Goal: Task Accomplishment & Management: Manage account settings

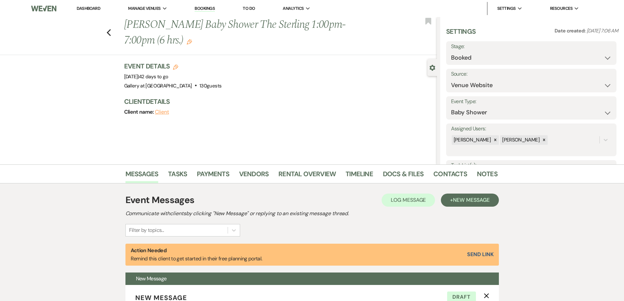
select select "5"
select select "3"
click at [85, 7] on link "Dashboard" at bounding box center [89, 9] width 24 height 6
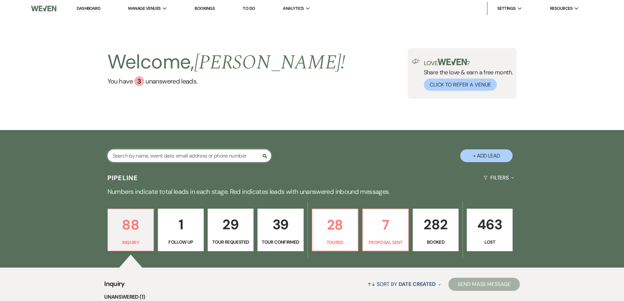
click at [213, 157] on input "text" at bounding box center [189, 155] width 164 height 13
click at [231, 156] on input "text" at bounding box center [189, 155] width 164 height 13
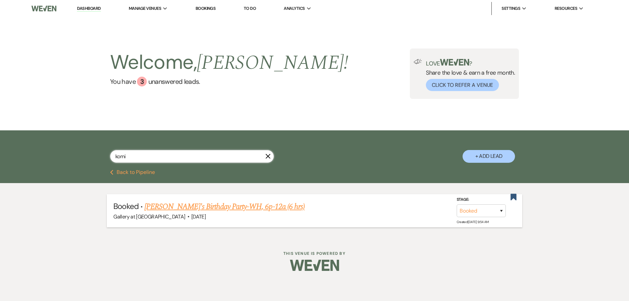
type input "komi"
click at [195, 210] on link "Komisha's Birthday Party-WH, 6p-12a (6 hrs)" at bounding box center [224, 207] width 160 height 12
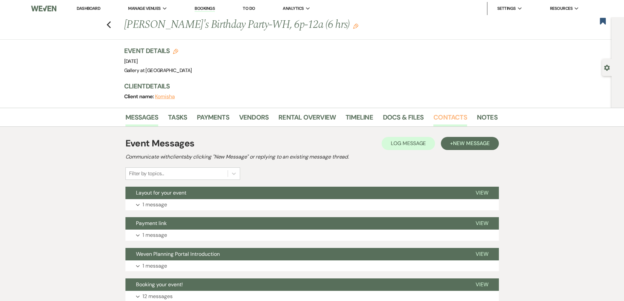
click at [442, 118] on link "Contacts" at bounding box center [450, 119] width 34 height 14
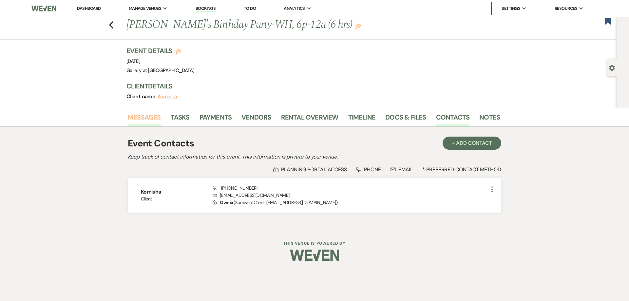
click at [146, 118] on link "Messages" at bounding box center [144, 119] width 33 height 14
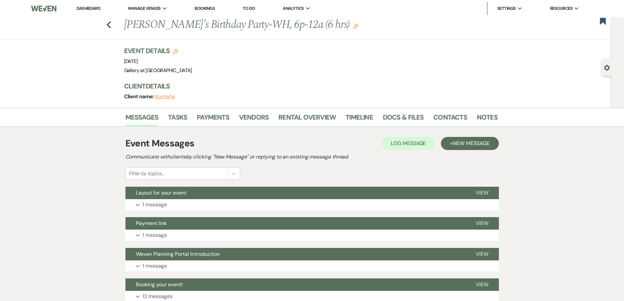
click at [90, 9] on link "Dashboard" at bounding box center [89, 9] width 24 height 6
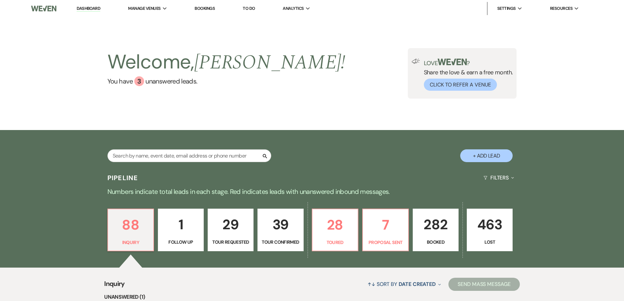
click at [426, 220] on p "282" at bounding box center [435, 225] width 37 height 22
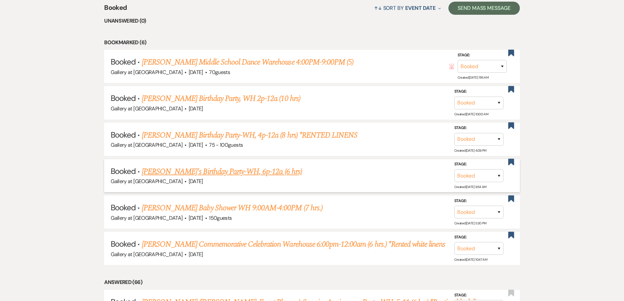
scroll to position [277, 0]
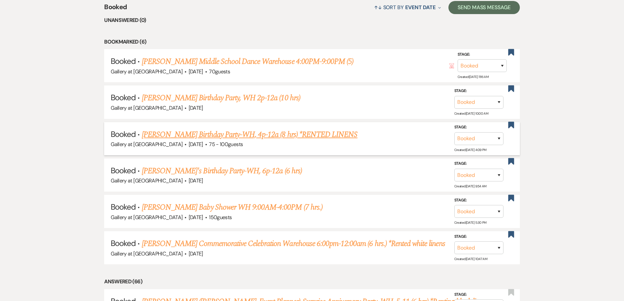
click at [189, 136] on link "Gaynell Miller's Birthday Party-WH, 4p-12a (8 hrs) *RENTED LINENS" at bounding box center [249, 135] width 215 height 12
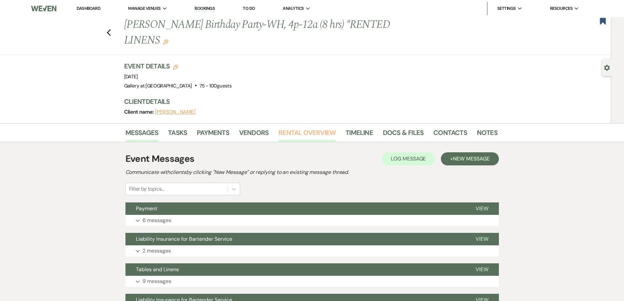
click at [297, 137] on link "Rental Overview" at bounding box center [306, 134] width 57 height 14
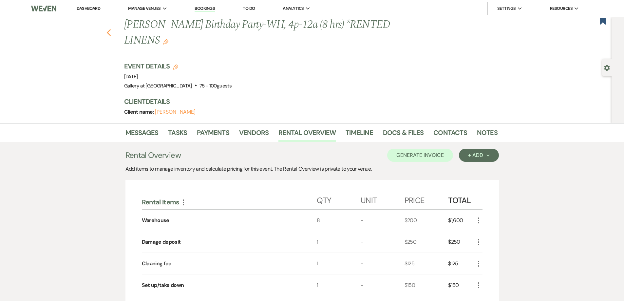
click at [110, 35] on icon "Previous" at bounding box center [108, 33] width 5 height 8
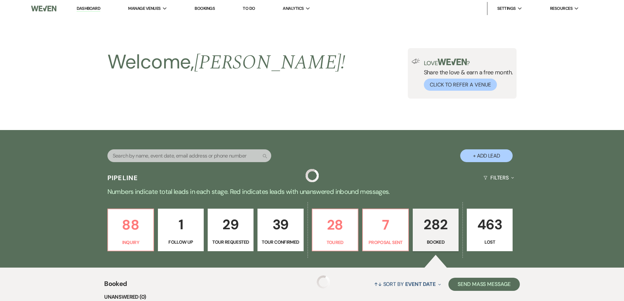
scroll to position [277, 0]
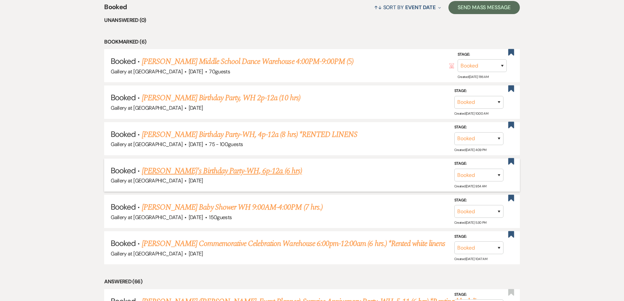
click at [206, 171] on link "Komisha's Birthday Party-WH, 6p-12a (6 hrs)" at bounding box center [222, 171] width 160 height 12
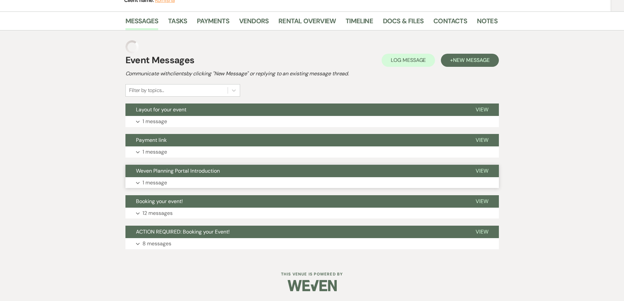
scroll to position [83, 0]
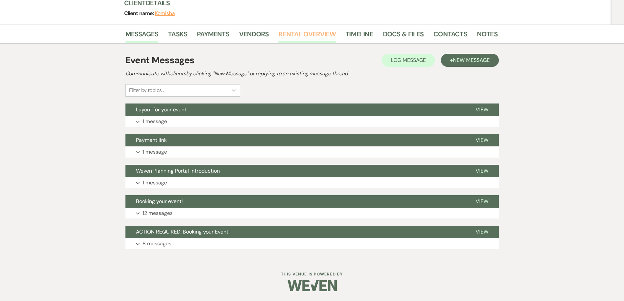
click at [299, 37] on link "Rental Overview" at bounding box center [306, 36] width 57 height 14
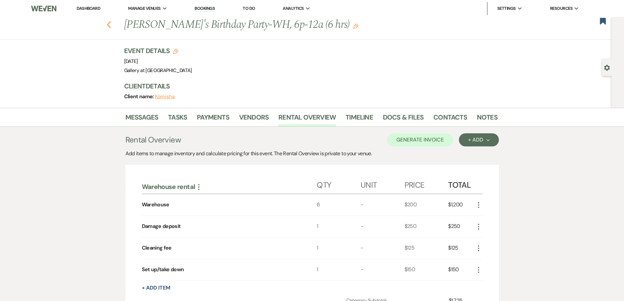
click at [111, 25] on icon "Previous" at bounding box center [108, 25] width 5 height 8
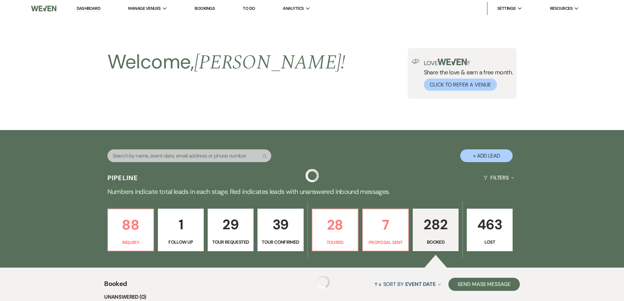
scroll to position [277, 0]
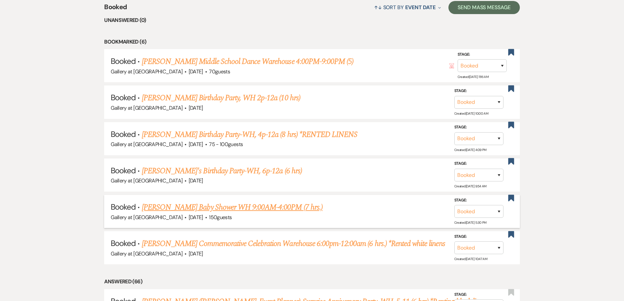
click at [241, 208] on link "Dru Wilson's Baby Shower WH 9:00AM-4:00PM (7 hrs.)" at bounding box center [232, 207] width 181 height 12
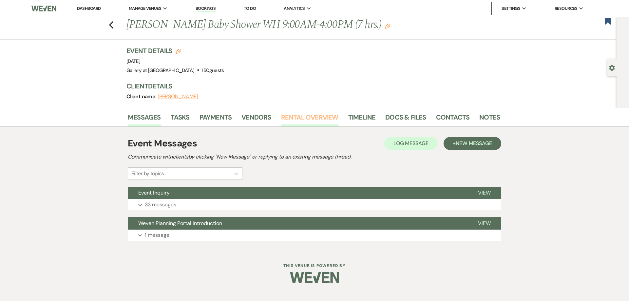
click at [307, 117] on link "Rental Overview" at bounding box center [309, 119] width 57 height 14
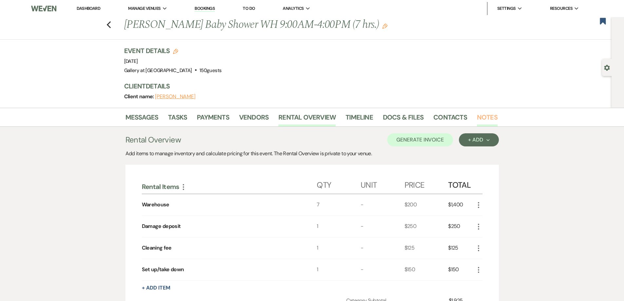
click at [489, 119] on link "Notes" at bounding box center [487, 119] width 21 height 14
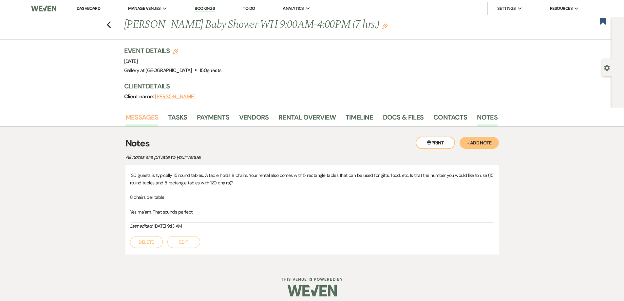
click at [139, 117] on link "Messages" at bounding box center [141, 119] width 33 height 14
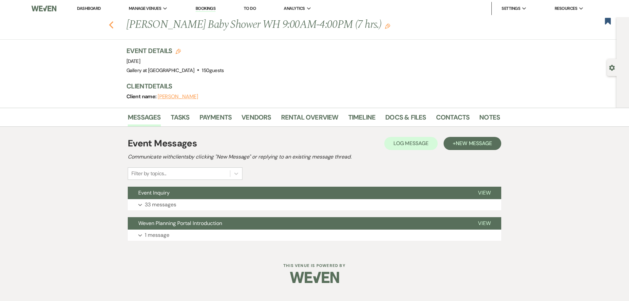
click at [111, 26] on icon "Previous" at bounding box center [111, 25] width 5 height 8
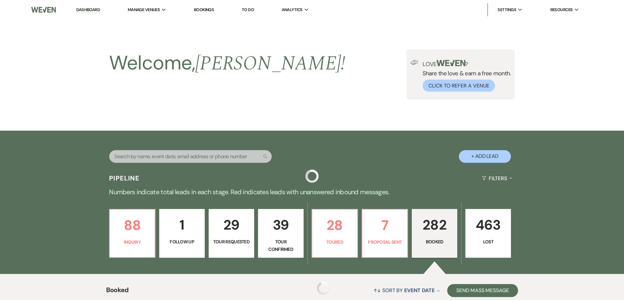
scroll to position [277, 0]
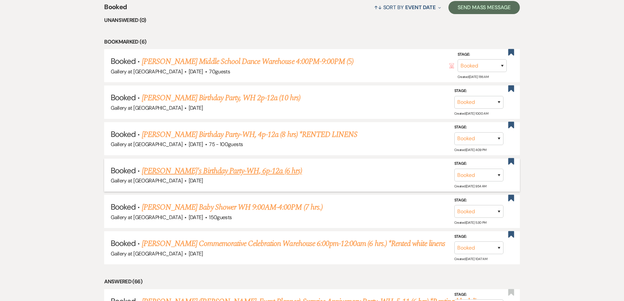
click at [194, 170] on link "Komisha's Birthday Party-WH, 6p-12a (6 hrs)" at bounding box center [222, 171] width 160 height 12
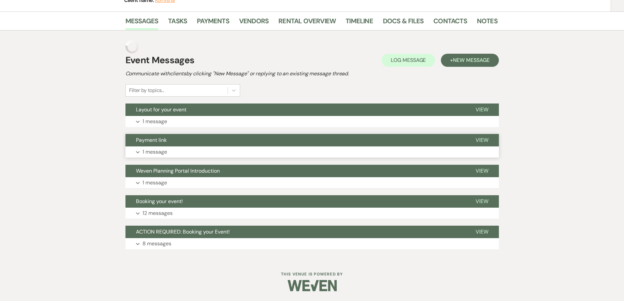
scroll to position [83, 0]
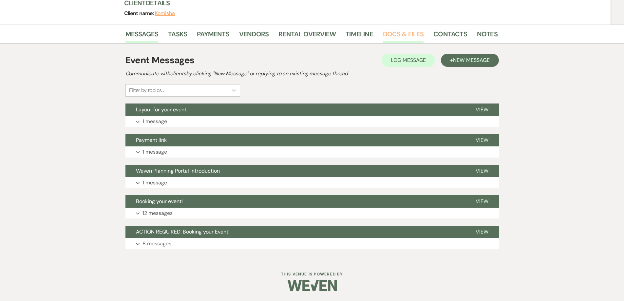
click at [414, 39] on link "Docs & Files" at bounding box center [403, 36] width 41 height 14
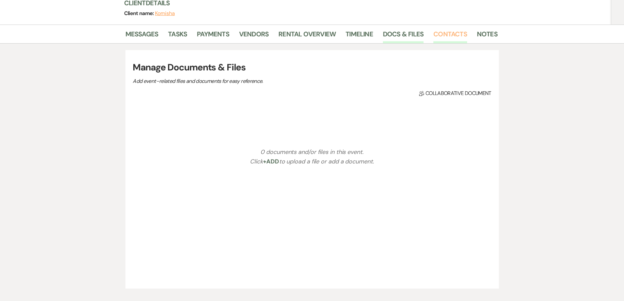
click at [440, 37] on link "Contacts" at bounding box center [450, 36] width 34 height 14
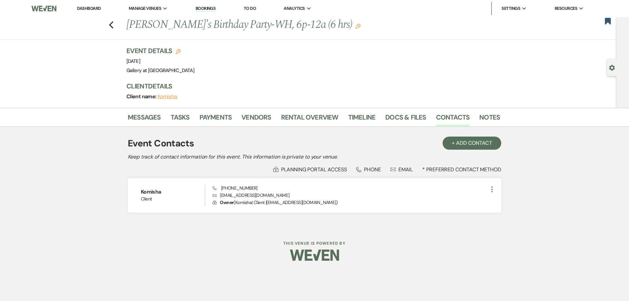
click at [91, 10] on link "Dashboard" at bounding box center [89, 9] width 24 height 6
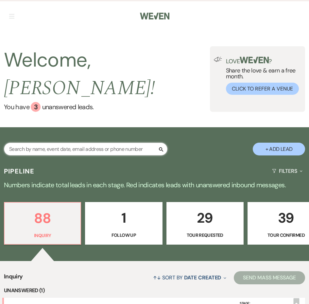
click at [128, 142] on input "text" at bounding box center [86, 148] width 164 height 13
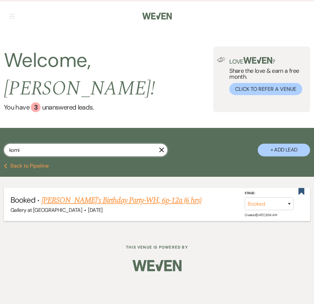
type input "komi"
click at [105, 194] on link "Komisha's Birthday Party-WH, 6p-12a (6 hrs)" at bounding box center [122, 200] width 160 height 12
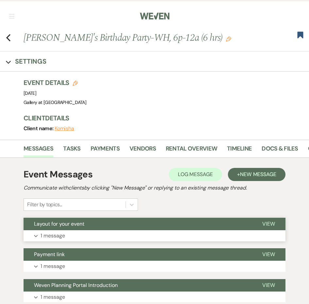
click at [140, 235] on button "Expand 1 message" at bounding box center [155, 235] width 262 height 11
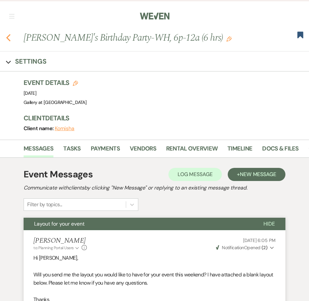
click at [8, 38] on use "button" at bounding box center [8, 37] width 4 height 7
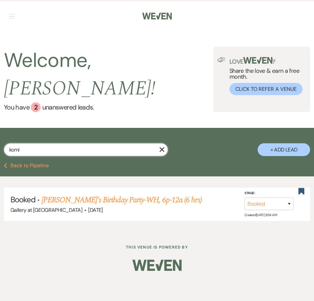
drag, startPoint x: 30, startPoint y: 135, endPoint x: -3, endPoint y: 137, distance: 33.1
click at [0, 137] on html "Weven Check Log Out Pinterest Instagram Facebook Terms of Use Privacy Policy Da…" at bounding box center [157, 150] width 314 height 301
click at [28, 143] on input "komi" at bounding box center [86, 149] width 164 height 13
drag, startPoint x: 29, startPoint y: 135, endPoint x: -9, endPoint y: 136, distance: 39.0
click at [0, 136] on html "Weven Check Log Out Pinterest Instagram Facebook Terms of Use Privacy Policy Da…" at bounding box center [157, 150] width 314 height 301
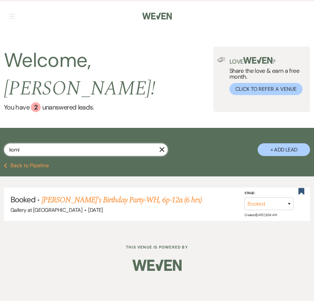
type input "a"
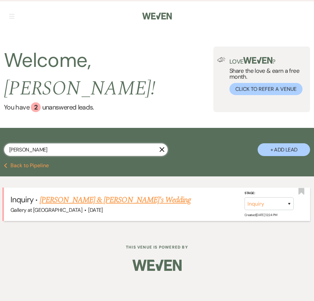
type input "zach"
click at [55, 194] on link "[PERSON_NAME] & [PERSON_NAME]'s Wedding" at bounding box center [115, 200] width 151 height 12
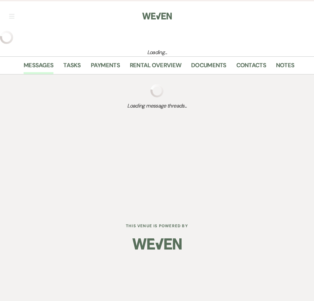
select select "12"
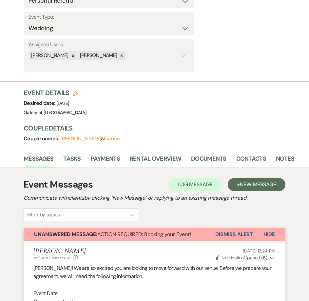
scroll to position [98, 0]
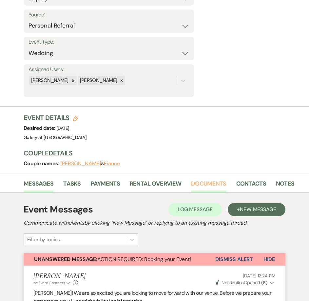
click at [200, 185] on link "Documents" at bounding box center [208, 185] width 35 height 13
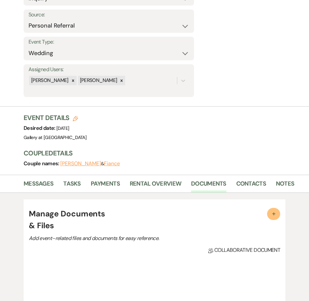
click at [274, 213] on span "+" at bounding box center [273, 213] width 7 height 7
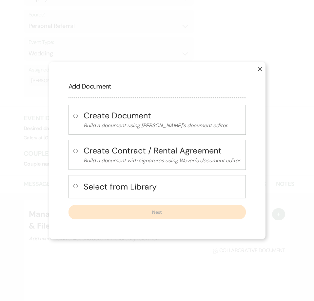
click at [73, 184] on input "radio" at bounding box center [75, 186] width 4 height 4
radio input "true"
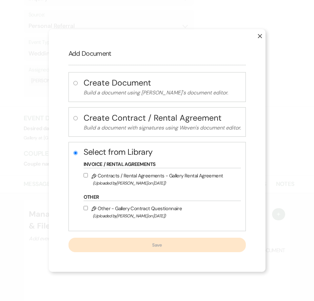
click at [84, 174] on input "Pencil Contracts / Rental Agreements - Gallery Rental Agreement (Uploaded by [P…" at bounding box center [86, 175] width 4 height 4
checkbox input "true"
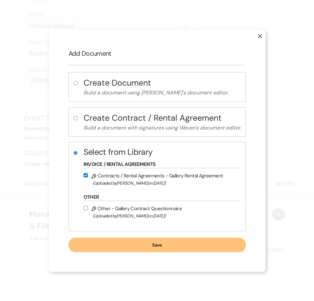
click at [112, 243] on button "Save" at bounding box center [156, 244] width 177 height 14
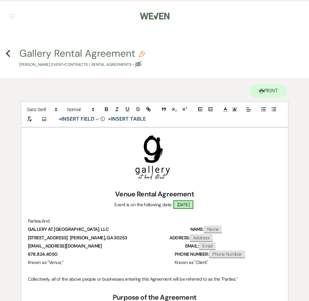
click at [179, 207] on span "11/22/2025" at bounding box center [183, 204] width 20 height 9
select select "smartCustomField"
select select "owner"
select select "{{eventDate}}"
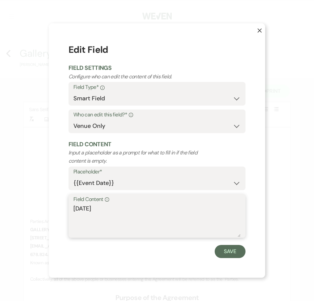
drag, startPoint x: 113, startPoint y: 207, endPoint x: 32, endPoint y: 206, distance: 81.2
click at [30, 208] on div "X Edit Field Field Settings Configure who can edit the content of this field. F…" at bounding box center [157, 150] width 314 height 301
type textarea "Saturday, November 22, 2025"
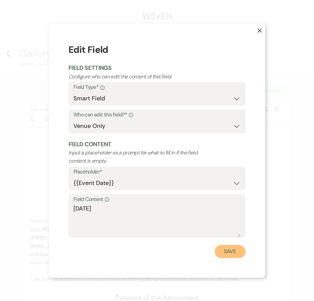
click at [222, 249] on button "Save" at bounding box center [229, 251] width 31 height 13
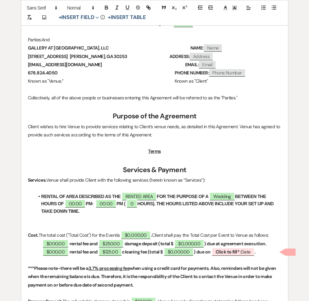
scroll to position [229, 0]
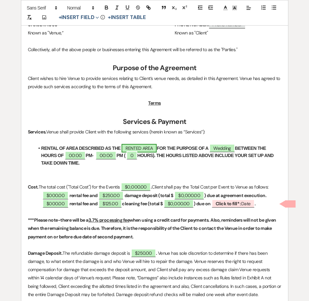
click at [142, 147] on span "RENTED AREA" at bounding box center [138, 148] width 35 height 9
select select "owner"
select select "Location"
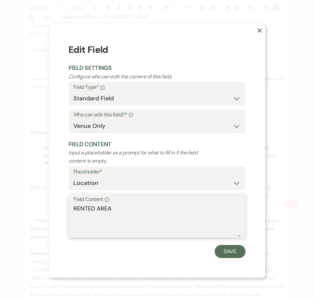
drag, startPoint x: 123, startPoint y: 208, endPoint x: 44, endPoint y: 203, distance: 79.4
click at [44, 203] on div "X Edit Field Field Settings Configure who can edit the content of this field. F…" at bounding box center [157, 150] width 314 height 301
type textarea "T"
type textarea "STERLING"
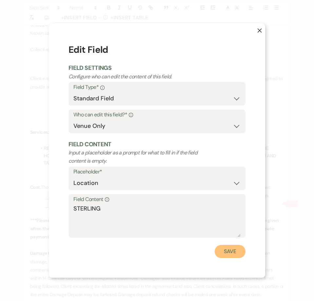
click at [227, 251] on button "Save" at bounding box center [229, 251] width 31 height 13
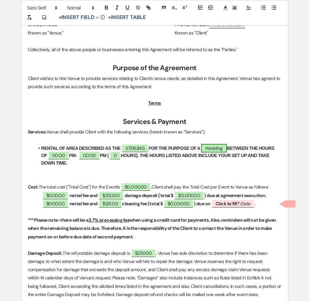
click at [213, 149] on span "Wedding" at bounding box center [214, 148] width 26 height 9
select select "smartCustomField"
select select "owner"
select select "{{eventType}}"
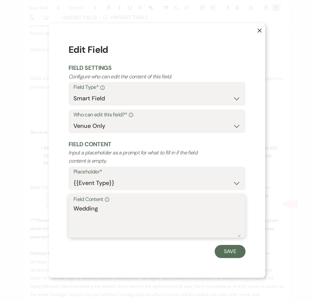
drag, startPoint x: 70, startPoint y: 210, endPoint x: 54, endPoint y: 210, distance: 16.0
click at [54, 210] on div "X Edit Field Field Settings Configure who can edit the content of this field. F…" at bounding box center [157, 150] width 216 height 254
type textarea "WEDDING"
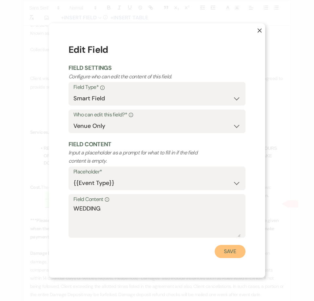
click at [221, 248] on button "Save" at bounding box center [229, 251] width 31 height 13
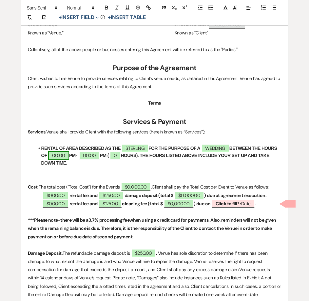
click at [69, 153] on span "00:00" at bounding box center [58, 155] width 21 height 9
select select "owner"
select select "Time"
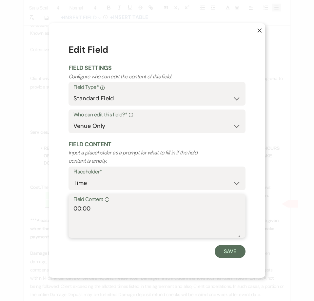
click at [81, 209] on textarea "00:00" at bounding box center [156, 220] width 167 height 33
click at [74, 209] on textarea ":00" at bounding box center [156, 220] width 167 height 33
type textarea "2:00"
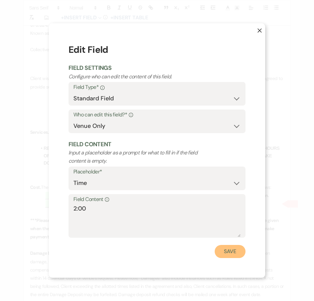
click at [235, 254] on button "Save" at bounding box center [229, 251] width 31 height 13
click at [235, 254] on p "Damage Deposit. The refundable damage deposit is ﻿ $250.00 ﻿ . Venue has sole d…" at bounding box center [156, 273] width 253 height 49
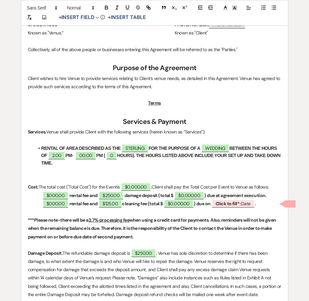
click at [109, 160] on li "RENTAL OF AREA DESCRIBED AS THE STERLING FOR THE PURPOSE OF A WEDDING BETWEEN T…" at bounding box center [157, 155] width 247 height 22
click at [96, 157] on span "00:00" at bounding box center [85, 155] width 21 height 9
select select "owner"
select select "Time"
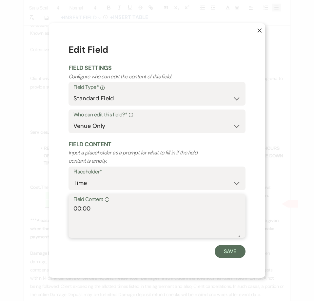
click at [81, 207] on textarea "00:00" at bounding box center [156, 220] width 167 height 33
type textarea "11:00"
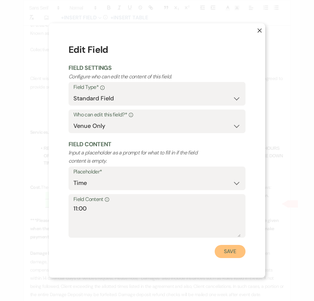
click at [232, 255] on button "Save" at bounding box center [229, 251] width 31 height 13
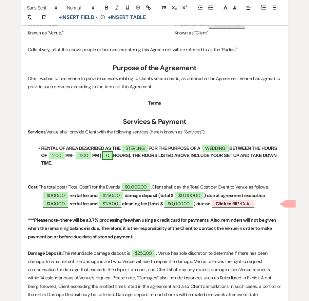
click at [113, 155] on span "0" at bounding box center [107, 155] width 11 height 9
select select "owner"
select select "Number"
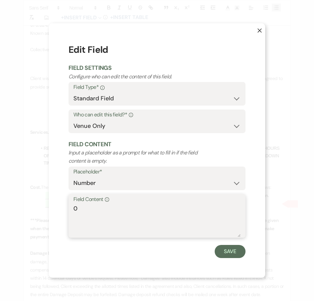
drag, startPoint x: 78, startPoint y: 210, endPoint x: 67, endPoint y: 208, distance: 11.3
click at [67, 208] on div "X Edit Field Field Settings Configure who can edit the content of this field. F…" at bounding box center [157, 150] width 216 height 254
type textarea "1"
type textarea "9"
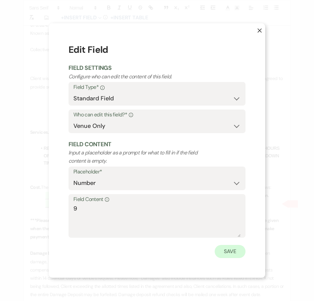
click at [221, 244] on form "Edit Field Field Settings Configure who can edit the content of this field. Fie…" at bounding box center [156, 150] width 177 height 214
click at [225, 249] on button "Save" at bounding box center [229, 251] width 31 height 13
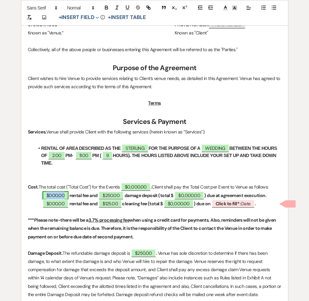
click at [58, 194] on span "$000.00" at bounding box center [56, 195] width 26 height 9
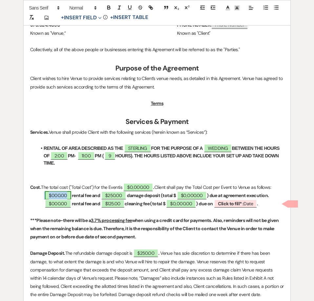
select select "owner"
select select "Amount"
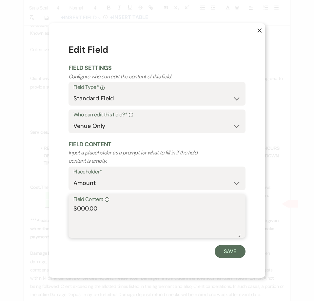
drag, startPoint x: 88, startPoint y: 209, endPoint x: 77, endPoint y: 209, distance: 11.1
click at [77, 209] on textarea "$000.00" at bounding box center [156, 220] width 167 height 33
type textarea "$1,643.00"
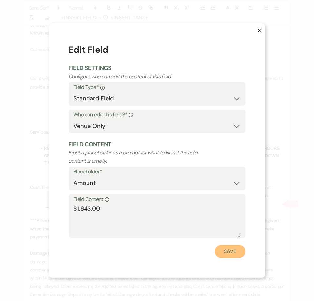
click at [227, 255] on button "Save" at bounding box center [229, 251] width 31 height 13
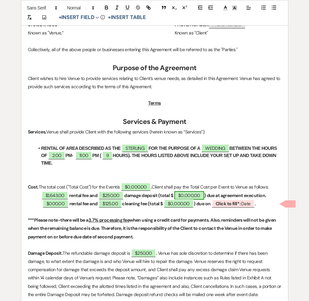
click at [187, 193] on span "$0,000.00" at bounding box center [189, 195] width 30 height 9
select select "owner"
select select "Total"
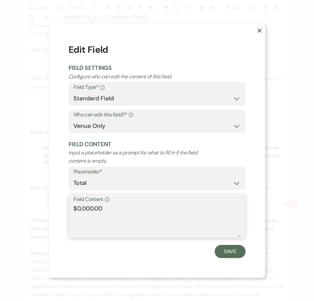
drag, startPoint x: 93, startPoint y: 208, endPoint x: 79, endPoint y: 209, distance: 14.1
click at [79, 209] on textarea "$0,000.00" at bounding box center [156, 220] width 167 height 33
type textarea "$1,893.00"
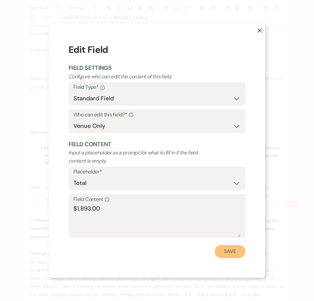
click at [232, 255] on button "Save" at bounding box center [229, 251] width 31 height 13
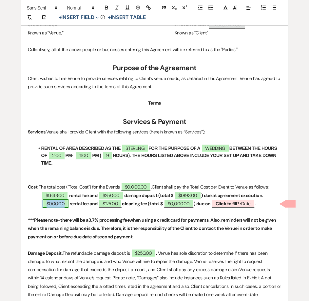
click at [53, 204] on span "$000.00" at bounding box center [56, 203] width 26 height 9
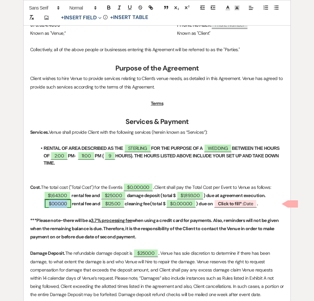
select select "owner"
select select "Amount"
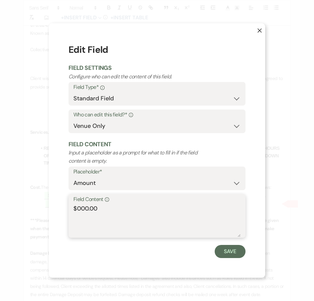
drag, startPoint x: 88, startPoint y: 208, endPoint x: 78, endPoint y: 209, distance: 10.2
click at [78, 209] on textarea "$000.00" at bounding box center [156, 220] width 167 height 33
type textarea "$1,642.00"
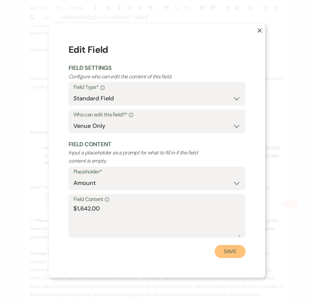
click at [223, 246] on button "Save" at bounding box center [229, 251] width 31 height 13
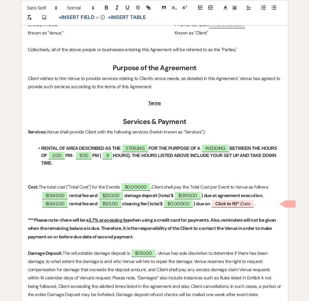
click at [97, 202] on strong "rental fee and" at bounding box center [83, 203] width 28 height 6
click at [106, 203] on span "$125.00" at bounding box center [110, 203] width 23 height 9
select select "owner"
select select "Amount"
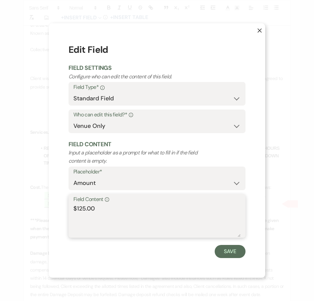
click at [78, 209] on textarea "$125.00" at bounding box center [156, 220] width 167 height 33
type textarea "$325.00"
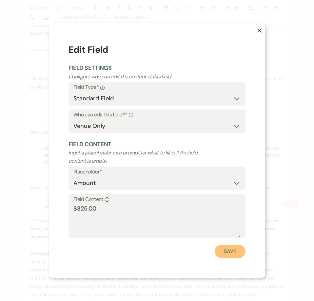
click at [227, 250] on button "Save" at bounding box center [229, 251] width 31 height 13
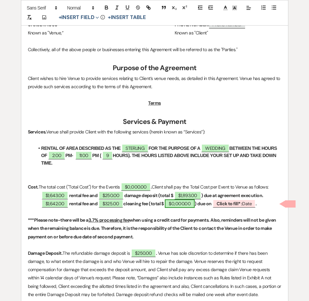
click at [187, 205] on span "$0,000.00" at bounding box center [180, 203] width 30 height 9
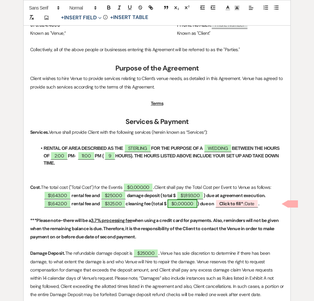
select select "owner"
select select "Total"
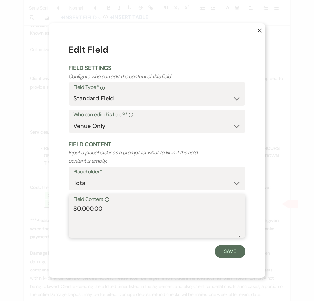
drag, startPoint x: 92, startPoint y: 207, endPoint x: 77, endPoint y: 209, distance: 15.1
click at [77, 209] on textarea "$0,000.00" at bounding box center [156, 220] width 167 height 33
type textarea "$1,967.00"
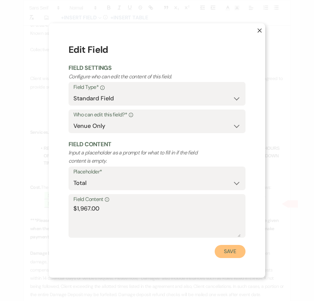
click at [226, 252] on button "Save" at bounding box center [229, 251] width 31 height 13
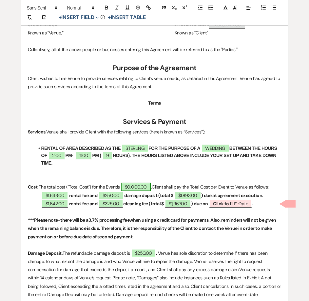
click at [146, 188] on span "$0,000.00" at bounding box center [136, 186] width 30 height 9
select select "owner"
select select "Total"
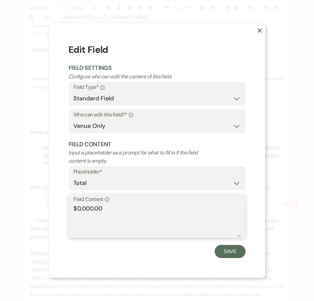
drag, startPoint x: 92, startPoint y: 206, endPoint x: 77, endPoint y: 209, distance: 16.1
click at [77, 209] on textarea "$0,000.00" at bounding box center [156, 220] width 167 height 33
type textarea "$3,860.00"
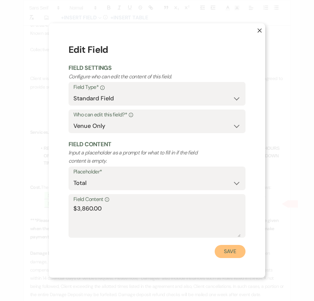
click at [224, 251] on button "Save" at bounding box center [229, 251] width 31 height 13
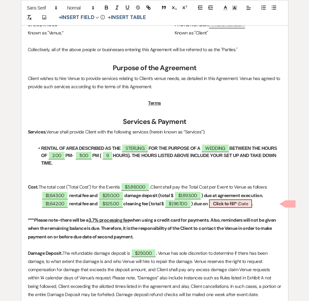
click at [222, 205] on b "Click to fill* :" at bounding box center [226, 203] width 26 height 6
select select "owner"
select select "Date"
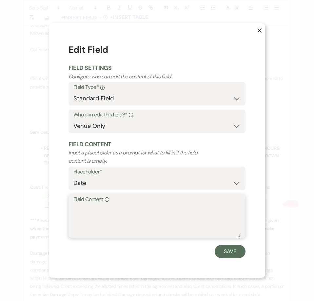
click at [128, 214] on textarea "Field Content Info" at bounding box center [156, 220] width 167 height 33
type textarea "October 24, 2025"
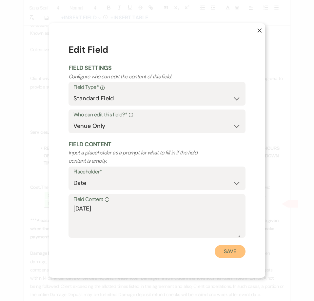
click at [232, 249] on button "Save" at bounding box center [229, 251] width 31 height 13
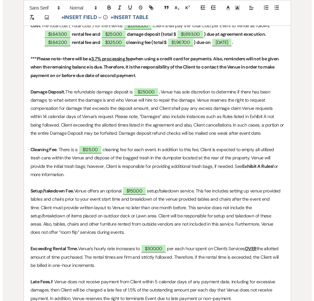
scroll to position [393, 0]
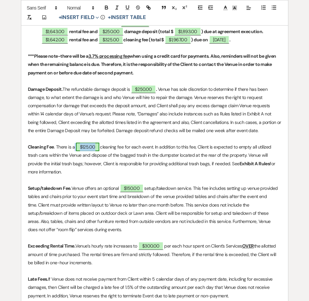
click at [83, 145] on span "$125.00" at bounding box center [87, 146] width 23 height 9
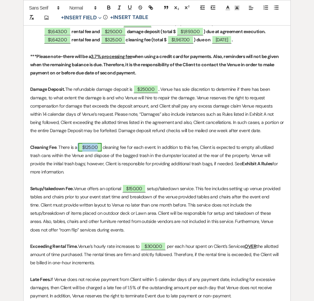
select select "owner"
select select "Amount"
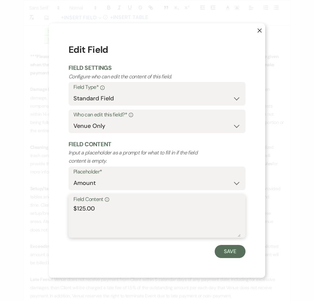
click at [80, 207] on textarea "$125.00" at bounding box center [156, 220] width 167 height 33
type textarea "$325.00"
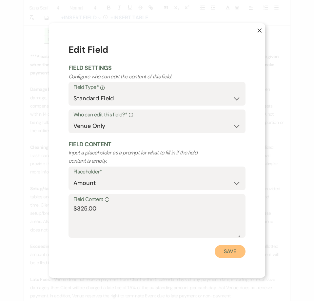
click at [230, 252] on button "Save" at bounding box center [229, 251] width 31 height 13
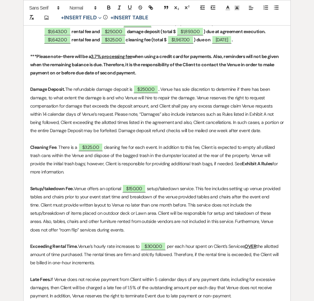
scroll to position [393, 0]
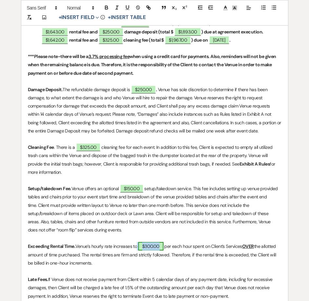
click at [145, 245] on span "$300.00" at bounding box center [150, 246] width 25 height 9
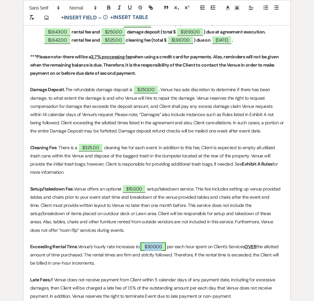
select select "owner"
select select "Amount"
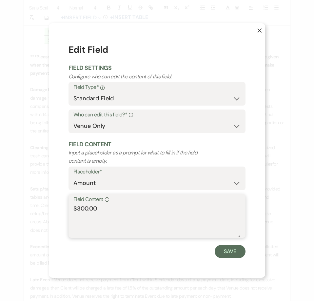
drag, startPoint x: 87, startPoint y: 208, endPoint x: 78, endPoint y: 208, distance: 9.2
click at [78, 208] on textarea "$300.00" at bounding box center [156, 220] width 167 height 33
type textarea "$465.00"
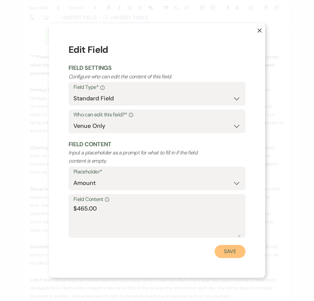
click at [239, 254] on button "Save" at bounding box center [229, 251] width 31 height 13
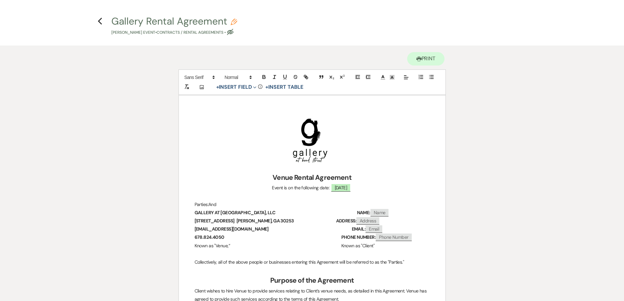
scroll to position [0, 0]
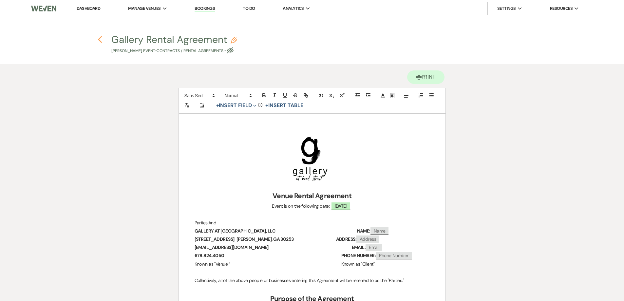
click at [99, 38] on icon "Previous" at bounding box center [100, 40] width 5 height 8
select select "12"
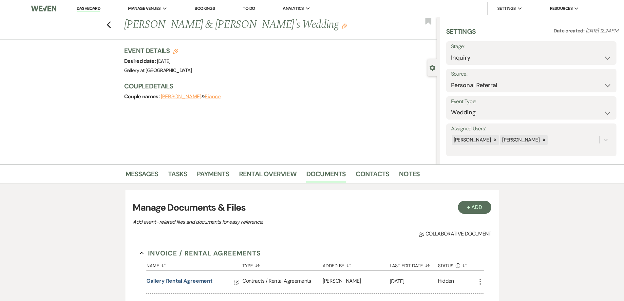
scroll to position [98, 0]
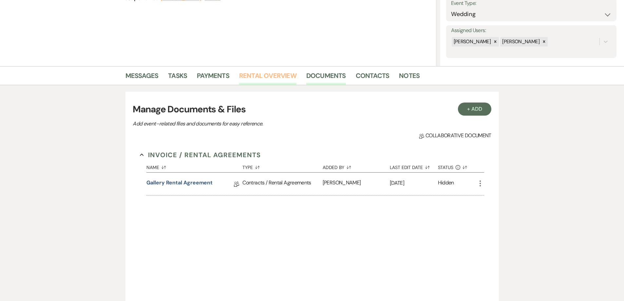
click at [266, 79] on link "Rental Overview" at bounding box center [267, 77] width 57 height 14
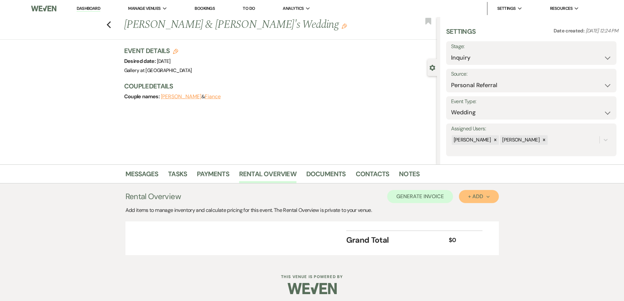
click at [466, 196] on button "+ Add Next" at bounding box center [479, 196] width 40 height 13
click at [472, 222] on button "Category" at bounding box center [476, 221] width 34 height 10
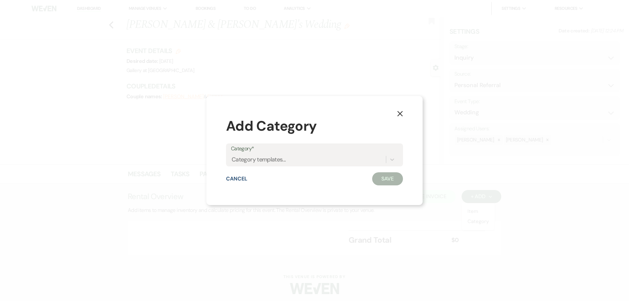
click at [400, 112] on icon "X" at bounding box center [400, 114] width 6 height 6
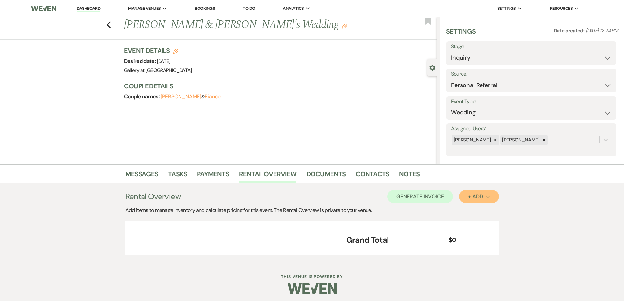
click at [469, 197] on div "+ Add Next" at bounding box center [478, 196] width 21 height 5
click at [477, 223] on button "Category" at bounding box center [476, 221] width 34 height 10
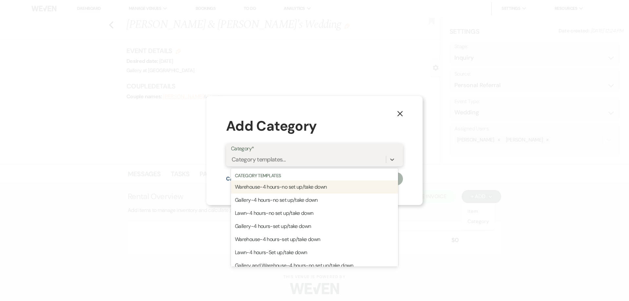
click at [289, 157] on div "Category templates..." at bounding box center [308, 159] width 155 height 11
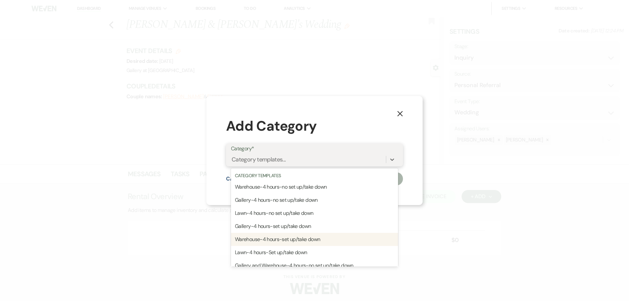
click at [289, 236] on div "Warehouse-4 hours-set up/take down" at bounding box center [314, 239] width 167 height 13
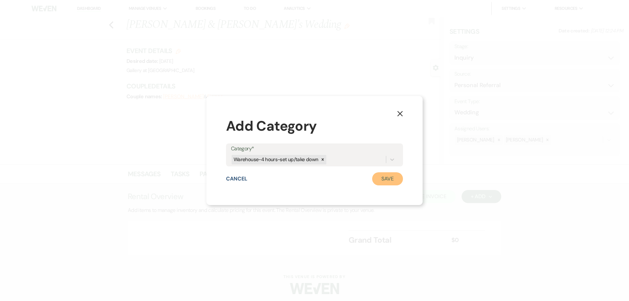
click at [396, 175] on button "Save" at bounding box center [387, 178] width 31 height 13
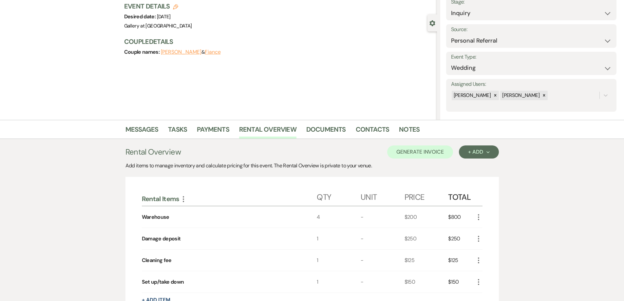
scroll to position [164, 0]
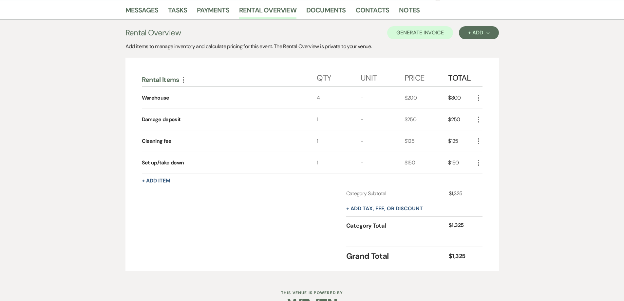
click at [476, 165] on icon "More" at bounding box center [478, 163] width 8 height 8
click at [486, 187] on button "X Delete" at bounding box center [491, 186] width 35 height 10
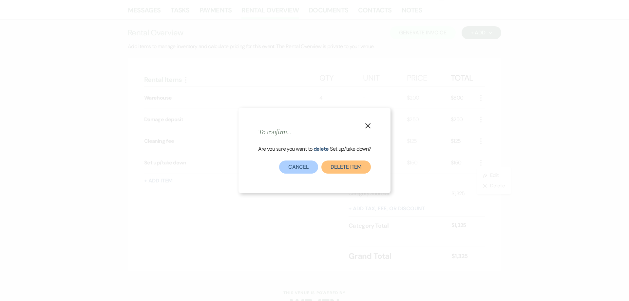
click at [364, 168] on button "Delete Item" at bounding box center [345, 166] width 49 height 13
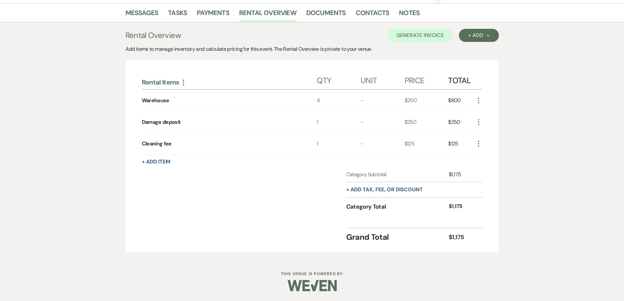
scroll to position [161, 0]
click at [479, 98] on icon "More" at bounding box center [478, 101] width 8 height 8
click at [482, 114] on icon "Pencil" at bounding box center [484, 113] width 4 height 5
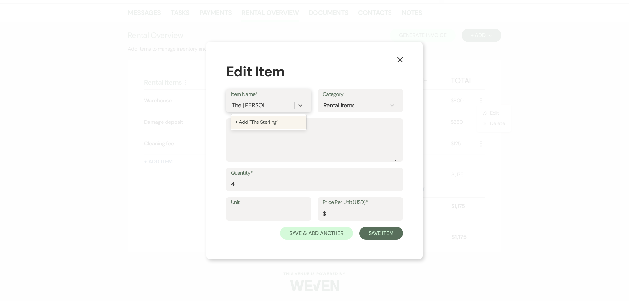
type input "The Sterling"
click at [270, 120] on div "+ Add "The Sterling"" at bounding box center [268, 122] width 75 height 13
drag, startPoint x: 246, startPoint y: 182, endPoint x: 221, endPoint y: 188, distance: 25.8
click at [221, 188] on div "X Edit Item Item Name* The Sterling Category Rental Items Description Quantity*…" at bounding box center [314, 151] width 216 height 218
type input "9"
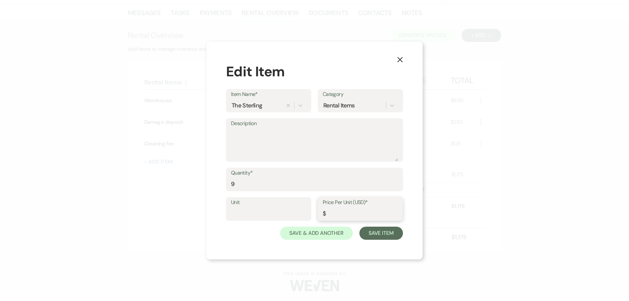
click at [350, 216] on input "Price Per Unit (USD)*" at bounding box center [360, 213] width 75 height 13
type input "365"
click at [375, 236] on button "Save Item" at bounding box center [381, 233] width 44 height 13
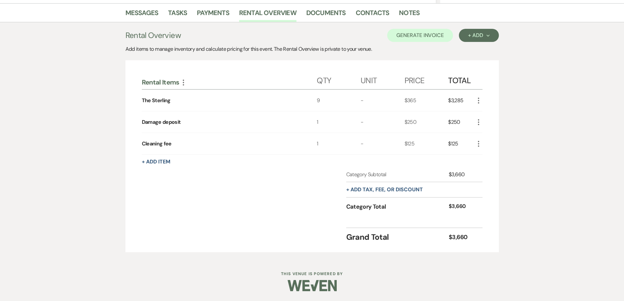
click at [481, 143] on icon "More" at bounding box center [478, 144] width 8 height 8
click at [486, 156] on button "Pencil Edit" at bounding box center [491, 156] width 34 height 10
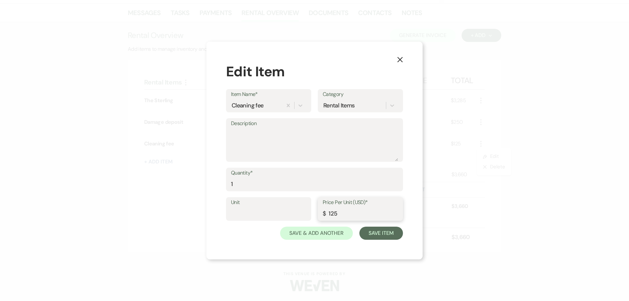
click at [331, 212] on input "125" at bounding box center [360, 213] width 75 height 13
type input "325"
click at [376, 228] on button "Save Item" at bounding box center [381, 233] width 44 height 13
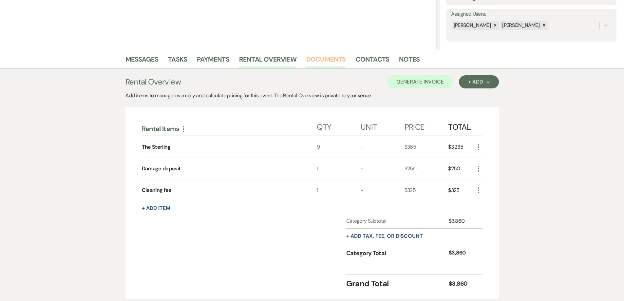
scroll to position [0, 0]
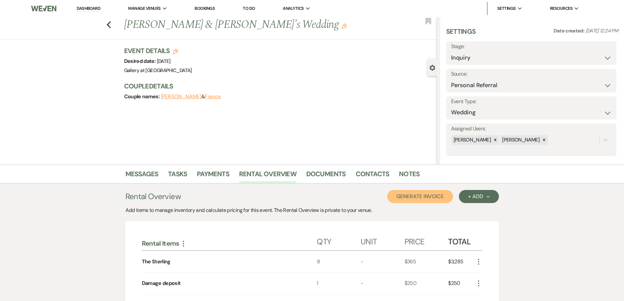
click at [441, 199] on button "Generate Invoice" at bounding box center [420, 196] width 66 height 13
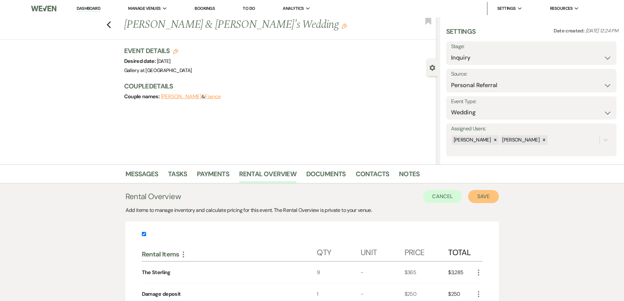
click at [491, 198] on button "Save" at bounding box center [483, 196] width 31 height 13
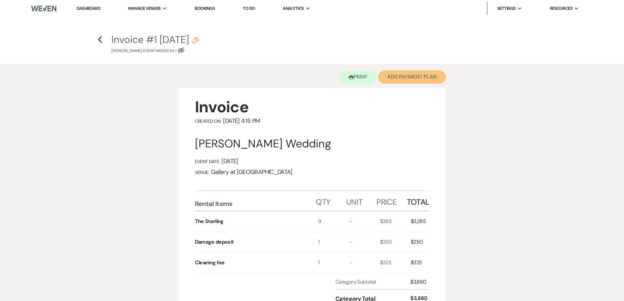
click at [416, 80] on button "Add Payment Plan" at bounding box center [412, 76] width 68 height 13
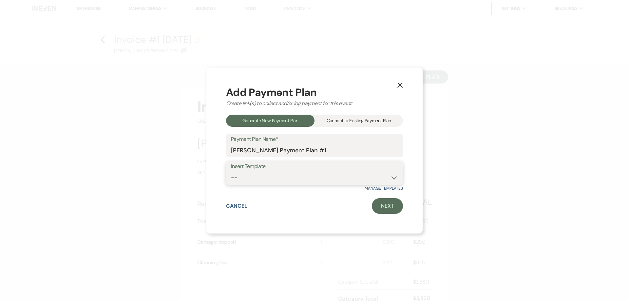
click at [326, 172] on select "-- Warehouse 4 hour rental-no set up/take down Gallery 4 hour rental-no set up/…" at bounding box center [314, 177] width 167 height 13
select select "61"
click at [231, 171] on select "-- Warehouse 4 hour rental-no set up/take down Gallery 4 hour rental-no set up/…" at bounding box center [314, 177] width 167 height 13
click at [392, 206] on link "Next" at bounding box center [387, 206] width 31 height 16
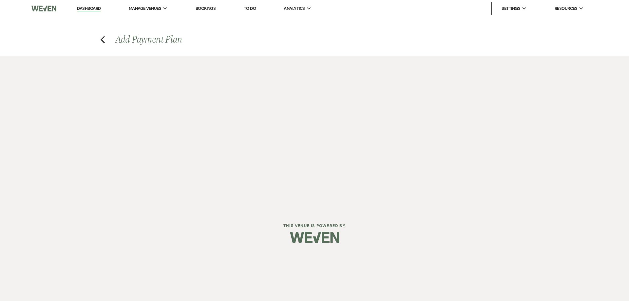
select select "27462"
select select "2"
select select "flat"
select select "true"
select select "both"
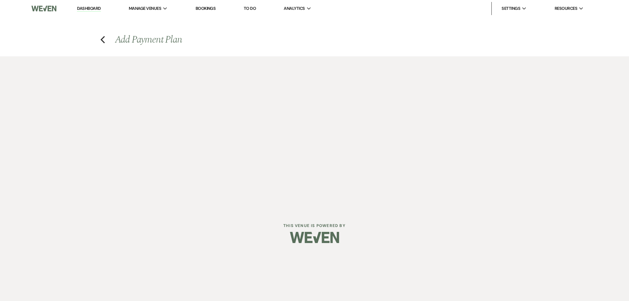
select select "days"
select select "afterDueDate"
select select "2"
select select "flat"
select select "true"
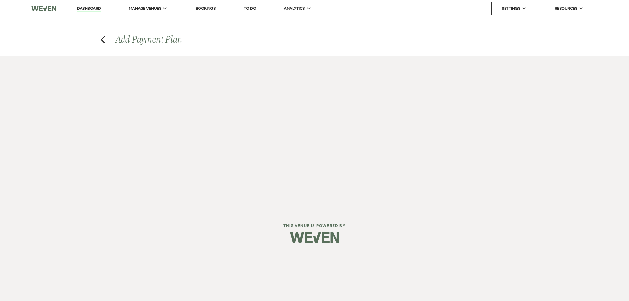
select select "both"
select select "weeks"
select select "both"
select select "weeks"
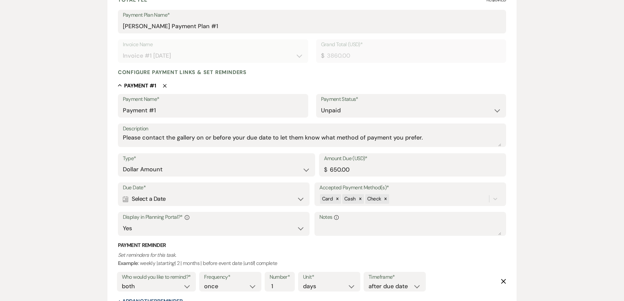
scroll to position [131, 0]
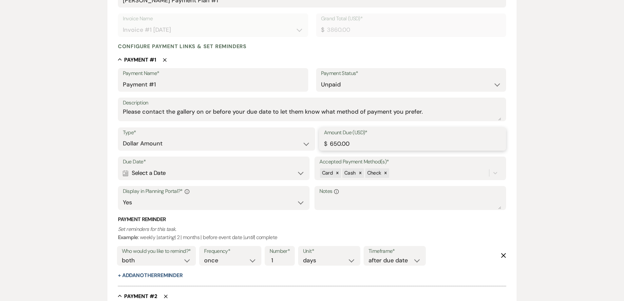
drag, startPoint x: 353, startPoint y: 147, endPoint x: 300, endPoint y: 146, distance: 52.7
click at [303, 147] on div "Type* Dollar Amount Percentage of Grand Total Amount Due (USD)* $ 650.00" at bounding box center [312, 141] width 388 height 29
type input "1893.00"
click at [231, 173] on div "Calendar Select a Date Expand" at bounding box center [214, 173] width 182 height 13
select select "day"
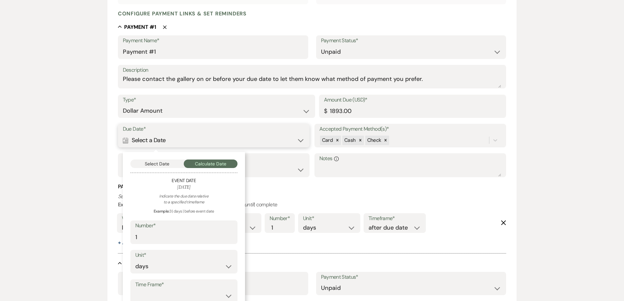
click at [152, 167] on button "Select Date" at bounding box center [157, 163] width 54 height 9
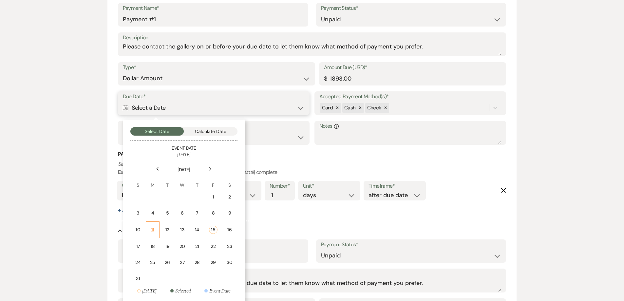
scroll to position [196, 0]
click at [153, 243] on div "18" at bounding box center [153, 246] width 6 height 7
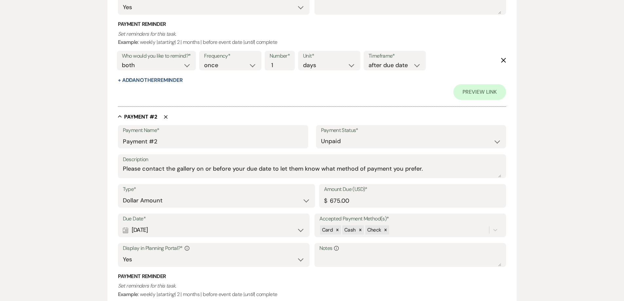
scroll to position [327, 0]
drag, startPoint x: 363, startPoint y: 204, endPoint x: 307, endPoint y: 205, distance: 56.0
click at [311, 204] on div "Type* Dollar Amount Percentage of Grand Total Amount Due (USD)* $ 675.00" at bounding box center [312, 197] width 388 height 29
click at [307, 205] on select "Dollar Amount Percentage of Grand Total" at bounding box center [216, 199] width 187 height 13
type input "1967.00"
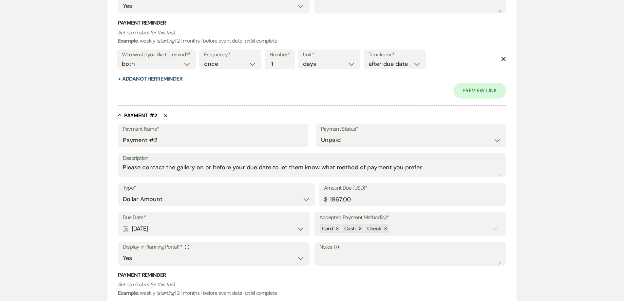
click at [255, 228] on div "Calendar Oct 25, 2025 Expand" at bounding box center [214, 228] width 182 height 13
select select "week"
select select "beforeEventDate"
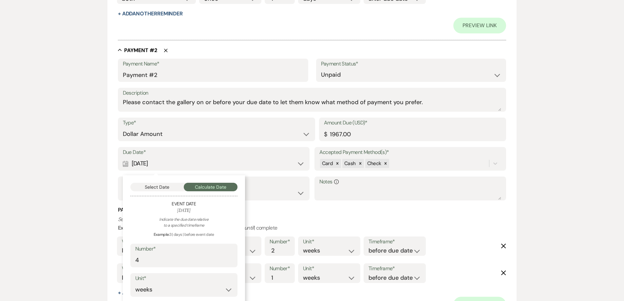
scroll to position [393, 0]
click at [174, 190] on button "Select Date" at bounding box center [157, 186] width 54 height 9
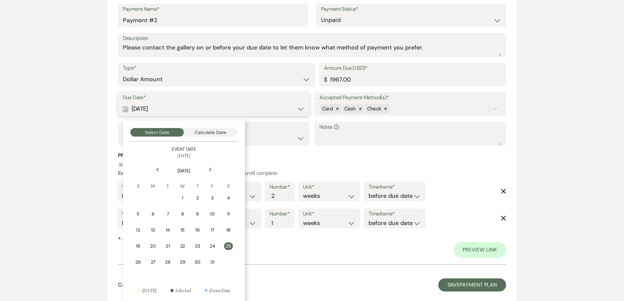
scroll to position [458, 0]
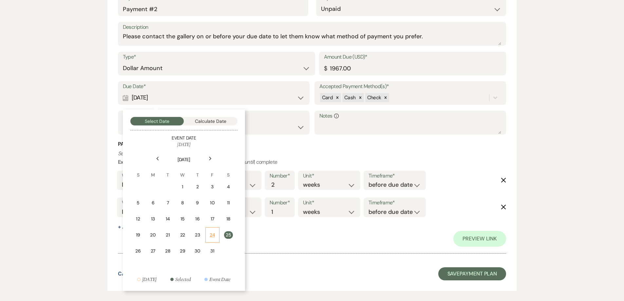
click at [215, 235] on div "24" at bounding box center [213, 235] width 6 height 7
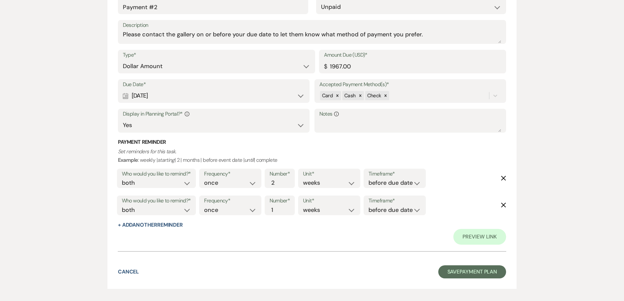
scroll to position [491, 0]
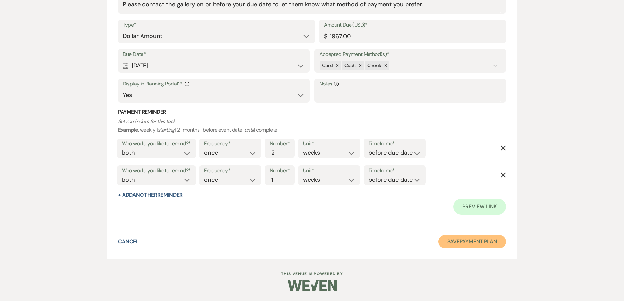
click at [471, 246] on button "Save Payment Plan" at bounding box center [472, 241] width 68 height 13
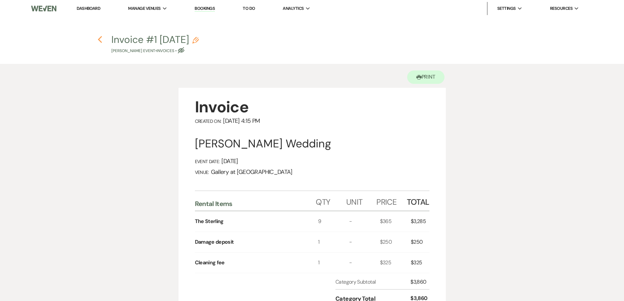
click at [98, 38] on icon "Previous" at bounding box center [100, 40] width 5 height 8
select select "12"
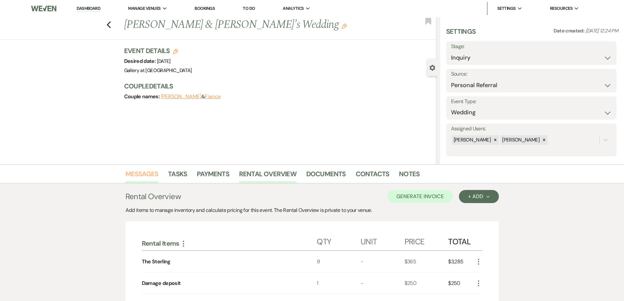
click at [147, 175] on link "Messages" at bounding box center [141, 176] width 33 height 14
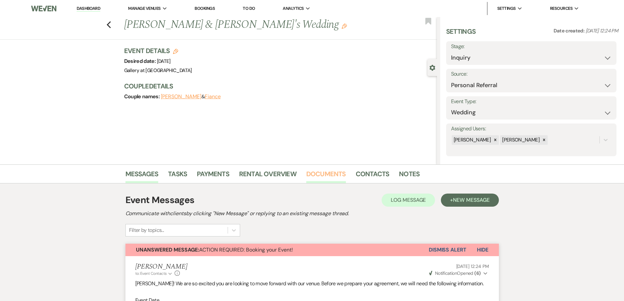
click at [317, 170] on link "Documents" at bounding box center [326, 176] width 40 height 14
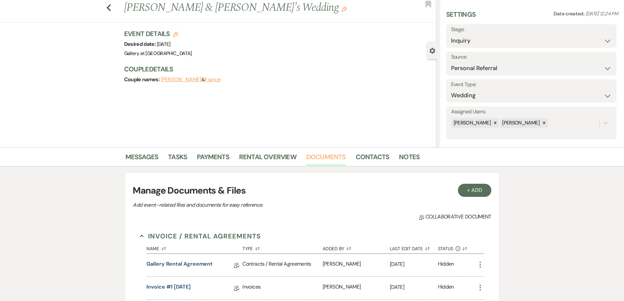
scroll to position [65, 0]
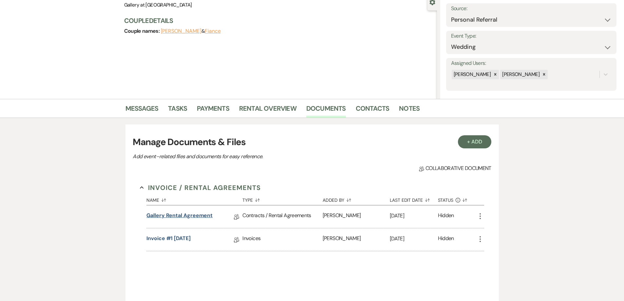
click at [204, 214] on link "Gallery Rental Agreement" at bounding box center [179, 217] width 66 height 10
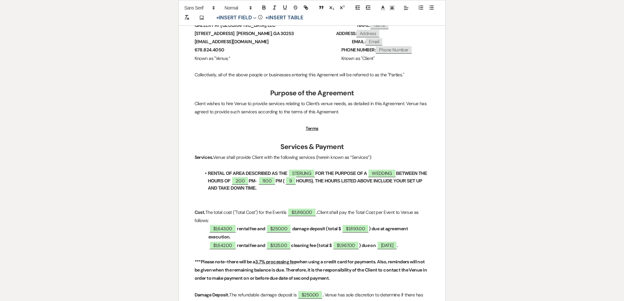
scroll to position [229, 0]
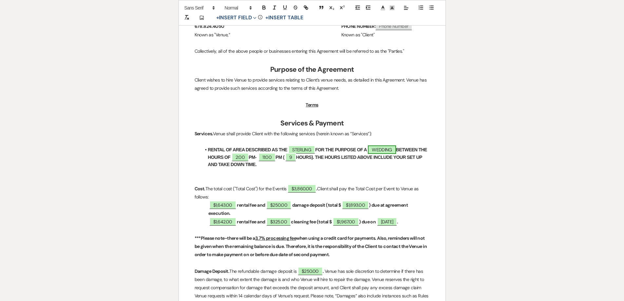
click at [382, 151] on span "WEDDING" at bounding box center [382, 149] width 28 height 9
select select "smartCustomField"
select select "owner"
select select "{{eventType}}"
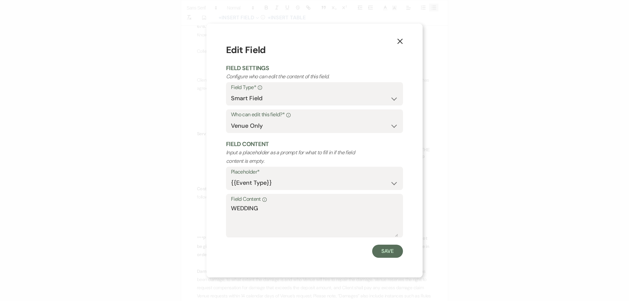
click at [281, 200] on label "Field Content Info" at bounding box center [314, 199] width 167 height 9
click at [281, 204] on textarea "WEDDING" at bounding box center [314, 220] width 167 height 33
click at [280, 208] on textarea "WEDDING" at bounding box center [314, 220] width 167 height 33
type textarea "WEDDING RECEPTION"
click at [386, 251] on button "Save" at bounding box center [387, 251] width 31 height 13
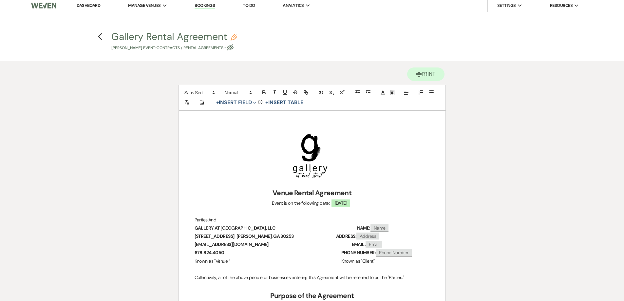
scroll to position [0, 0]
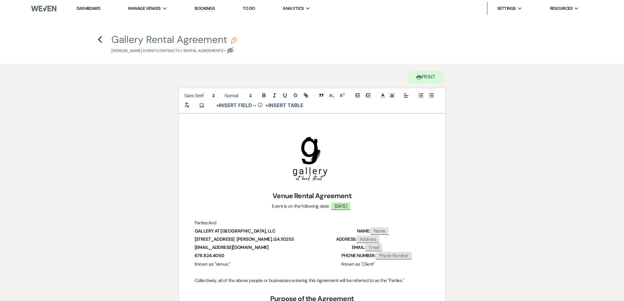
click at [103, 41] on h4 "Previous Gallery Rental Agreement Pencil Zach Eason's Event • Contracts / Renta…" at bounding box center [312, 43] width 472 height 21
click at [100, 39] on icon "Previous" at bounding box center [100, 40] width 5 height 8
select select "12"
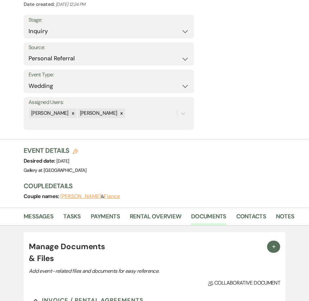
scroll to position [225, 0]
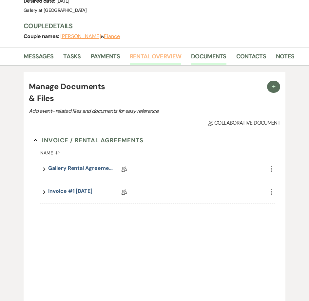
click at [151, 59] on link "Rental Overview" at bounding box center [155, 58] width 51 height 13
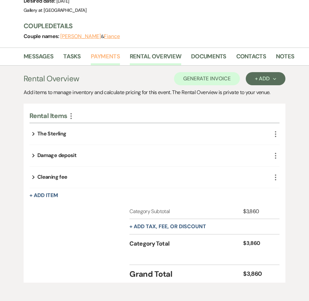
click at [96, 59] on link "Payments" at bounding box center [105, 58] width 29 height 13
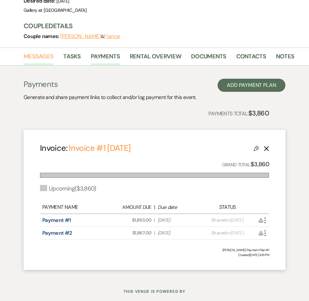
click at [41, 59] on link "Messages" at bounding box center [39, 58] width 30 height 13
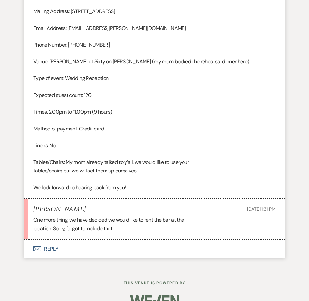
scroll to position [771, 0]
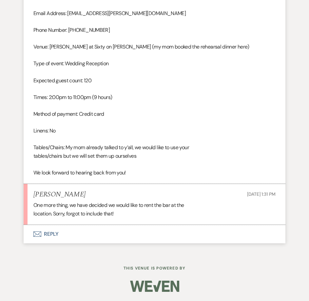
click at [94, 234] on button "Envelope Reply" at bounding box center [155, 234] width 262 height 18
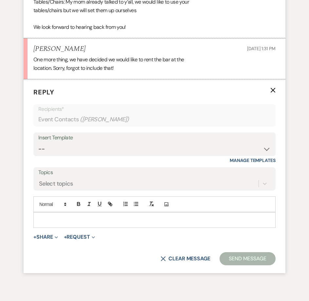
scroll to position [934, 0]
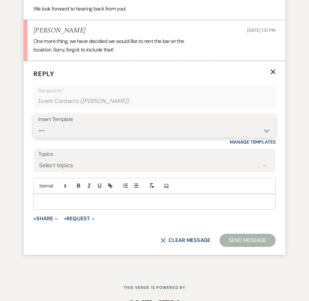
click at [91, 127] on select "-- Initial Inquiry Response-DATE IS AVAILABLE Initial Inquiry Response-DATE NOT…" at bounding box center [154, 130] width 232 height 13
select select "2825"
click at [38, 124] on select "-- Initial Inquiry Response-DATE IS AVAILABLE Initial Inquiry Response-DATE NOT…" at bounding box center [154, 130] width 232 height 13
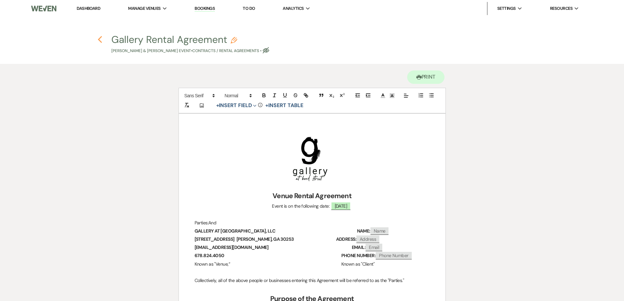
click at [102, 38] on icon "Previous" at bounding box center [100, 40] width 5 height 8
select select "4"
select select "5"
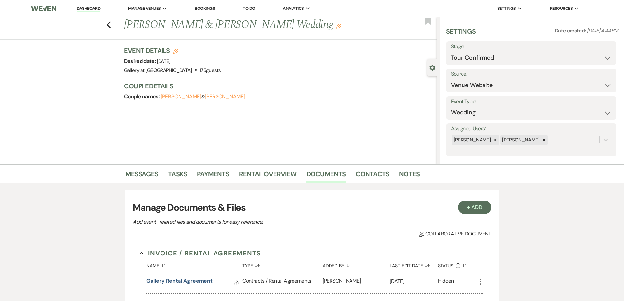
click at [99, 9] on link "Dashboard" at bounding box center [89, 9] width 24 height 6
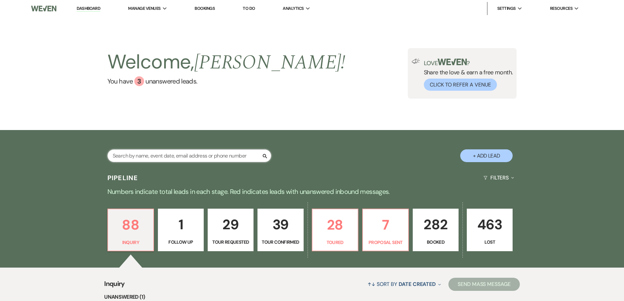
click at [231, 159] on input "text" at bounding box center [189, 155] width 164 height 13
type input "[PERSON_NAME]"
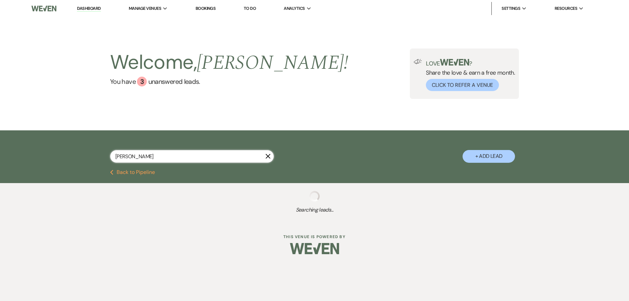
select select "5"
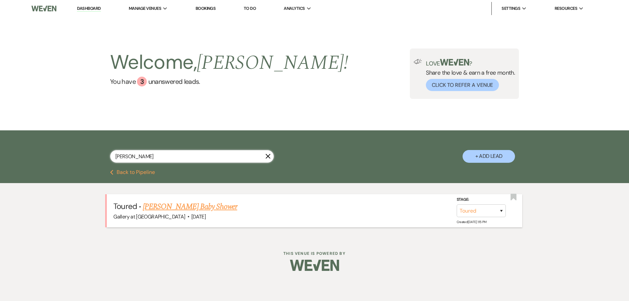
type input "[PERSON_NAME]"
click at [195, 207] on link "[PERSON_NAME] Baby Shower" at bounding box center [190, 207] width 94 height 12
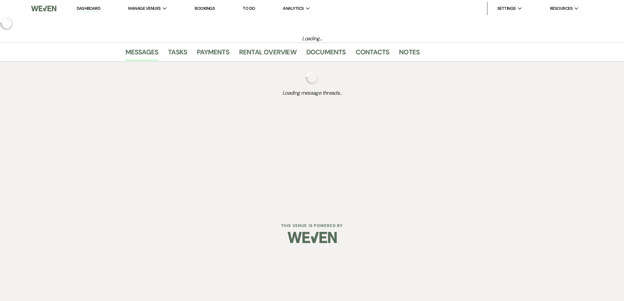
select select "5"
select select "12"
select select "3"
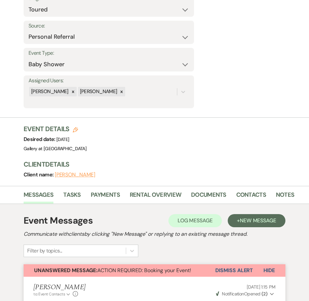
scroll to position [98, 0]
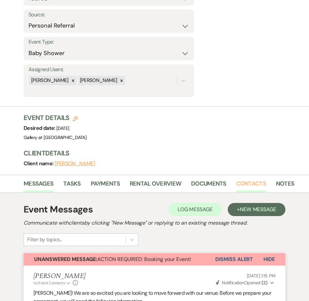
click at [245, 186] on link "Contacts" at bounding box center [251, 185] width 30 height 13
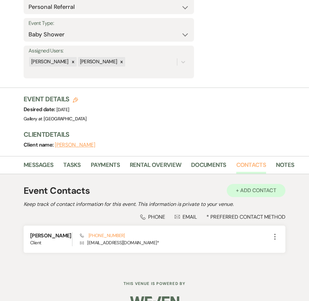
scroll to position [133, 0]
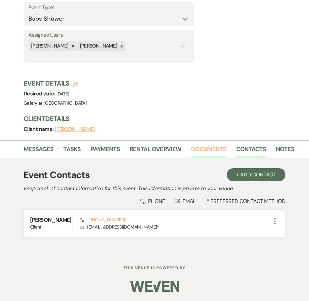
click at [207, 150] on link "Documents" at bounding box center [208, 150] width 35 height 13
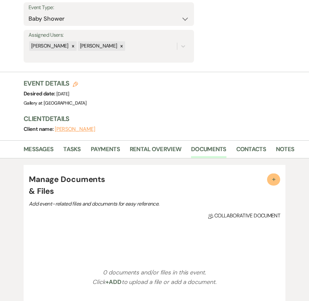
click at [273, 178] on span "+" at bounding box center [273, 179] width 7 height 7
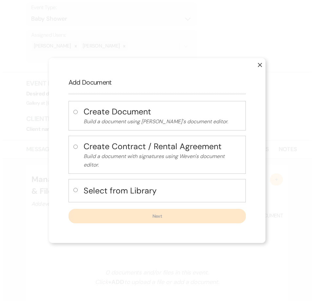
scroll to position [133, 0]
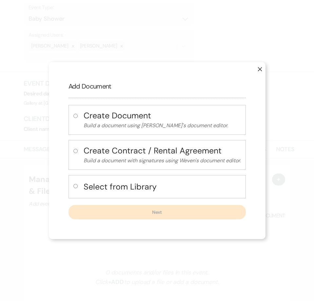
click at [74, 185] on input "radio" at bounding box center [75, 186] width 4 height 4
radio input "true"
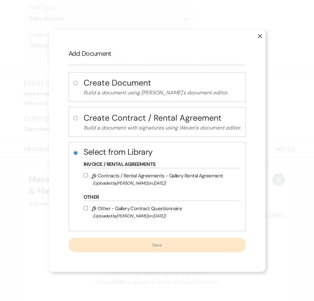
click at [87, 175] on label "Pencil Contracts / Rental Agreements - Gallery Rental Agreement (Uploaded by [P…" at bounding box center [161, 178] width 154 height 15
click at [87, 175] on input "Pencil Contracts / Rental Agreements - Gallery Rental Agreement (Uploaded by [P…" at bounding box center [86, 175] width 4 height 4
checkbox input "true"
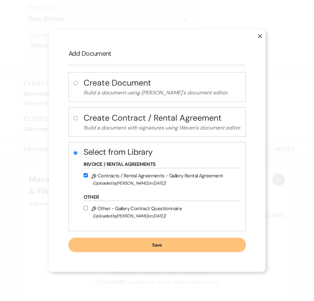
click at [111, 243] on button "Save" at bounding box center [156, 244] width 177 height 14
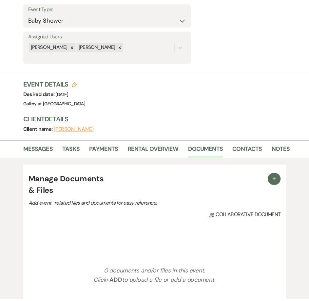
scroll to position [133, 0]
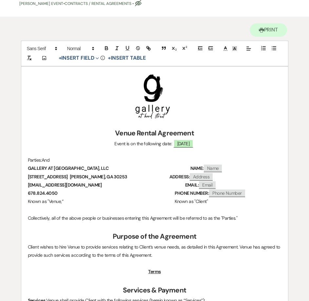
scroll to position [65, 0]
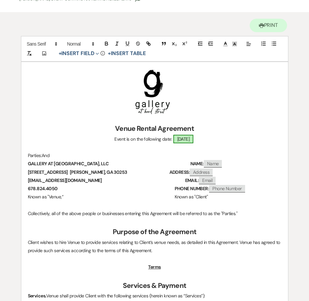
click at [183, 139] on span "[DATE]" at bounding box center [183, 139] width 20 height 9
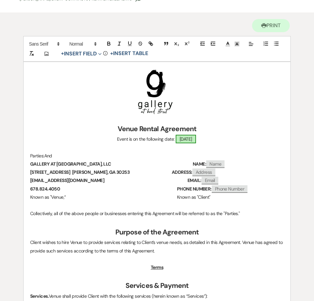
select select "smartCustomField"
select select "owner"
select select "{{eventDate}}"
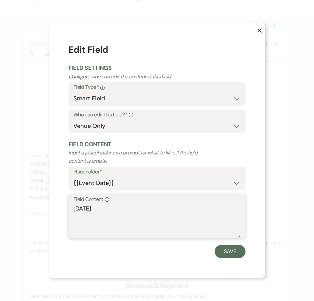
drag, startPoint x: 110, startPoint y: 211, endPoint x: 56, endPoint y: 209, distance: 53.4
click at [56, 209] on div "X Edit Field Field Settings Configure who can edit the content of this field. F…" at bounding box center [157, 150] width 216 height 254
click at [107, 211] on textarea "11/15/2025" at bounding box center [156, 220] width 167 height 33
type textarea "Saturday, November 15, 2025"
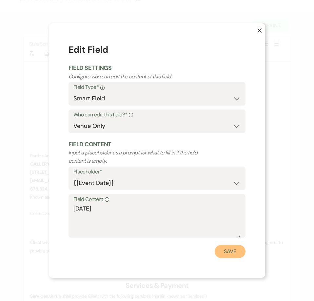
click at [231, 253] on button "Save" at bounding box center [229, 251] width 31 height 13
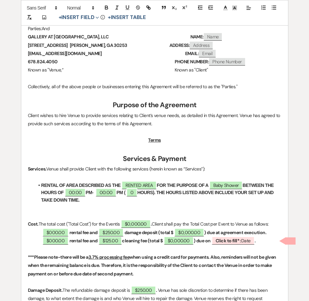
scroll to position [229, 0]
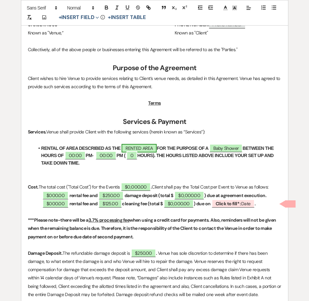
click at [149, 146] on span "RENTED AREA" at bounding box center [138, 148] width 35 height 9
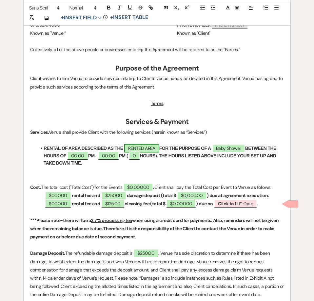
select select "owner"
select select "Location"
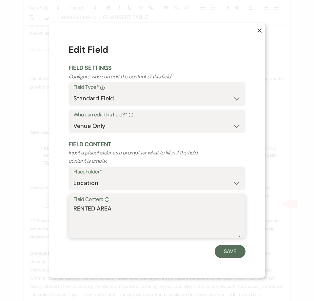
drag, startPoint x: 111, startPoint y: 205, endPoint x: 56, endPoint y: 207, distance: 55.4
click at [56, 207] on div "X Edit Field Field Settings Configure who can edit the content of this field. F…" at bounding box center [157, 150] width 216 height 254
type textarea "STERLING"
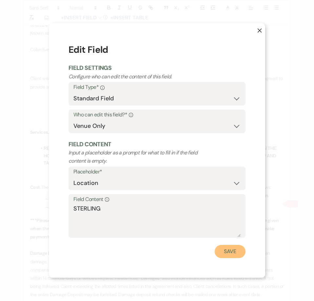
click at [232, 251] on button "Save" at bounding box center [229, 251] width 31 height 13
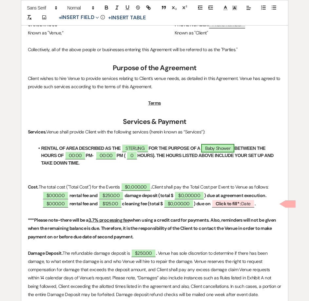
click at [230, 148] on span "Baby Shower" at bounding box center [217, 148] width 33 height 9
select select "smartCustomField"
select select "owner"
select select "{{eventType}}"
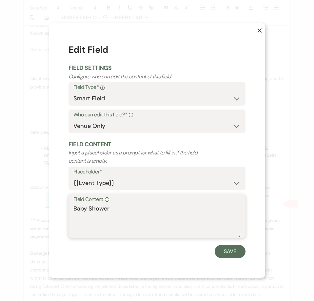
drag, startPoint x: 91, startPoint y: 210, endPoint x: 45, endPoint y: 210, distance: 45.8
click at [45, 210] on div "X Edit Field Field Settings Configure who can edit the content of this field. F…" at bounding box center [157, 150] width 314 height 301
type textarea "BABY SHOWER"
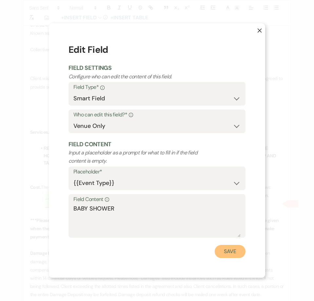
click at [233, 251] on button "Save" at bounding box center [229, 251] width 31 height 13
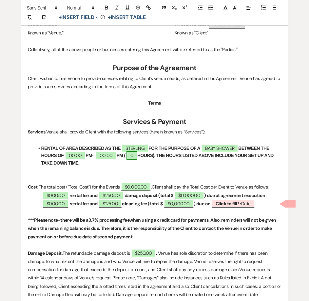
click at [135, 155] on span "0" at bounding box center [131, 155] width 11 height 9
select select "owner"
select select "Number"
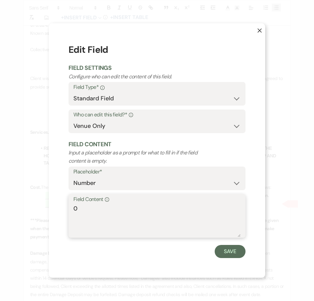
drag, startPoint x: 82, startPoint y: 210, endPoint x: 58, endPoint y: 211, distance: 24.3
click at [58, 211] on div "X Edit Field Field Settings Configure who can edit the content of this field. F…" at bounding box center [157, 150] width 216 height 254
type textarea "6"
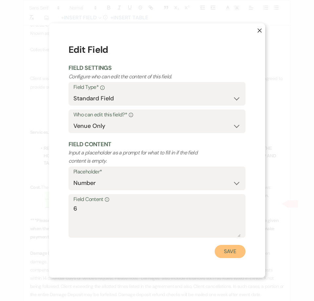
click at [228, 253] on button "Save" at bounding box center [229, 251] width 31 height 13
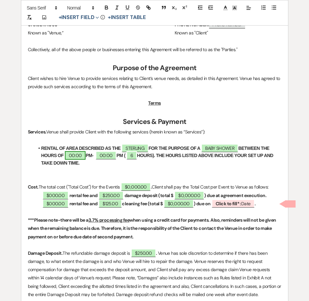
click at [71, 157] on span "00:00" at bounding box center [75, 155] width 21 height 9
select select "owner"
select select "Time"
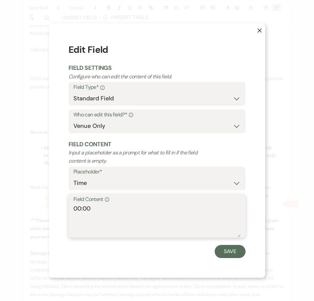
drag, startPoint x: 81, startPoint y: 205, endPoint x: 69, endPoint y: 208, distance: 11.5
click at [69, 208] on div "Field Content Info 00:00" at bounding box center [156, 216] width 177 height 44
type textarea "11:00"
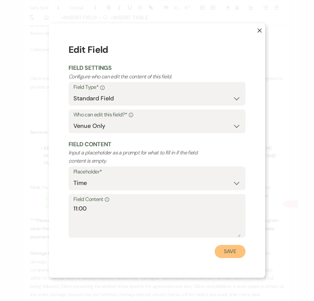
click at [231, 250] on button "Save" at bounding box center [229, 251] width 31 height 13
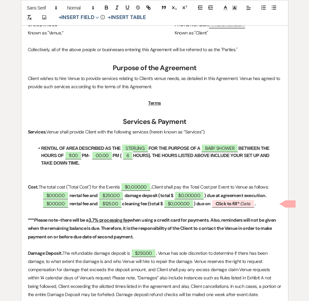
click at [87, 158] on li "RENTAL OF AREA DESCRIBED AS THE STERLING FOR THE PURPOSE OF A BABY SHOWER BETWE…" at bounding box center [157, 155] width 247 height 22
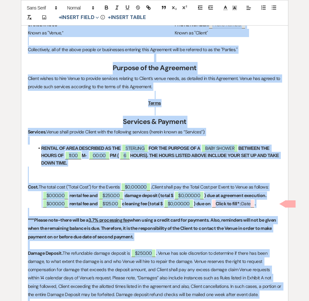
click at [87, 158] on li "RENTAL OF AREA DESCRIBED AS THE STERLING FOR THE PURPOSE OF A BABY SHOWER BETWE…" at bounding box center [157, 155] width 247 height 22
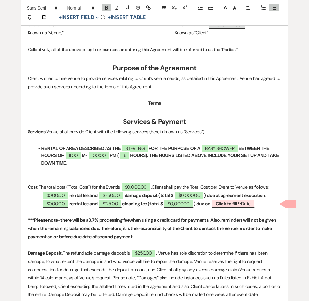
click at [85, 154] on strong "M-" at bounding box center [84, 155] width 5 height 5
click at [104, 157] on span "00:00" at bounding box center [102, 155] width 21 height 9
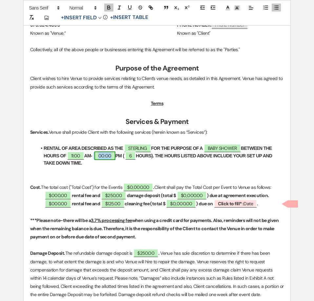
select select "owner"
select select "Time"
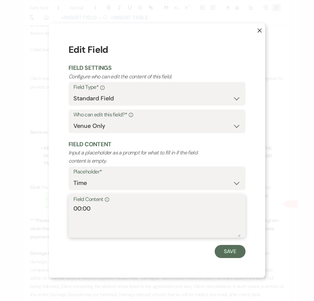
drag, startPoint x: 81, startPoint y: 208, endPoint x: 73, endPoint y: 207, distance: 7.9
click at [73, 207] on div "Field Content Info 00:00" at bounding box center [156, 216] width 177 height 44
type textarea "5:00"
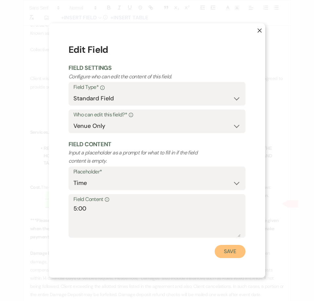
click at [229, 252] on button "Save" at bounding box center [229, 251] width 31 height 13
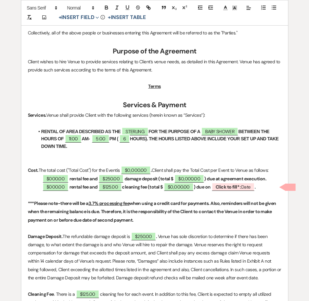
scroll to position [262, 0]
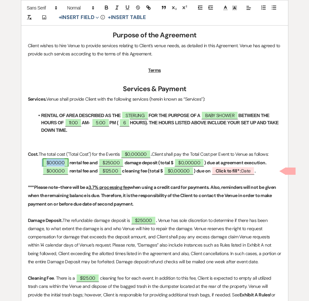
click at [57, 162] on span "$000.00" at bounding box center [56, 162] width 26 height 9
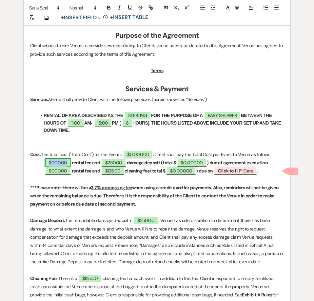
select select "owner"
select select "Amount"
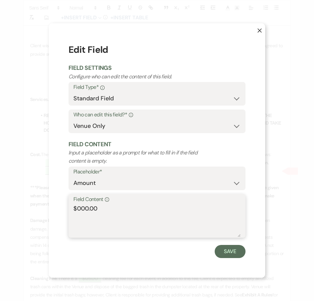
click at [89, 208] on textarea "$000.00" at bounding box center [156, 220] width 167 height 33
drag, startPoint x: 88, startPoint y: 207, endPoint x: 76, endPoint y: 208, distance: 11.8
click at [76, 208] on textarea "$000.00" at bounding box center [156, 220] width 167 height 33
type textarea "$1,095.00"
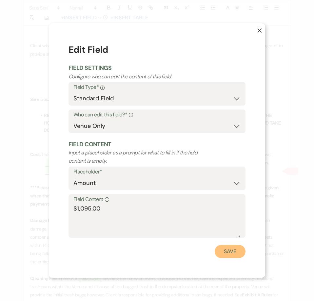
click at [229, 256] on button "Save" at bounding box center [229, 251] width 31 height 13
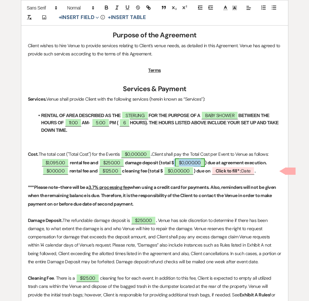
click at [187, 164] on span "$0,000.00" at bounding box center [190, 162] width 30 height 9
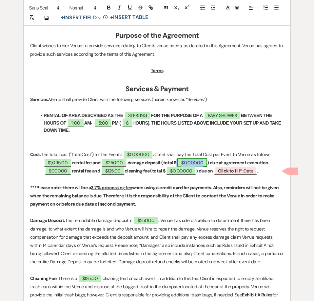
select select "owner"
select select "Total"
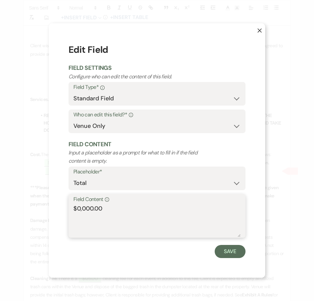
drag, startPoint x: 93, startPoint y: 208, endPoint x: 77, endPoint y: 210, distance: 15.8
click at [77, 210] on textarea "$0,000.00" at bounding box center [156, 220] width 167 height 33
type textarea "$1,345.00"
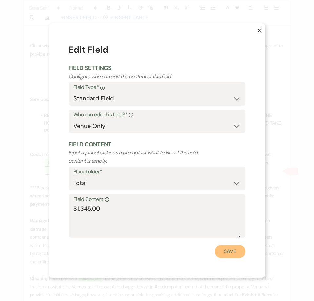
click at [231, 246] on button "Save" at bounding box center [229, 251] width 31 height 13
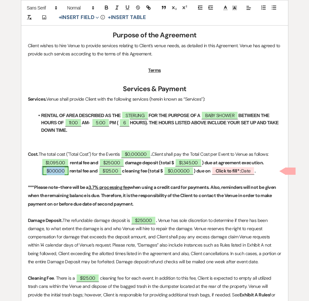
click at [53, 171] on span "$000.00" at bounding box center [56, 170] width 26 height 9
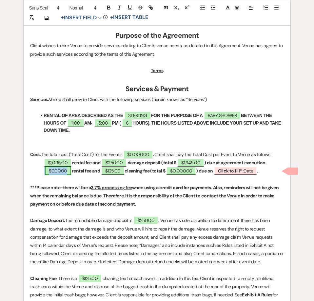
select select "owner"
select select "Amount"
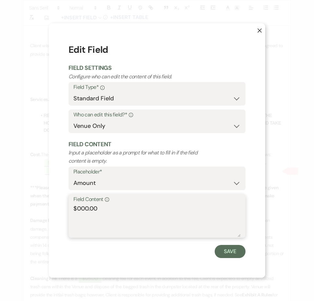
drag, startPoint x: 88, startPoint y: 208, endPoint x: 78, endPoint y: 208, distance: 9.5
click at [78, 208] on textarea "$000.00" at bounding box center [156, 220] width 167 height 33
type textarea "$1,095.00"
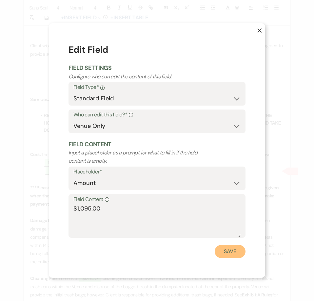
click at [230, 253] on button "Save" at bounding box center [229, 251] width 31 height 13
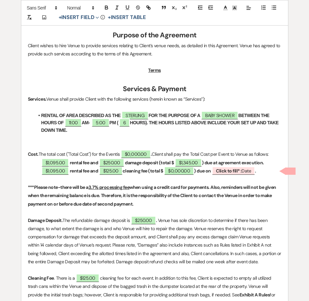
click at [98, 170] on strong "rental fee and" at bounding box center [84, 171] width 28 height 6
click at [98, 170] on span "$125.00" at bounding box center [102, 170] width 23 height 8
select select "owner"
select select "Amount"
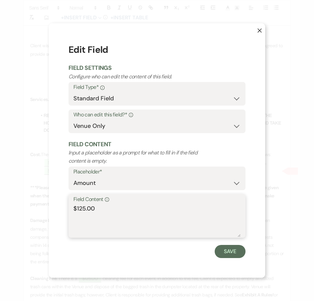
click at [81, 209] on textarea "$125.00" at bounding box center [156, 220] width 167 height 33
click at [78, 210] on textarea "$125.00" at bounding box center [156, 220] width 167 height 33
click at [80, 208] on textarea "$125.00" at bounding box center [156, 220] width 167 height 33
type textarea "$325.00"
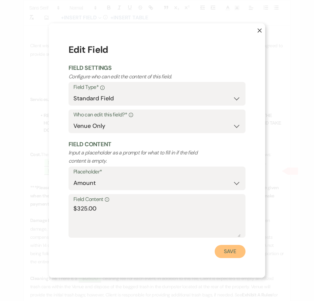
click at [238, 253] on button "Save" at bounding box center [229, 251] width 31 height 13
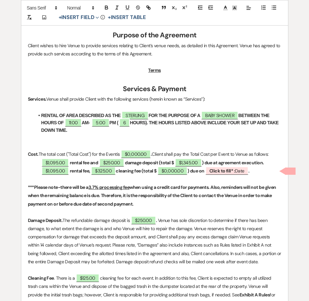
click at [144, 171] on strong "cleaning fee (total $" at bounding box center [136, 171] width 41 height 6
click at [84, 19] on button "+ Insert Field Expand" at bounding box center [78, 18] width 45 height 8
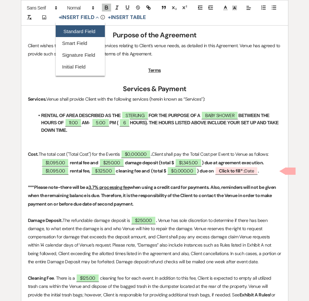
click at [70, 31] on button "Standard Field" at bounding box center [80, 32] width 49 height 12
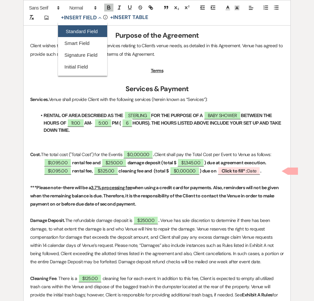
select select "owner"
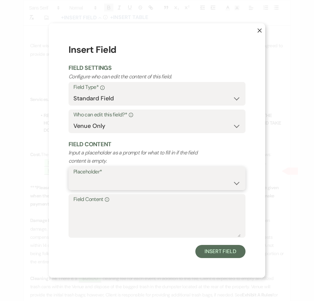
drag, startPoint x: 108, startPoint y: 180, endPoint x: 110, endPoint y: 177, distance: 4.1
click at [108, 180] on select "Custom Placeholder Date Time Name Location Venue Name Type Number Budget Addres…" at bounding box center [156, 183] width 167 height 13
select select "Amount"
click at [73, 177] on select "Custom Placeholder Date Time Name Location Venue Name Type Number Budget Addres…" at bounding box center [156, 183] width 167 height 13
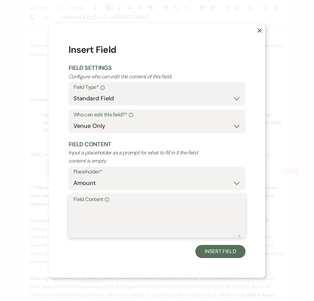
click at [101, 214] on textarea "Field Content Info" at bounding box center [156, 220] width 167 height 33
type textarea "$150.00"
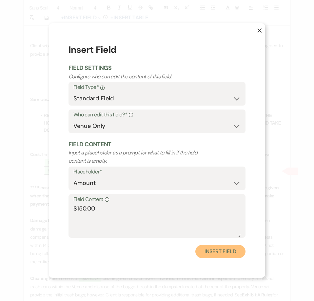
click at [221, 252] on button "Insert Field" at bounding box center [220, 251] width 50 height 13
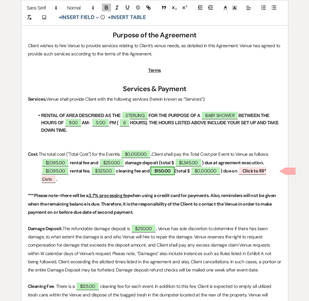
click at [171, 172] on span "$150.00" at bounding box center [162, 170] width 24 height 9
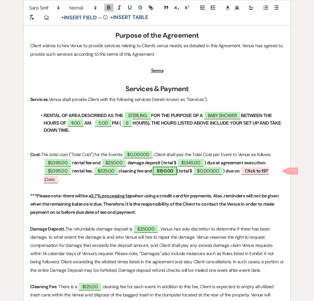
select select "owner"
select select "Amount"
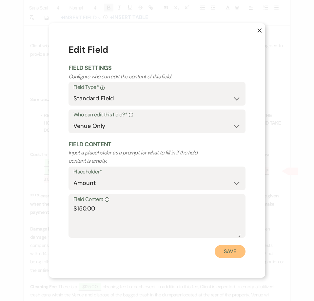
click at [220, 250] on button "Save" at bounding box center [229, 251] width 31 height 13
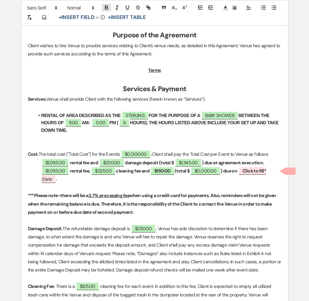
click at [106, 11] on button "button" at bounding box center [106, 8] width 9 height 8
click at [183, 168] on strong "(total $" at bounding box center [181, 171] width 15 height 6
click at [181, 172] on strong "(total $" at bounding box center [181, 171] width 15 height 6
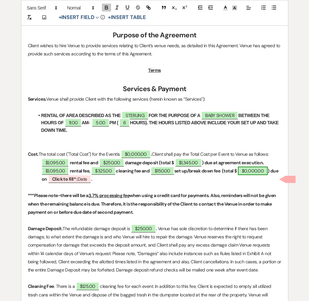
click at [262, 172] on span "$0,000.00" at bounding box center [253, 170] width 30 height 9
select select "owner"
select select "Total"
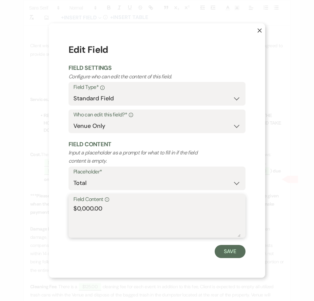
drag, startPoint x: 93, startPoint y: 206, endPoint x: 80, endPoint y: 204, distance: 13.3
click at [80, 204] on textarea "$0,000.00" at bounding box center [156, 220] width 167 height 33
click at [76, 203] on label "Field Content Info" at bounding box center [156, 199] width 167 height 9
click at [76, 204] on textarea "$0,000.00" at bounding box center [156, 220] width 167 height 33
click at [92, 206] on textarea "$0,000.00" at bounding box center [156, 220] width 167 height 33
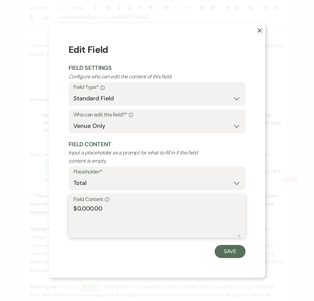
drag, startPoint x: 92, startPoint y: 206, endPoint x: 81, endPoint y: 207, distance: 11.5
click at [81, 207] on textarea "$0,000.00" at bounding box center [156, 220] width 167 height 33
click at [96, 207] on textarea "$0,000.00" at bounding box center [156, 220] width 167 height 33
drag, startPoint x: 94, startPoint y: 207, endPoint x: 78, endPoint y: 207, distance: 16.0
click at [78, 207] on textarea "$0,000.00" at bounding box center [156, 220] width 167 height 33
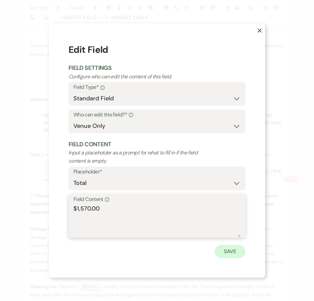
type textarea "$1,570.00"
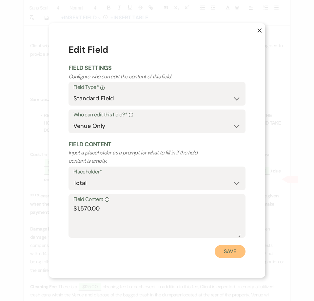
click at [230, 249] on button "Save" at bounding box center [229, 251] width 31 height 13
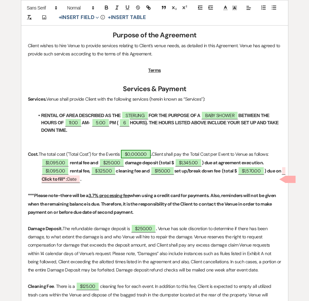
click at [141, 155] on span "$0,000.00" at bounding box center [136, 154] width 30 height 9
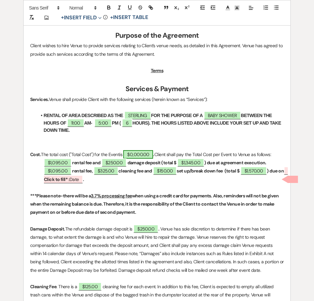
select select "owner"
select select "Total"
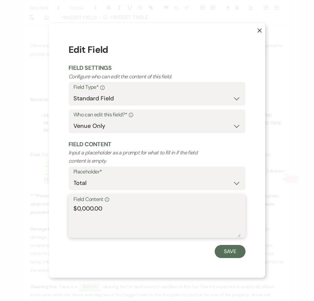
drag, startPoint x: 92, startPoint y: 208, endPoint x: 83, endPoint y: 210, distance: 8.9
click at [82, 210] on textarea "$0,000.00" at bounding box center [156, 220] width 167 height 33
click at [92, 209] on textarea "$0,000.00" at bounding box center [156, 220] width 167 height 33
drag, startPoint x: 92, startPoint y: 209, endPoint x: 82, endPoint y: 210, distance: 10.5
click at [82, 210] on textarea "$0,000.00" at bounding box center [156, 220] width 167 height 33
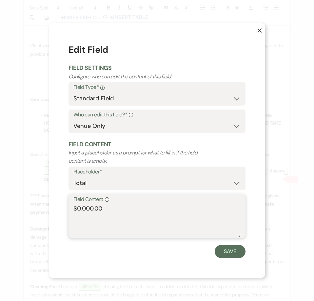
click at [93, 207] on textarea "$0,000.00" at bounding box center [156, 220] width 167 height 33
drag, startPoint x: 93, startPoint y: 207, endPoint x: 85, endPoint y: 208, distance: 8.2
click at [85, 208] on textarea "$0,000.00" at bounding box center [156, 220] width 167 height 33
click at [96, 206] on textarea "$0,000.00" at bounding box center [156, 220] width 167 height 33
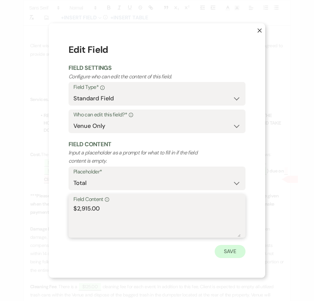
type textarea "$2,915.00"
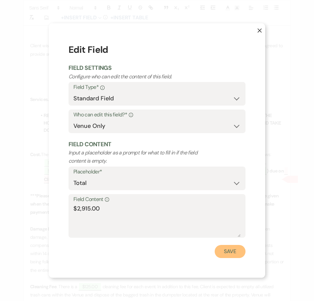
click at [238, 252] on button "Save" at bounding box center [229, 251] width 31 height 13
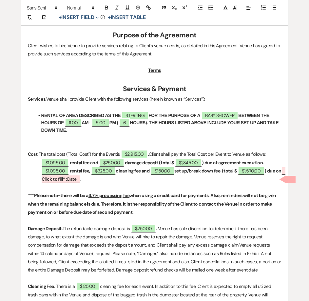
click at [87, 174] on p "$1,095.00 rental fee, $325.00 cleaning fee and $150.00 set up/break down fee (t…" at bounding box center [154, 175] width 253 height 16
click at [67, 179] on b "Click to fill* :" at bounding box center [55, 179] width 26 height 6
select select "owner"
select select "Date"
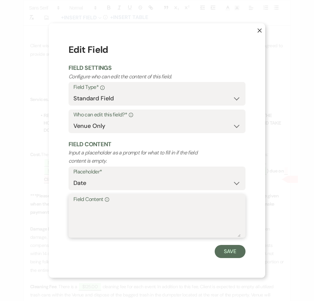
click at [87, 210] on textarea "Field Content Info" at bounding box center [156, 220] width 167 height 33
type textarea "October 17, 2025"
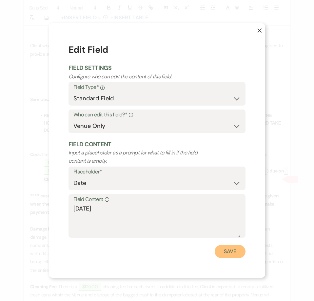
click at [225, 251] on button "Save" at bounding box center [229, 251] width 31 height 13
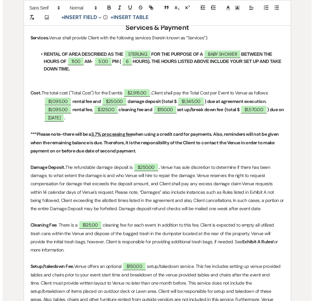
scroll to position [327, 0]
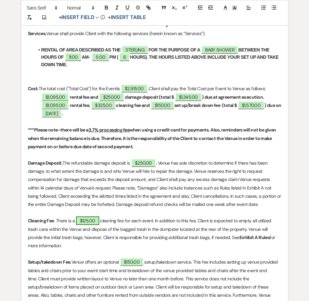
click at [88, 219] on span "$125.00" at bounding box center [87, 220] width 23 height 9
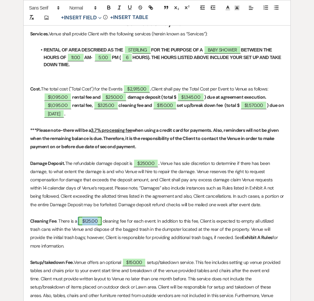
select select "owner"
select select "Amount"
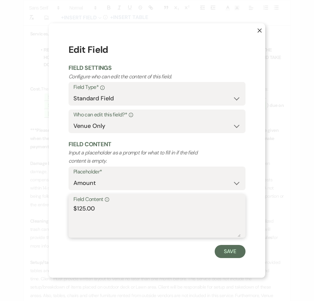
click at [79, 208] on textarea "$125.00" at bounding box center [156, 220] width 167 height 33
type textarea "$325.00"
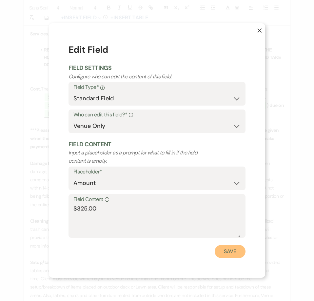
click at [235, 250] on button "Save" at bounding box center [229, 251] width 31 height 13
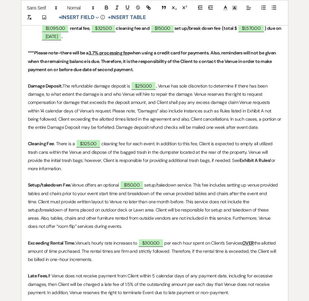
scroll to position [425, 0]
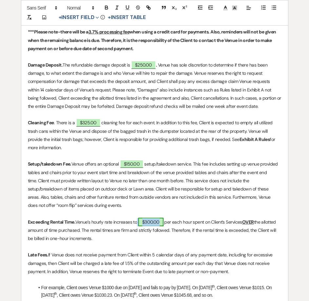
click at [150, 223] on span "$300.00" at bounding box center [150, 221] width 25 height 9
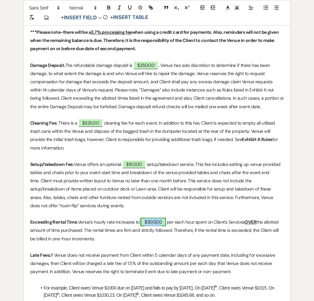
select select "owner"
select select "Amount"
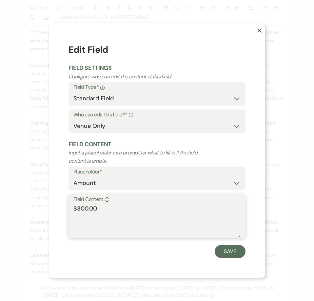
drag, startPoint x: 87, startPoint y: 211, endPoint x: 77, endPoint y: 208, distance: 11.2
click at [77, 208] on textarea "$300.00" at bounding box center [156, 220] width 167 height 33
type textarea "$465.00"
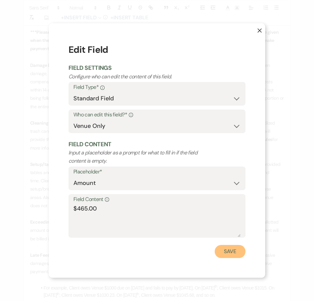
click at [229, 249] on button "Save" at bounding box center [229, 251] width 31 height 13
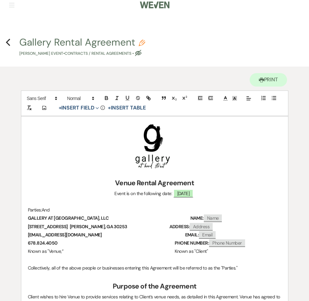
scroll to position [0, 0]
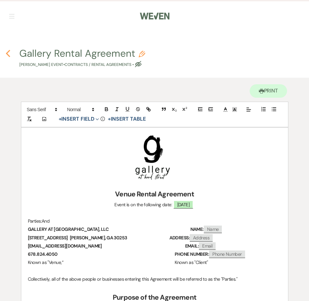
click at [9, 53] on icon "Previous" at bounding box center [8, 53] width 5 height 8
select select "5"
select select "12"
select select "3"
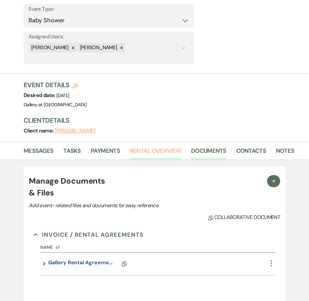
click at [145, 152] on link "Rental Overview" at bounding box center [155, 152] width 51 height 13
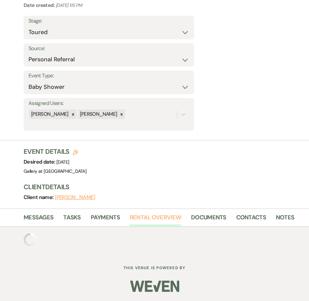
scroll to position [103, 0]
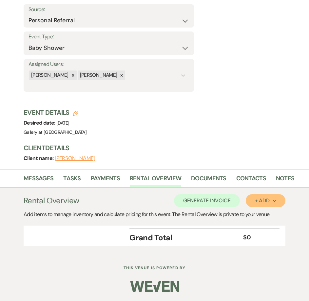
click at [272, 202] on div "+ Add Next" at bounding box center [265, 200] width 21 height 5
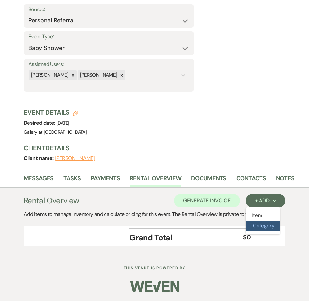
click at [272, 226] on button "Category" at bounding box center [263, 225] width 34 height 10
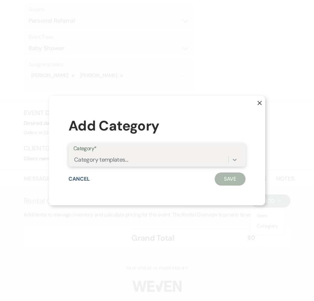
click at [233, 158] on icon at bounding box center [234, 159] width 7 height 7
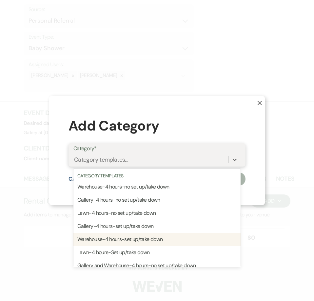
click at [164, 241] on div "Warehouse-4 hours-set up/take down" at bounding box center [156, 238] width 167 height 13
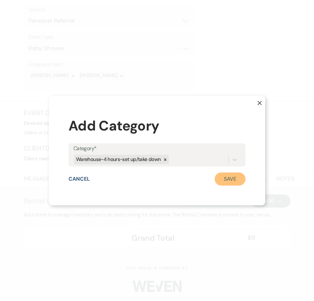
click at [220, 176] on button "Save" at bounding box center [229, 178] width 31 height 13
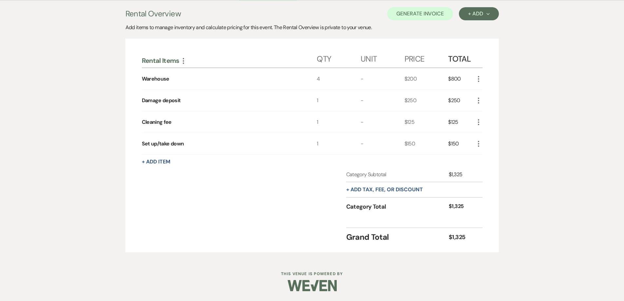
scroll to position [54, 0]
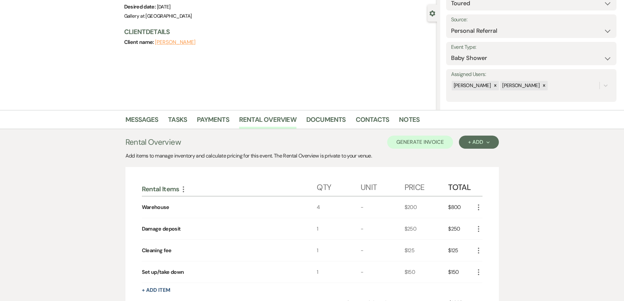
click at [478, 210] on use "button" at bounding box center [478, 207] width 1 height 6
click at [484, 222] on icon "Pencil" at bounding box center [484, 220] width 4 height 5
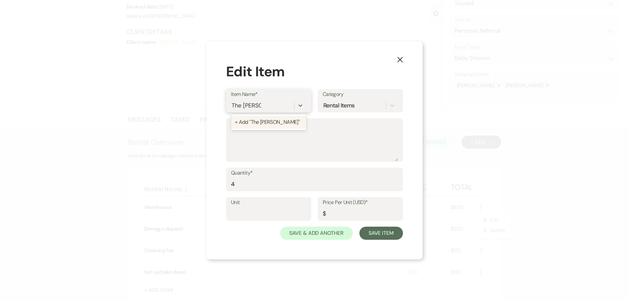
type input "The Sterling"
click at [279, 127] on div "+ Add "The Sterling"" at bounding box center [268, 122] width 75 height 13
drag, startPoint x: 272, startPoint y: 185, endPoint x: 225, endPoint y: 184, distance: 47.2
click at [225, 184] on div "X Edit Item Item Name* The Sterling Category Rental Items Description Quantity*…" at bounding box center [314, 151] width 216 height 218
type input "6"
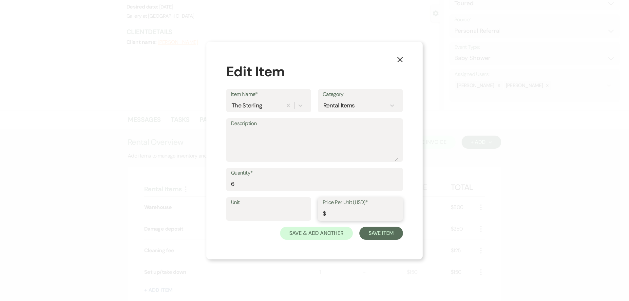
click at [340, 216] on input "Price Per Unit (USD)*" at bounding box center [360, 213] width 75 height 13
type input "365"
click at [373, 235] on button "Save Item" at bounding box center [381, 233] width 44 height 13
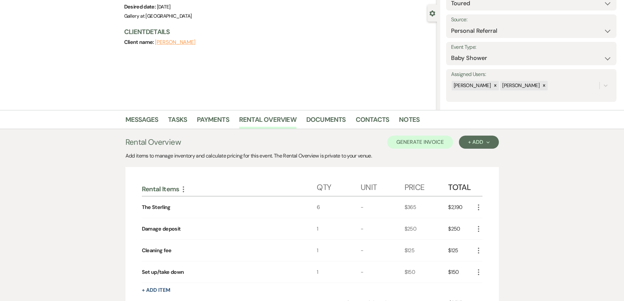
click at [477, 249] on icon "More" at bounding box center [478, 251] width 8 height 8
click at [482, 264] on icon "Pencil" at bounding box center [484, 263] width 4 height 5
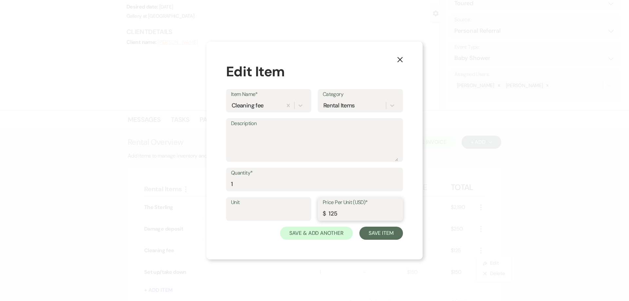
click at [331, 212] on input "125" at bounding box center [360, 213] width 75 height 13
click at [329, 212] on input "125" at bounding box center [360, 213] width 75 height 13
drag, startPoint x: 331, startPoint y: 212, endPoint x: 327, endPoint y: 213, distance: 3.4
click at [327, 213] on input "125" at bounding box center [360, 213] width 75 height 13
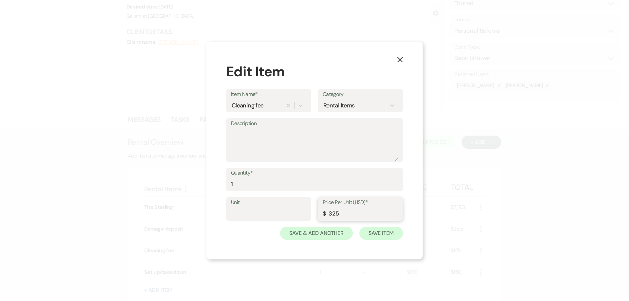
type input "325"
click at [381, 234] on button "Save Item" at bounding box center [381, 233] width 44 height 13
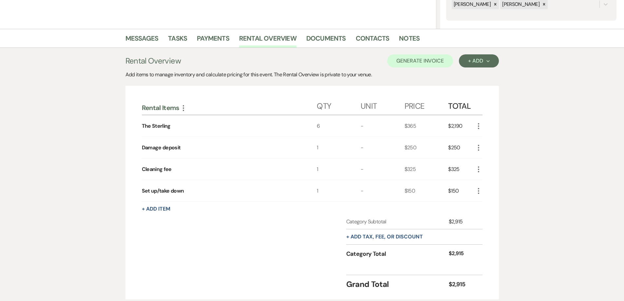
scroll to position [117, 0]
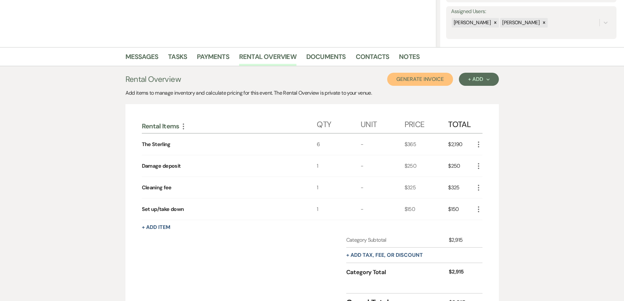
click at [418, 82] on button "Generate Invoice" at bounding box center [420, 79] width 66 height 13
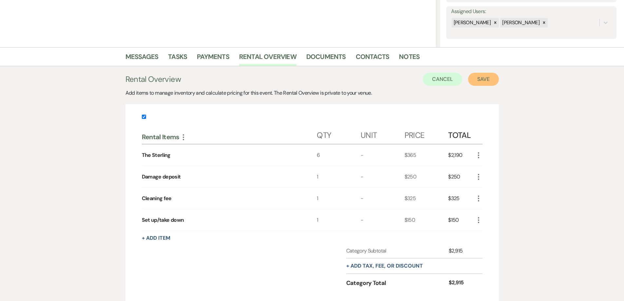
click at [477, 84] on button "Save" at bounding box center [483, 79] width 31 height 13
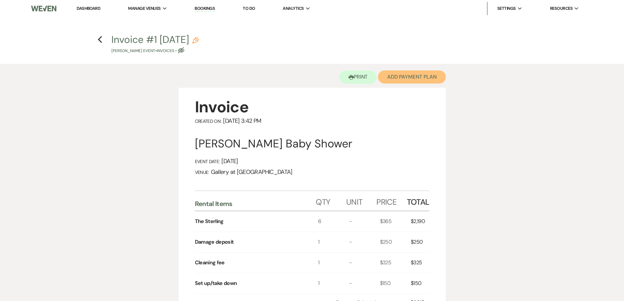
click at [421, 78] on button "Add Payment Plan" at bounding box center [412, 76] width 68 height 13
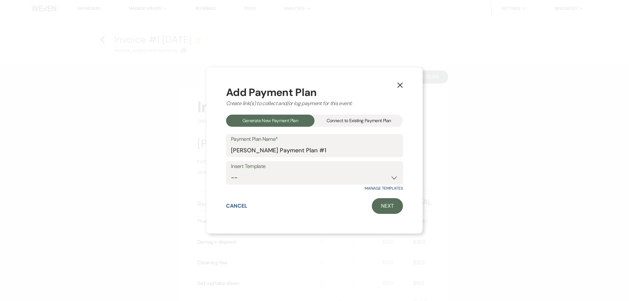
click at [330, 170] on label "Insert Template" at bounding box center [314, 166] width 167 height 9
click at [335, 180] on select "-- Warehouse 4 hour rental-no set up/take down Gallery 4 hour rental-no set up/…" at bounding box center [314, 177] width 167 height 13
select select "60"
click at [231, 171] on select "-- Warehouse 4 hour rental-no set up/take down Gallery 4 hour rental-no set up/…" at bounding box center [314, 177] width 167 height 13
click at [387, 207] on link "Next" at bounding box center [387, 206] width 31 height 16
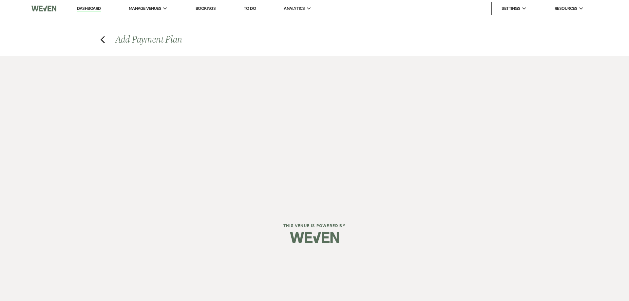
select select "27459"
select select "2"
select select "flat"
select select "true"
select select "both"
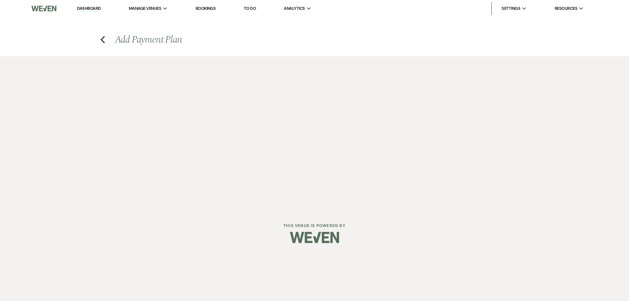
select select "weeks"
select select "afterDueDate"
select select "2"
select select "flat"
select select "true"
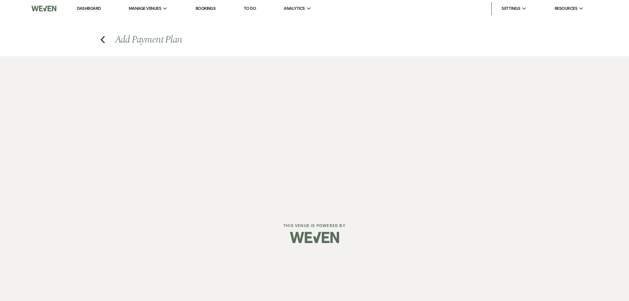
select select "both"
select select "weeks"
select select "both"
select select "weeks"
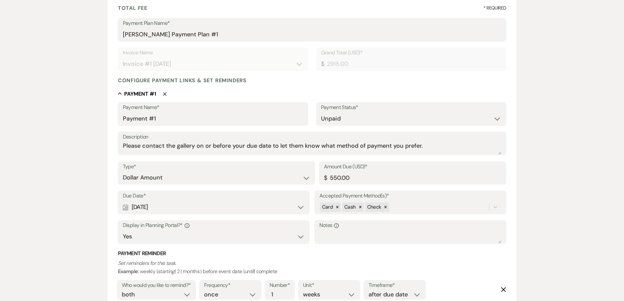
scroll to position [98, 0]
drag, startPoint x: 355, startPoint y: 176, endPoint x: 307, endPoint y: 176, distance: 47.5
click at [307, 176] on div "Type* Dollar Amount Percentage of Grand Total Amount Due (USD)* $ 550.00" at bounding box center [312, 174] width 388 height 29
type input "1345.00"
click at [250, 207] on div "Calendar Aug 16, 2025 Expand" at bounding box center [214, 205] width 182 height 13
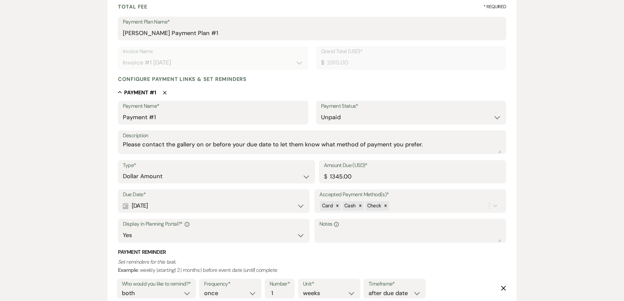
select select "day"
select select "afterTodaysDate"
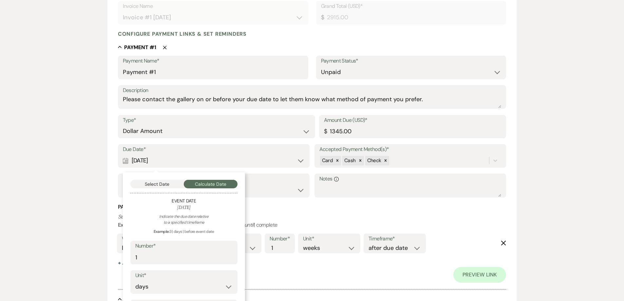
scroll to position [229, 0]
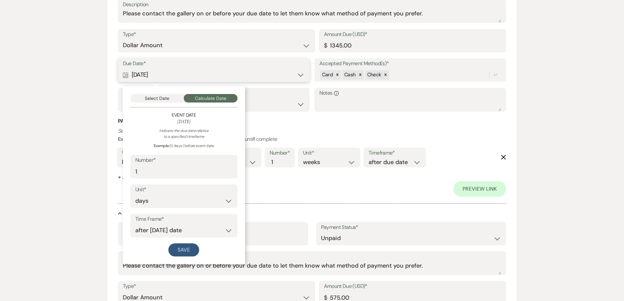
click at [163, 97] on button "Select Date" at bounding box center [157, 98] width 54 height 9
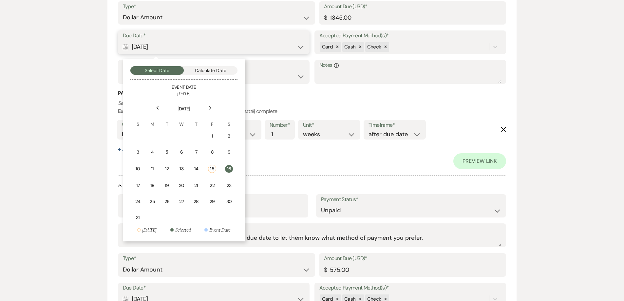
scroll to position [295, 0]
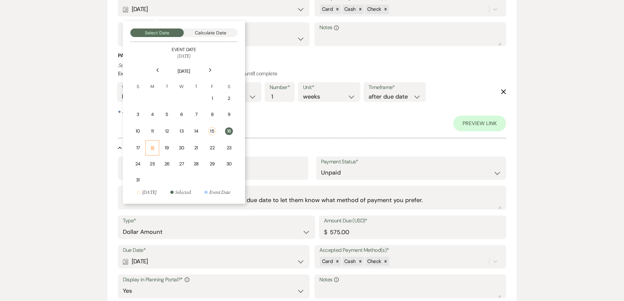
click at [151, 145] on div "18" at bounding box center [152, 147] width 5 height 7
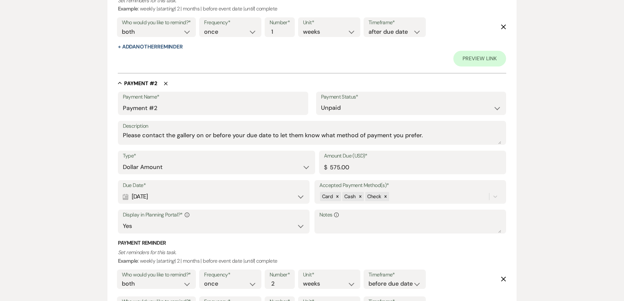
scroll to position [360, 0]
drag, startPoint x: 335, startPoint y: 166, endPoint x: 309, endPoint y: 166, distance: 26.2
click at [309, 166] on div "Type* Dollar Amount Percentage of Grand Total Amount Due (USD)* $ 575.00" at bounding box center [312, 164] width 388 height 29
type input "1570.00"
click at [211, 196] on div "Calendar Oct 15, 2025 Expand" at bounding box center [214, 196] width 182 height 13
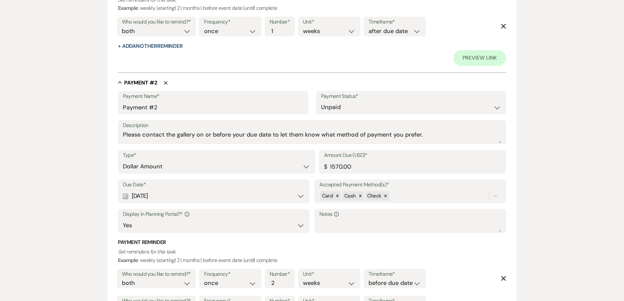
select select "month"
select select "beforeEventDate"
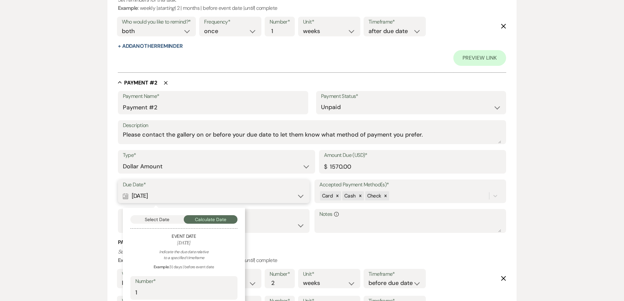
click at [179, 221] on button "Select Date" at bounding box center [157, 219] width 54 height 9
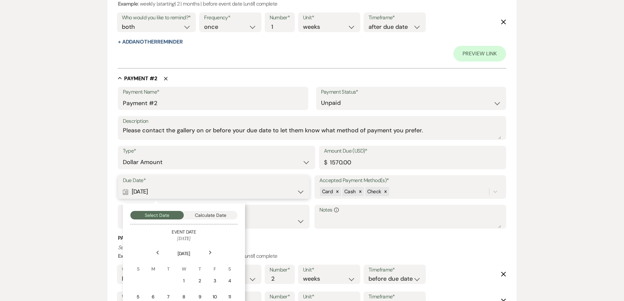
scroll to position [458, 0]
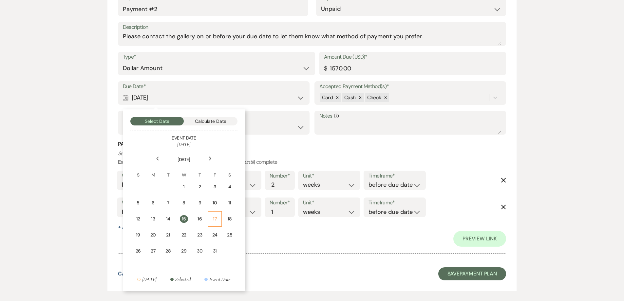
click at [215, 225] on td "17" at bounding box center [215, 218] width 14 height 15
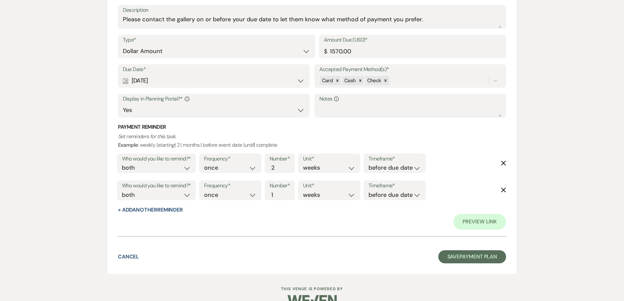
scroll to position [491, 0]
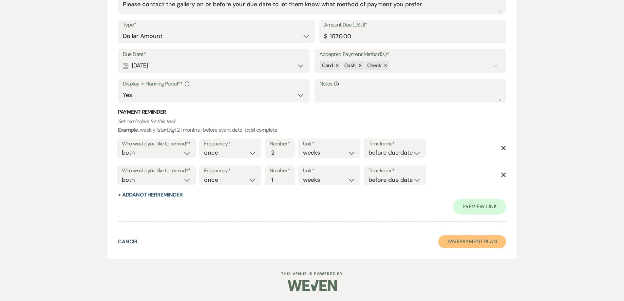
click at [462, 245] on button "Save Payment Plan" at bounding box center [472, 241] width 68 height 13
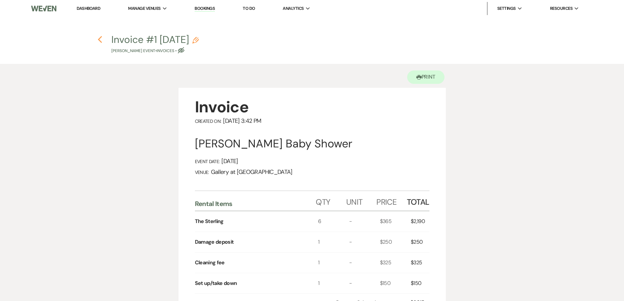
click at [102, 39] on icon "Previous" at bounding box center [100, 40] width 5 height 8
select select "5"
select select "12"
select select "3"
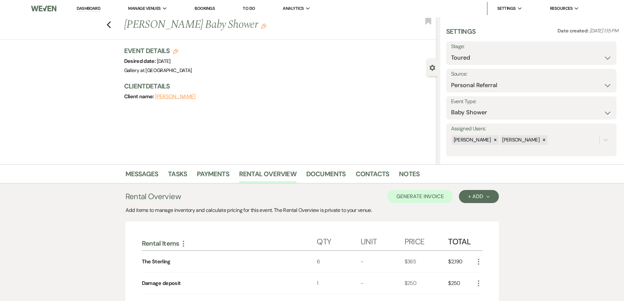
scroll to position [117, 0]
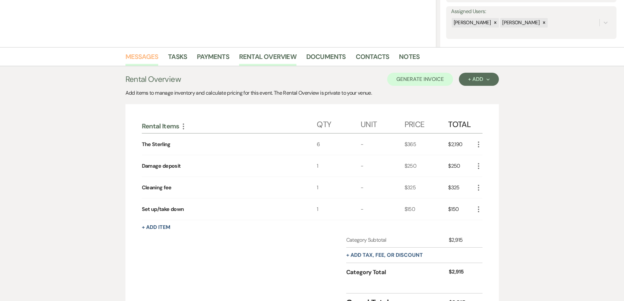
click at [127, 55] on link "Messages" at bounding box center [141, 58] width 33 height 14
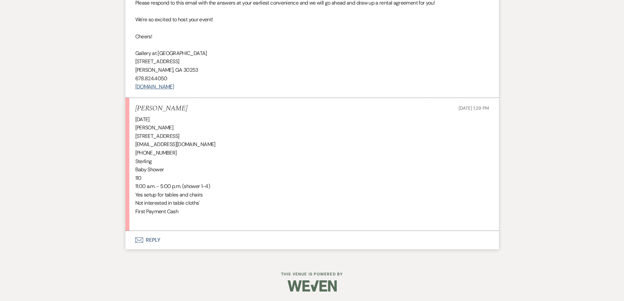
scroll to position [440, 0]
click at [232, 239] on button "Envelope Reply" at bounding box center [311, 240] width 373 height 18
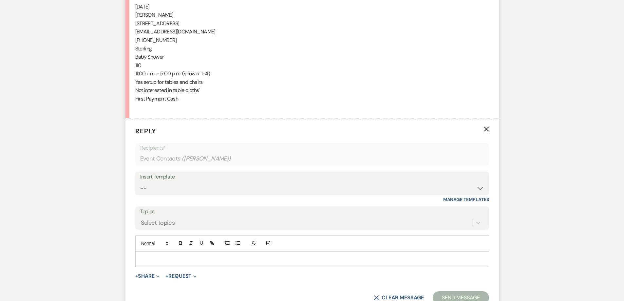
scroll to position [589, 0]
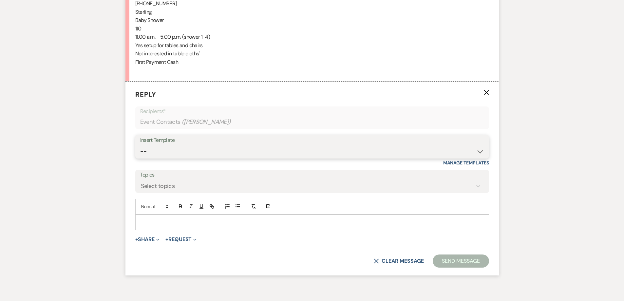
click at [247, 155] on select "-- Initial Inquiry Response-DATE IS AVAILABLE Initial Inquiry Response-DATE NOT…" at bounding box center [312, 151] width 344 height 13
select select "2825"
click at [140, 145] on select "-- Initial Inquiry Response-DATE IS AVAILABLE Initial Inquiry Response-DATE NOT…" at bounding box center [312, 151] width 344 height 13
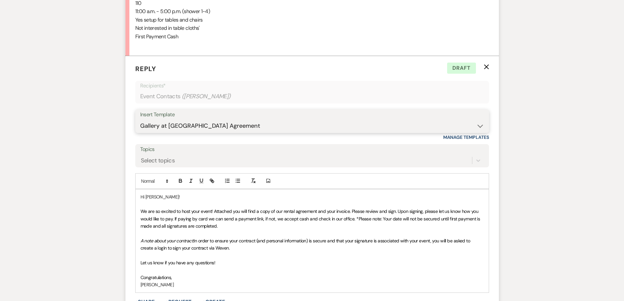
scroll to position [622, 0]
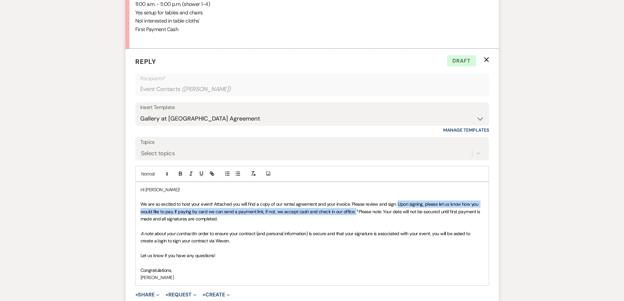
drag, startPoint x: 397, startPoint y: 203, endPoint x: 353, endPoint y: 214, distance: 44.8
click at [353, 214] on span "We are so excited to host your event! Attached you will find a copy of our rent…" at bounding box center [310, 211] width 341 height 21
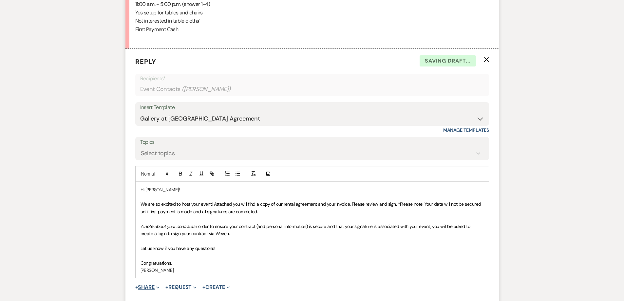
click at [154, 288] on button "+ Share Expand" at bounding box center [147, 287] width 25 height 5
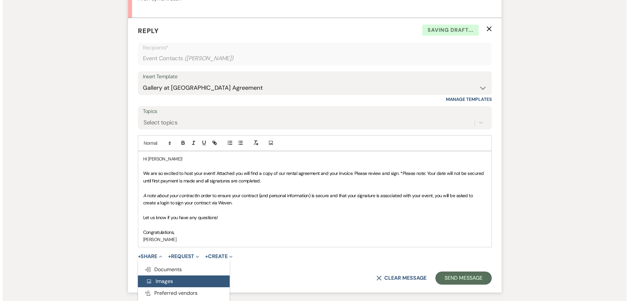
scroll to position [687, 0]
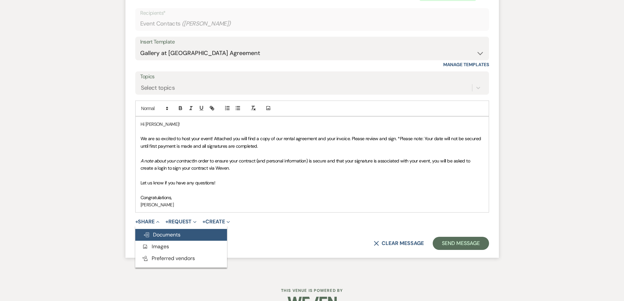
click at [182, 231] on button "Doc Upload Documents" at bounding box center [181, 235] width 92 height 12
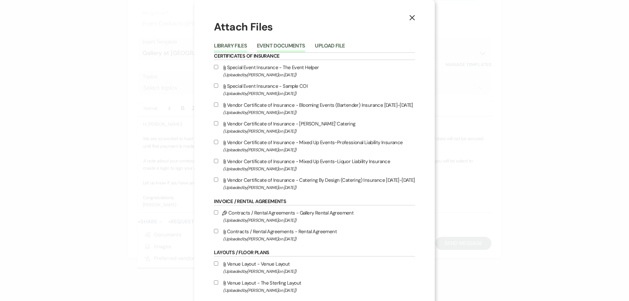
click at [282, 46] on button "Event Documents" at bounding box center [281, 47] width 48 height 9
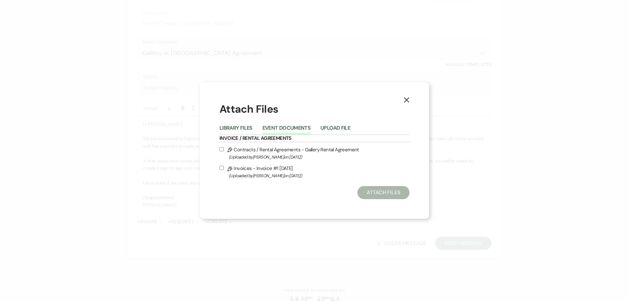
click at [223, 149] on input "Pencil Contracts / Rental Agreements - Gallery Rental Agreement (Uploaded by Sh…" at bounding box center [221, 149] width 4 height 4
checkbox input "true"
click at [223, 168] on input "Pencil Invoices - Invoice #1 8-15-2025 (Uploaded by Shelby on Aug 15th, 2025 )" at bounding box center [221, 168] width 4 height 4
checkbox input "true"
click at [375, 189] on button "Attach Files" at bounding box center [383, 192] width 52 height 13
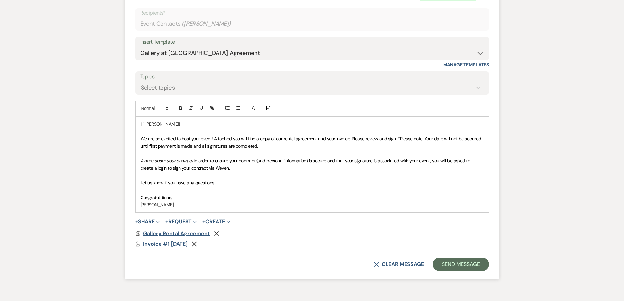
click at [200, 232] on span "Gallery Rental Agreement" at bounding box center [176, 233] width 67 height 7
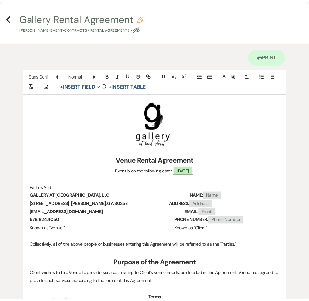
scroll to position [0, 0]
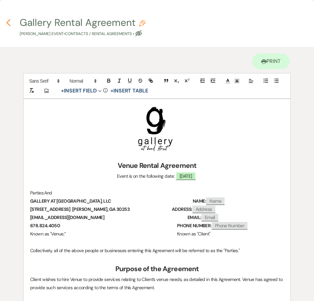
click at [9, 24] on use "button" at bounding box center [8, 22] width 4 height 7
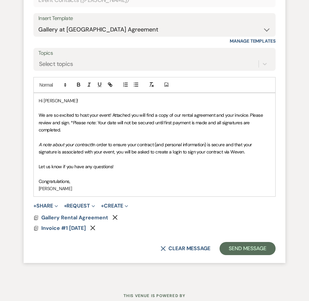
scroll to position [888, 0]
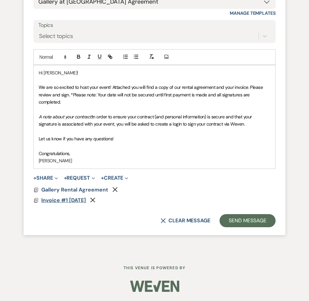
click at [56, 199] on span "Invoice #1 8-15-2025" at bounding box center [63, 199] width 45 height 7
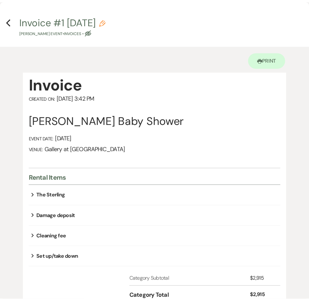
scroll to position [0, 0]
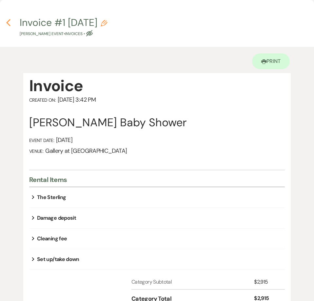
click at [9, 24] on use "button" at bounding box center [8, 22] width 4 height 7
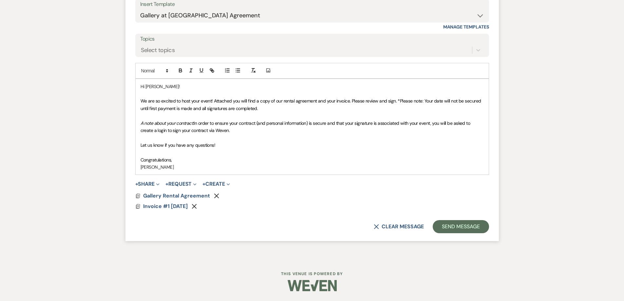
scroll to position [725, 0]
click at [466, 227] on button "Send Message" at bounding box center [461, 226] width 56 height 13
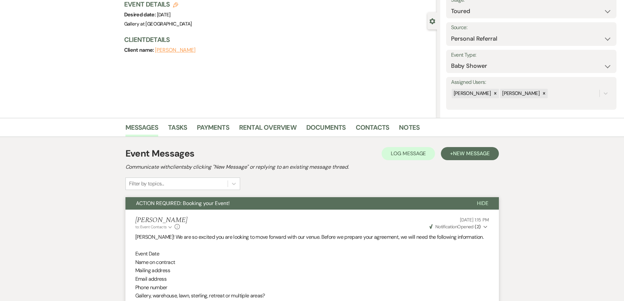
scroll to position [0, 0]
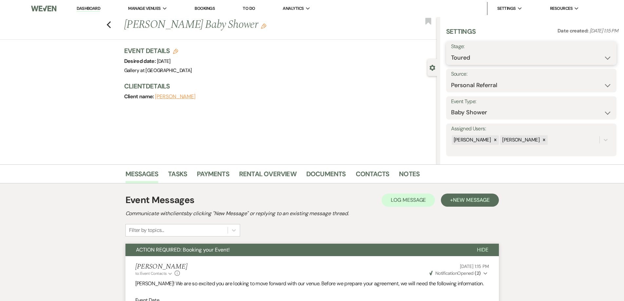
drag, startPoint x: 470, startPoint y: 53, endPoint x: 470, endPoint y: 57, distance: 4.3
click at [470, 53] on select "Inquiry Follow Up Tour Requested Tour Confirmed Toured Proposal Sent Booked Lost" at bounding box center [531, 57] width 160 height 13
select select "6"
click at [451, 51] on select "Inquiry Follow Up Tour Requested Tour Confirmed Toured Proposal Sent Booked Lost" at bounding box center [531, 57] width 160 height 13
click at [586, 54] on button "Save" at bounding box center [597, 52] width 37 height 13
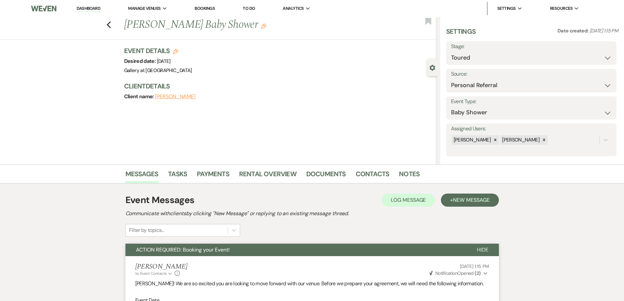
click at [94, 8] on link "Dashboard" at bounding box center [89, 9] width 24 height 6
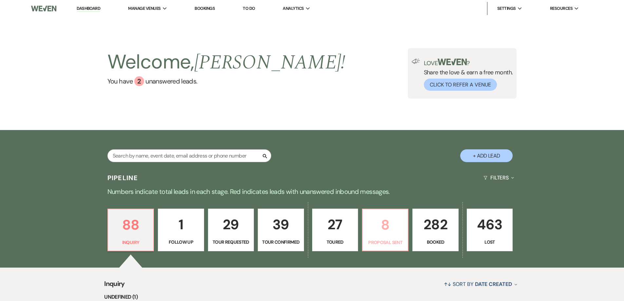
click at [309, 226] on p "8" at bounding box center [384, 225] width 37 height 22
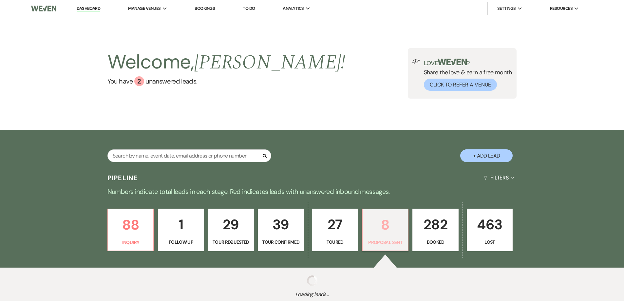
select select "6"
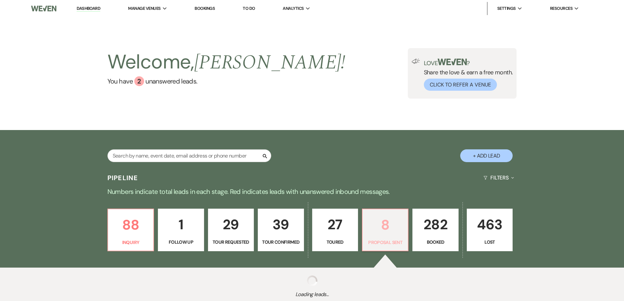
select select "6"
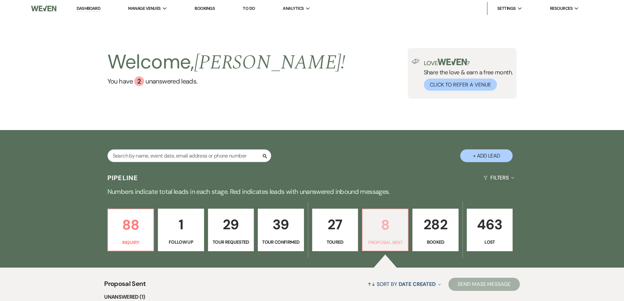
click at [309, 230] on p "8" at bounding box center [384, 225] width 37 height 22
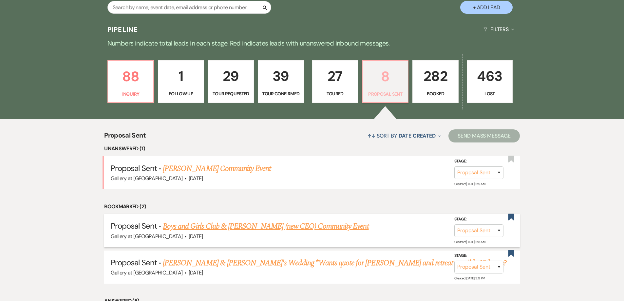
scroll to position [164, 0]
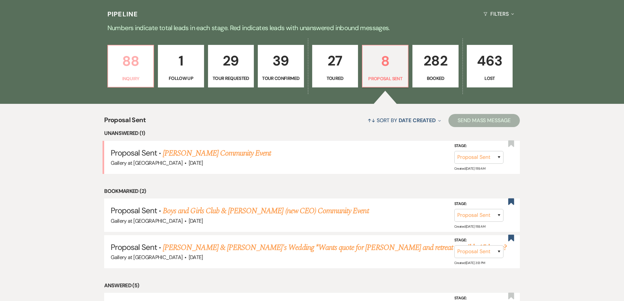
click at [141, 83] on link "88 Inquiry" at bounding box center [130, 66] width 46 height 43
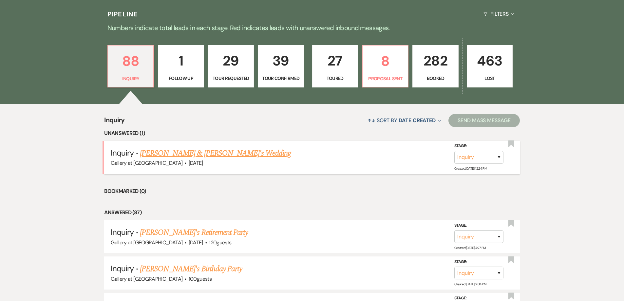
click at [167, 152] on link "[PERSON_NAME] & [PERSON_NAME]'s Wedding" at bounding box center [215, 153] width 151 height 12
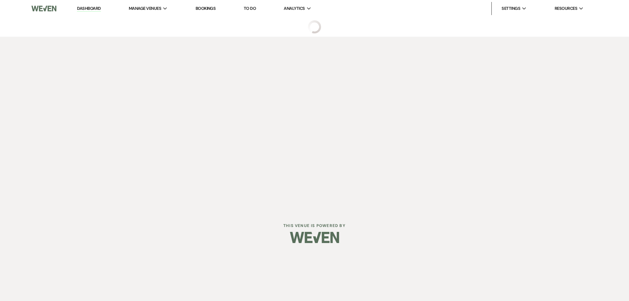
select select "12"
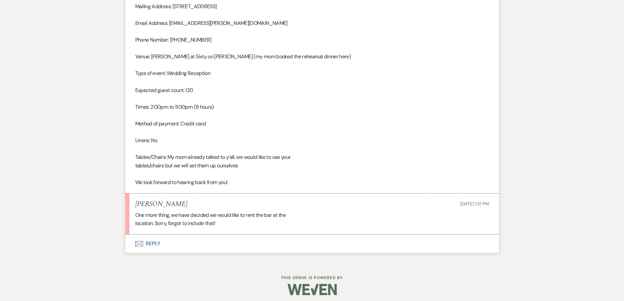
scroll to position [615, 0]
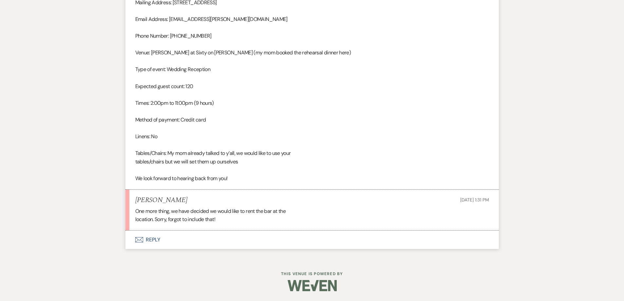
click at [248, 242] on button "Envelope Reply" at bounding box center [311, 240] width 373 height 18
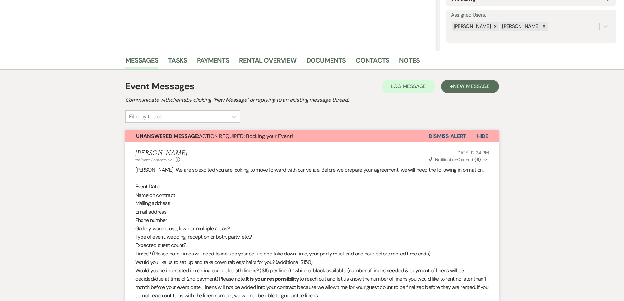
scroll to position [26, 0]
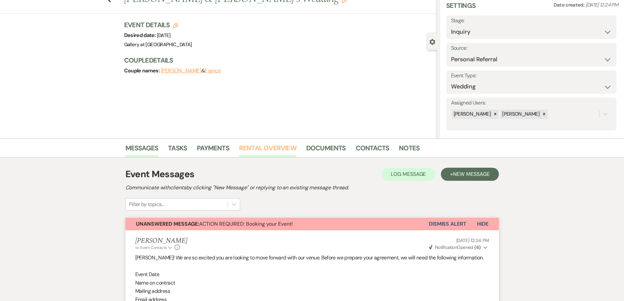
click at [274, 149] on link "Rental Overview" at bounding box center [267, 150] width 57 height 14
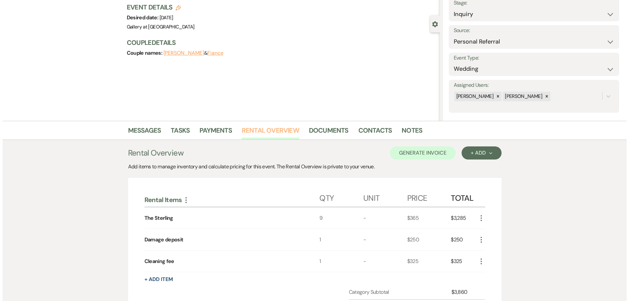
scroll to position [161, 0]
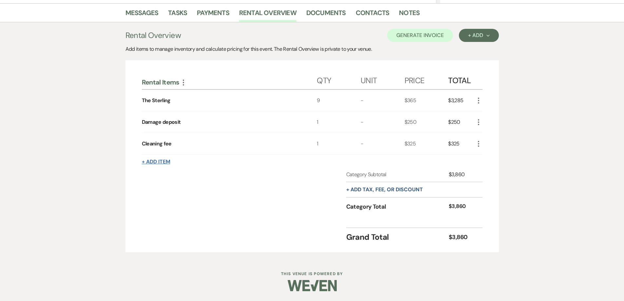
click at [156, 160] on button "+ Add Item" at bounding box center [156, 161] width 28 height 5
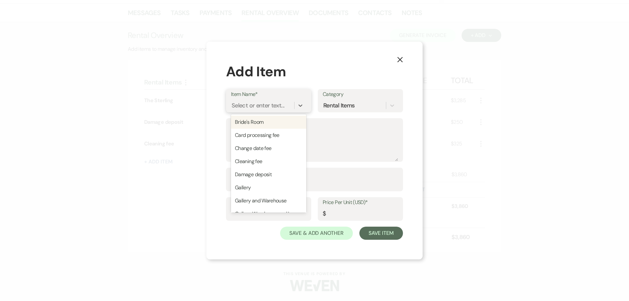
click at [280, 106] on div "Select or enter text..." at bounding box center [258, 105] width 53 height 9
type input "a"
type input "b"
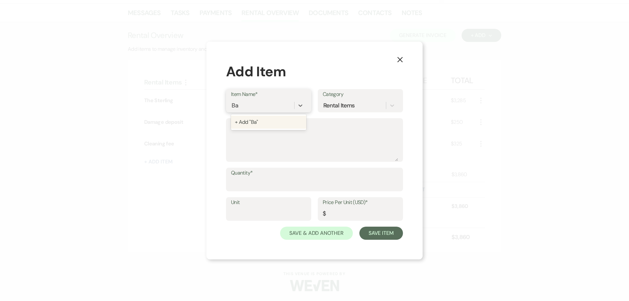
type input "Bar"
click at [261, 121] on div "+ Add "Bar"" at bounding box center [268, 122] width 75 height 13
click at [260, 135] on textarea "Description" at bounding box center [314, 144] width 167 height 33
click at [251, 184] on input "Quantity*" at bounding box center [314, 184] width 167 height 13
type input "1"
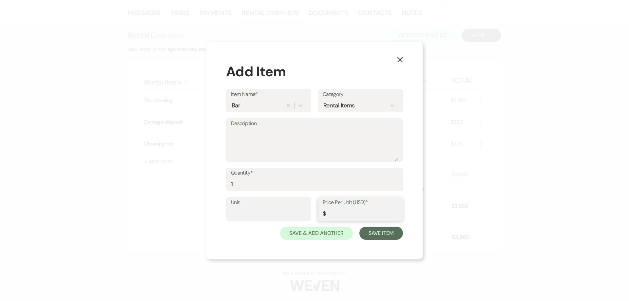
click at [309, 212] on input "Price Per Unit (USD)*" at bounding box center [360, 213] width 75 height 13
type input "15"
click at [309, 234] on button "Save Item" at bounding box center [381, 233] width 44 height 13
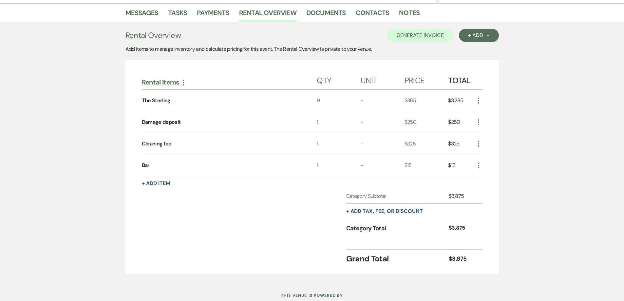
click at [309, 171] on div "More" at bounding box center [478, 165] width 8 height 21
click at [309, 168] on icon "More" at bounding box center [478, 165] width 8 height 8
click at [309, 186] on button "X Delete" at bounding box center [491, 188] width 35 height 10
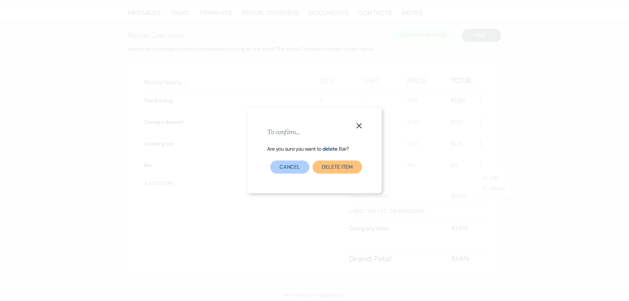
click at [309, 164] on button "Delete Item" at bounding box center [336, 166] width 49 height 13
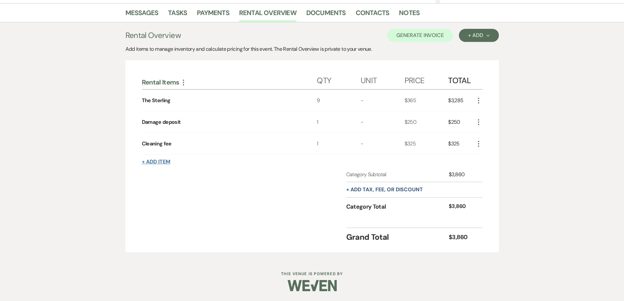
click at [153, 159] on button "+ Add Item" at bounding box center [156, 161] width 28 height 5
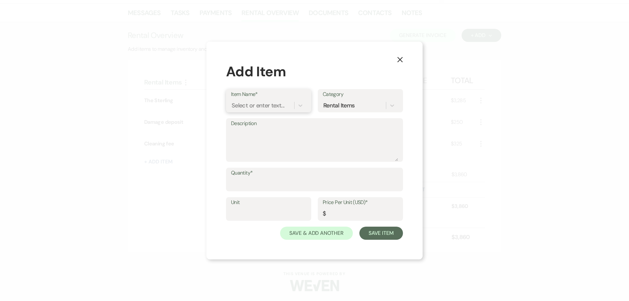
click at [276, 106] on div "Select or enter text..." at bounding box center [258, 105] width 53 height 9
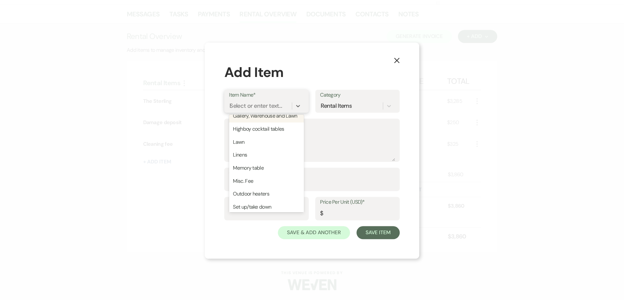
scroll to position [0, 0]
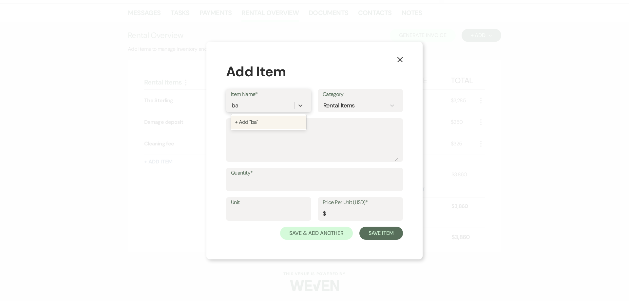
type input "b"
type input "Bar"
click at [257, 118] on div "+ Add "Bar"" at bounding box center [268, 122] width 75 height 13
click at [262, 186] on input "Quantity*" at bounding box center [314, 184] width 167 height 13
type input "1"
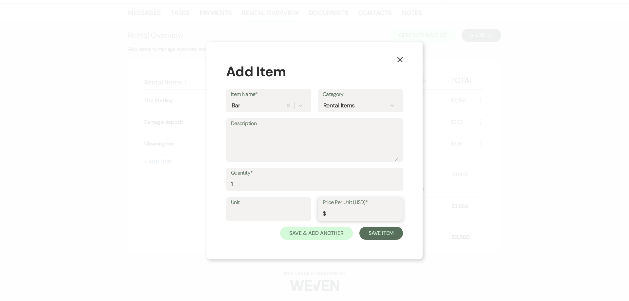
click at [309, 210] on input "Price Per Unit (USD)*" at bounding box center [360, 213] width 75 height 13
type input "225.00"
click at [309, 232] on button "Save Item" at bounding box center [381, 233] width 44 height 13
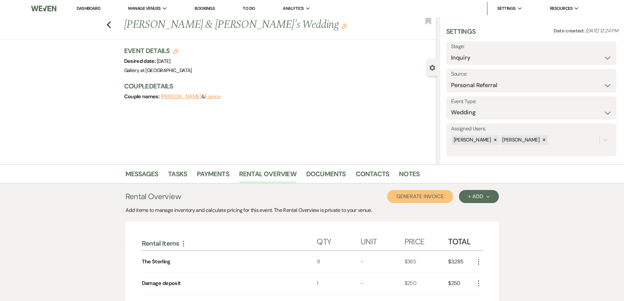
click at [309, 199] on button "Generate Invoice" at bounding box center [420, 196] width 66 height 13
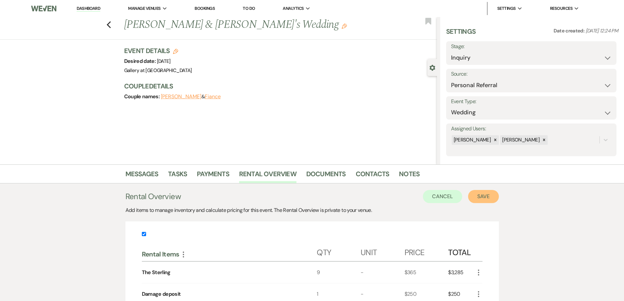
click at [309, 195] on button "Save" at bounding box center [483, 196] width 31 height 13
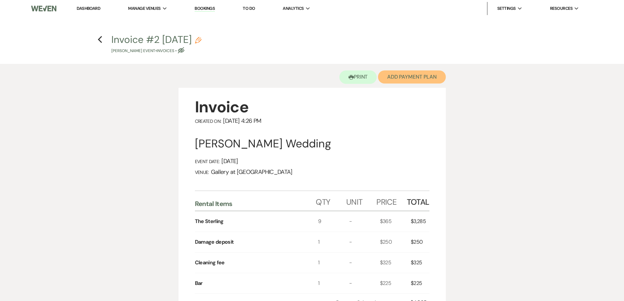
click at [309, 77] on button "Add Payment Plan" at bounding box center [412, 76] width 68 height 13
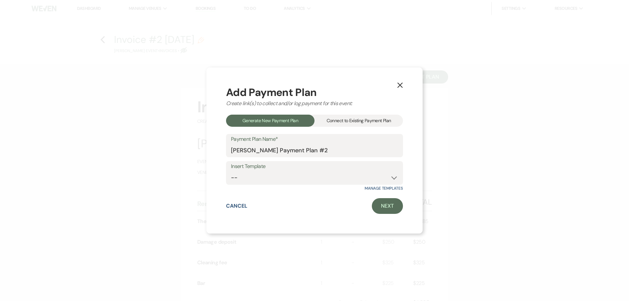
click at [309, 122] on div "Connect to Existing Payment Plan" at bounding box center [358, 121] width 88 height 12
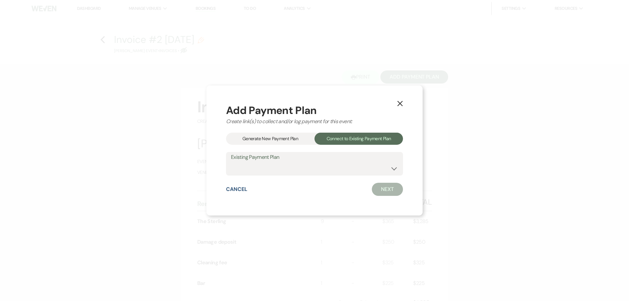
click at [309, 177] on div "Add Payment Plan Create link(s) to collect and/or log payment for this event: G…" at bounding box center [314, 150] width 177 height 91
drag, startPoint x: 359, startPoint y: 169, endPoint x: 358, endPoint y: 175, distance: 5.3
click at [309, 169] on select "Zach Eason's Payment Plan #1" at bounding box center [314, 168] width 167 height 13
select select "24740"
click at [231, 162] on select "Zach Eason's Payment Plan #1" at bounding box center [314, 168] width 167 height 13
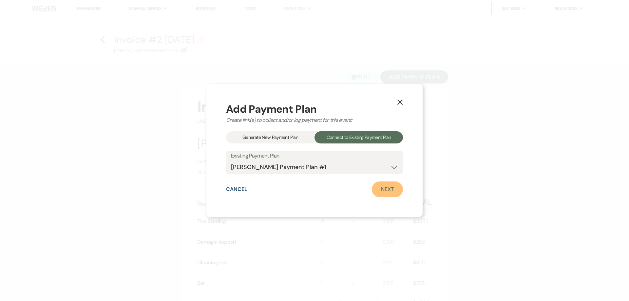
click at [309, 190] on link "Next" at bounding box center [387, 189] width 31 height 16
select select "27463"
select select "2"
select select "flat"
select select "true"
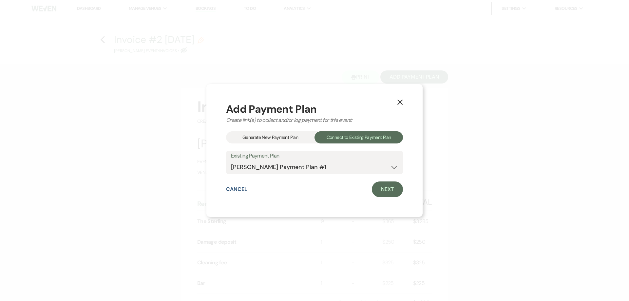
select select "both"
select select "days"
select select "afterDueDate"
select select "2"
select select "flat"
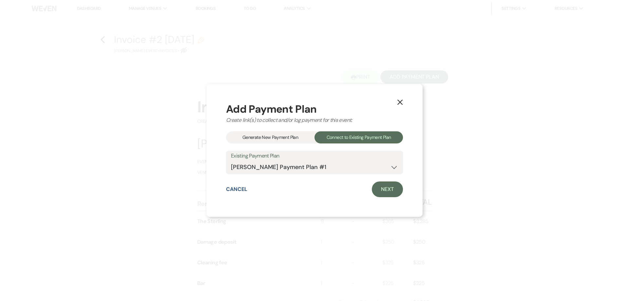
select select "true"
select select "both"
select select "weeks"
select select "both"
select select "weeks"
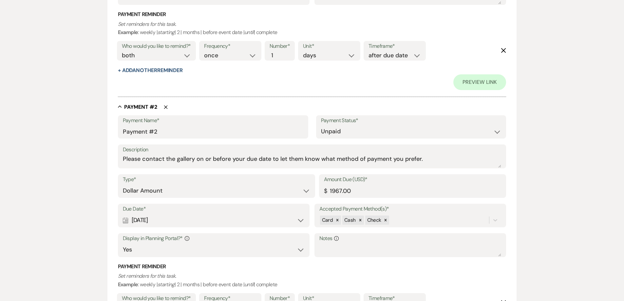
scroll to position [360, 0]
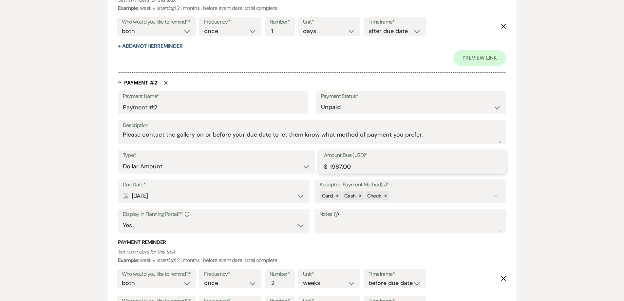
drag, startPoint x: 391, startPoint y: 173, endPoint x: 321, endPoint y: 168, distance: 70.3
click at [309, 168] on div "Amount Due (USD)* $ 1967.00" at bounding box center [412, 162] width 187 height 24
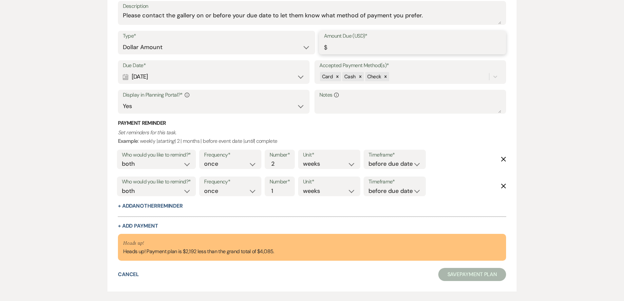
scroll to position [479, 0]
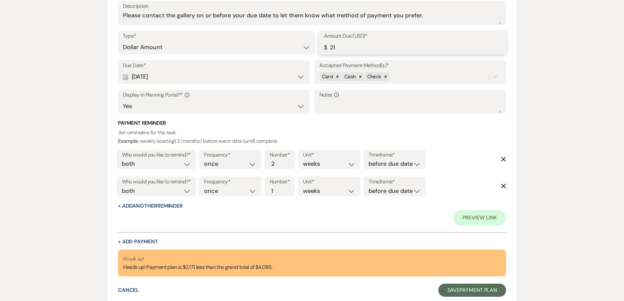
type input "2"
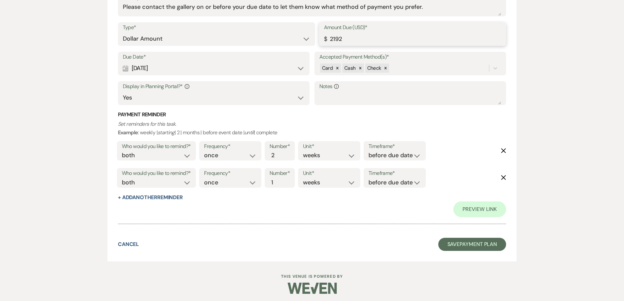
scroll to position [491, 0]
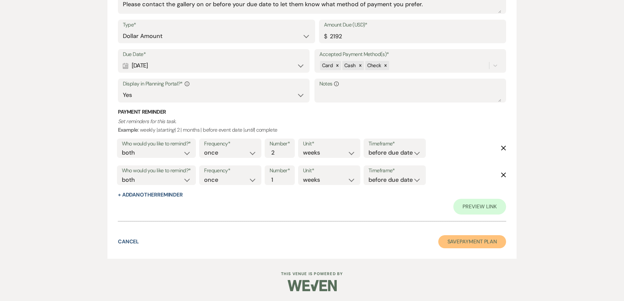
type input "2192.00"
click at [309, 241] on button "Save Payment Plan" at bounding box center [472, 241] width 68 height 13
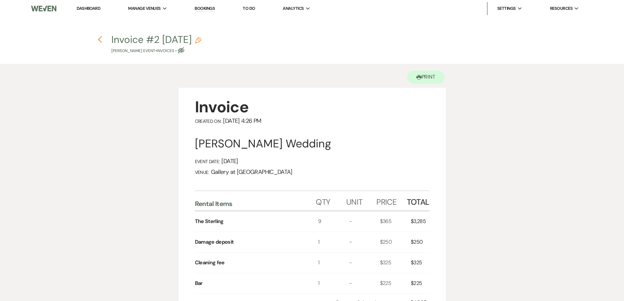
click at [98, 41] on icon "Previous" at bounding box center [100, 40] width 5 height 8
select select "12"
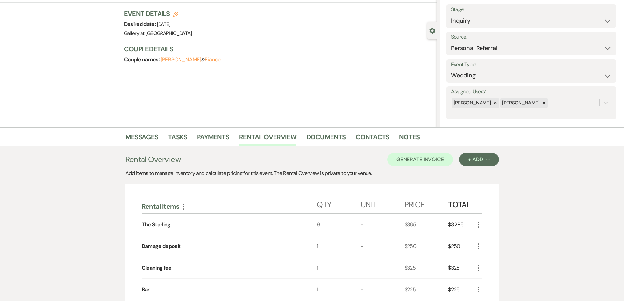
scroll to position [33, 0]
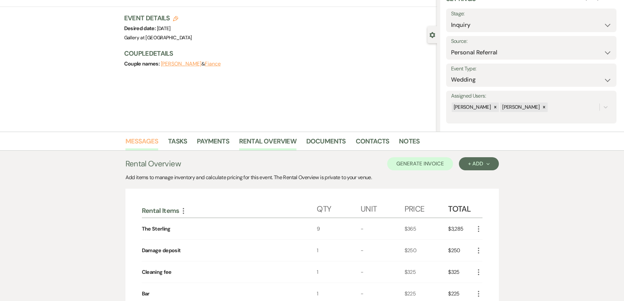
click at [147, 142] on link "Messages" at bounding box center [141, 143] width 33 height 14
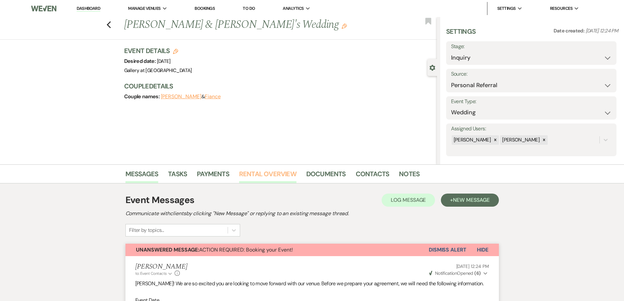
click at [269, 177] on link "Rental Overview" at bounding box center [267, 176] width 57 height 14
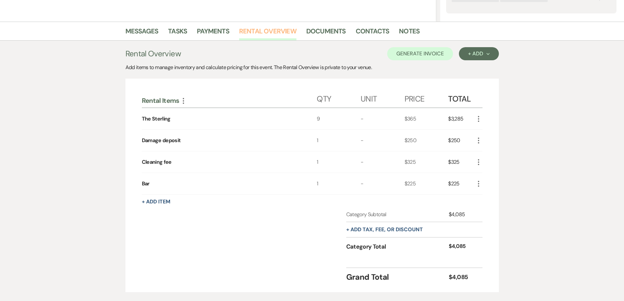
scroll to position [164, 0]
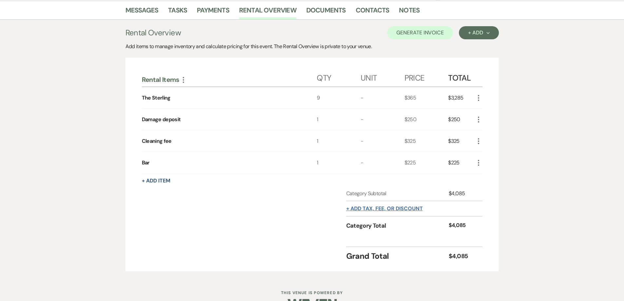
click at [309, 209] on button "+ Add tax, fee, or discount" at bounding box center [384, 208] width 77 height 5
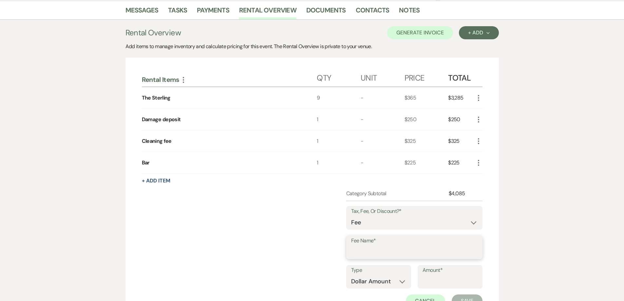
click at [309, 252] on input "Fee Name*" at bounding box center [414, 252] width 126 height 13
type input "Card processing fee"
click at [309, 283] on input "Amount*" at bounding box center [449, 281] width 55 height 13
type input "70.04"
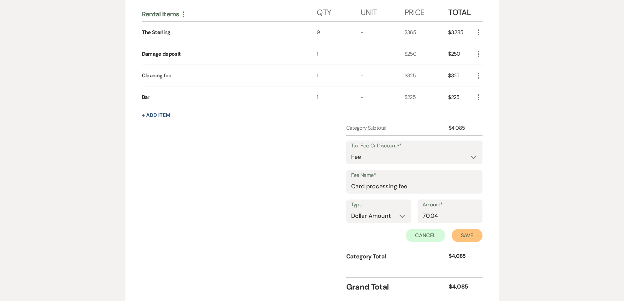
click at [309, 236] on button "Save" at bounding box center [467, 235] width 31 height 13
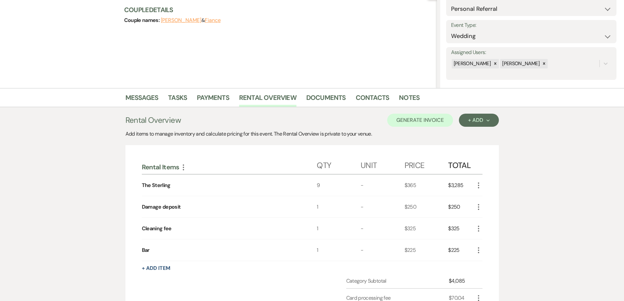
scroll to position [69, 0]
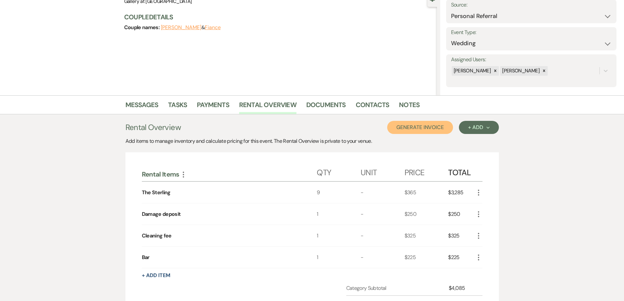
click at [309, 131] on button "Generate Invoice" at bounding box center [420, 127] width 66 height 13
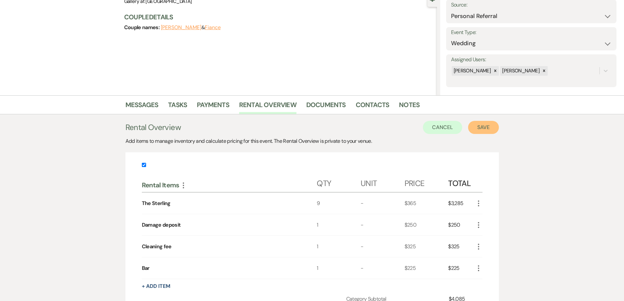
click at [309, 126] on button "Save" at bounding box center [483, 127] width 31 height 13
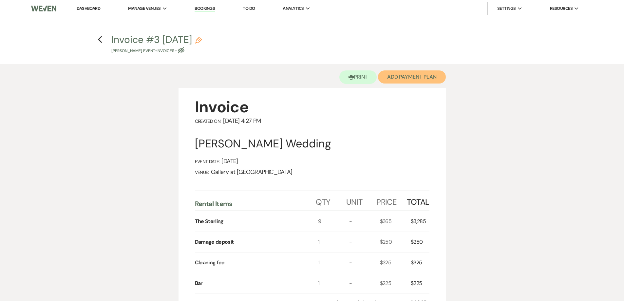
click at [309, 76] on button "Add Payment Plan" at bounding box center [412, 76] width 68 height 13
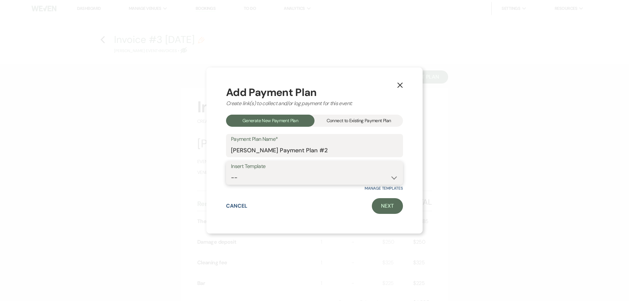
click at [309, 174] on select "-- Warehouse 4 hour rental-no set up/take down Gallery 4 hour rental-no set up/…" at bounding box center [314, 177] width 167 height 13
click at [309, 122] on div "X Add Payment Plan Create link(s) to collect and/or log payment for this event:…" at bounding box center [314, 150] width 216 height 166
click at [309, 120] on div "Connect to Existing Payment Plan" at bounding box center [358, 121] width 88 height 12
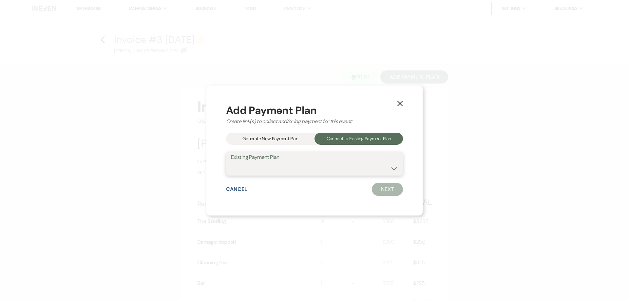
click at [309, 168] on select "Zach Eason's Payment Plan #1" at bounding box center [314, 168] width 167 height 13
select select "24740"
click at [231, 162] on select "Zach Eason's Payment Plan #1" at bounding box center [314, 168] width 167 height 13
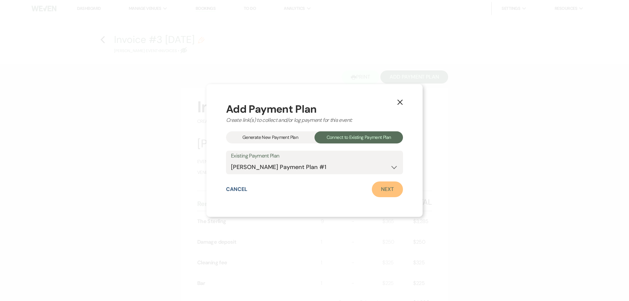
click at [309, 188] on link "Next" at bounding box center [387, 189] width 31 height 16
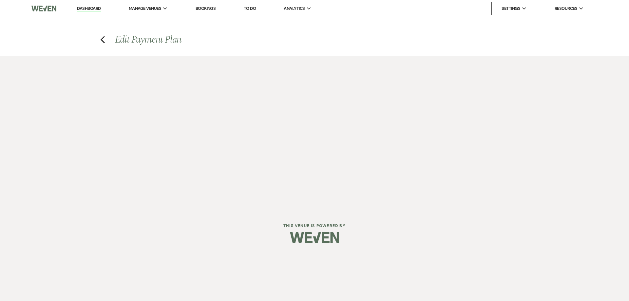
select select "27464"
select select "2"
select select "flat"
select select "true"
select select "both"
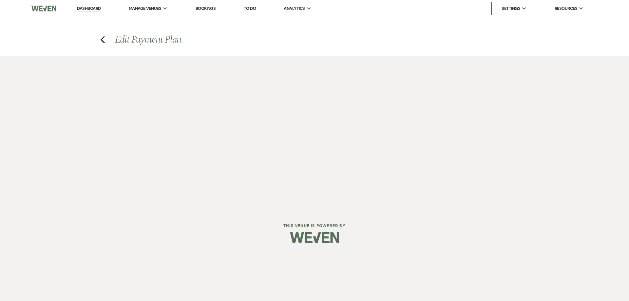
select select "days"
select select "afterDueDate"
select select "2"
select select "flat"
select select "true"
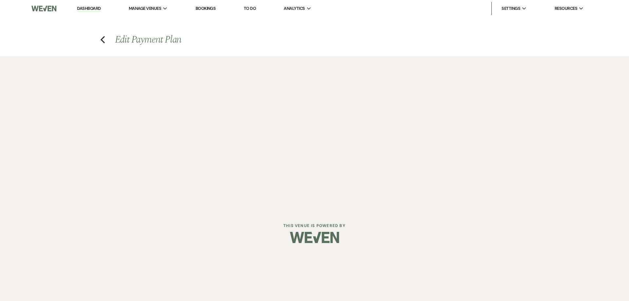
select select "both"
select select "weeks"
select select "both"
select select "weeks"
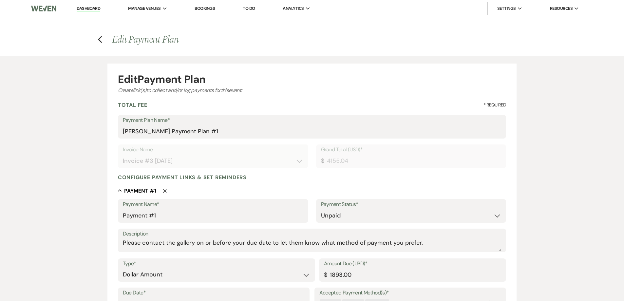
scroll to position [65, 0]
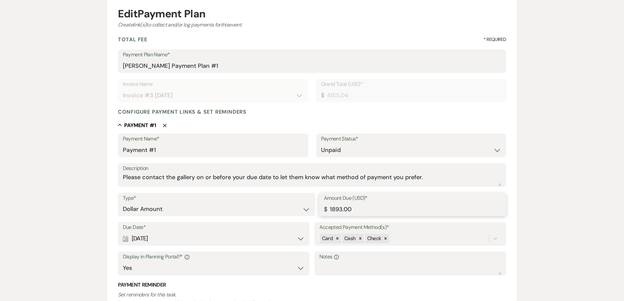
drag, startPoint x: 357, startPoint y: 210, endPoint x: 313, endPoint y: 211, distance: 44.2
click at [309, 213] on div "Type* Dollar Amount Percentage of Grand Total Amount Due (USD)* $ 1893.00" at bounding box center [312, 207] width 388 height 29
type input "1963.04"
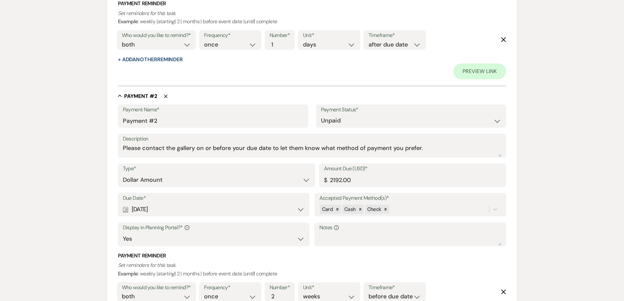
scroll to position [491, 0]
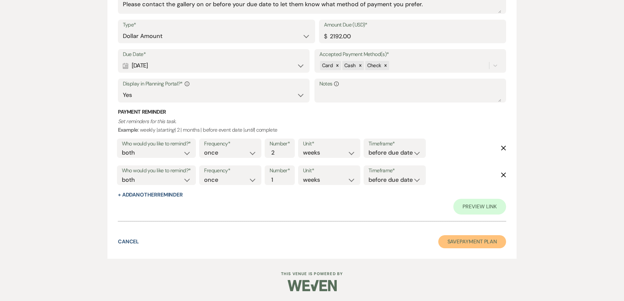
click at [309, 244] on button "Save Payment Plan" at bounding box center [472, 241] width 68 height 13
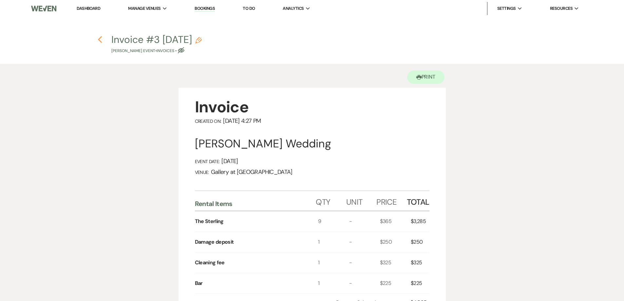
click at [98, 38] on icon "Previous" at bounding box center [100, 40] width 5 height 8
select select "12"
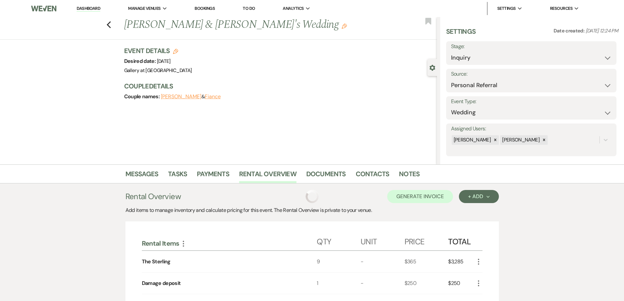
scroll to position [69, 0]
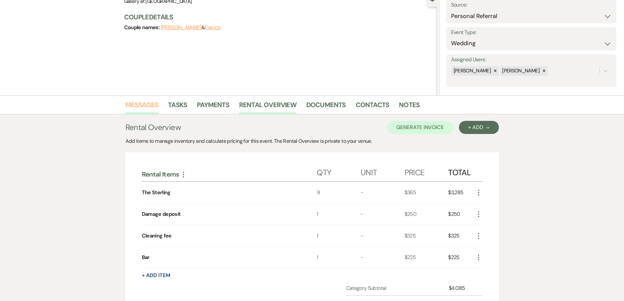
click at [150, 105] on link "Messages" at bounding box center [141, 107] width 33 height 14
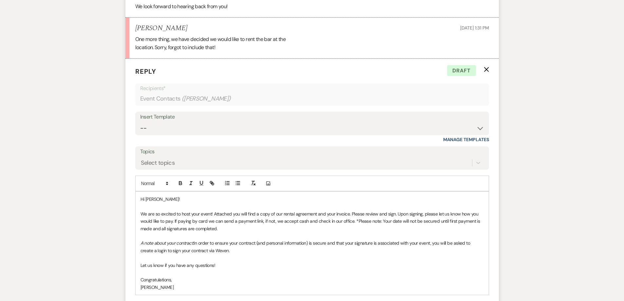
scroll to position [790, 0]
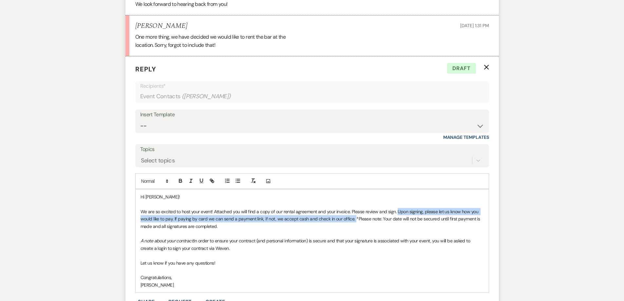
drag, startPoint x: 397, startPoint y: 212, endPoint x: 353, endPoint y: 222, distance: 45.1
click at [309, 222] on p "We are so excited to host your event! Attached you will find a copy of our rent…" at bounding box center [311, 219] width 343 height 22
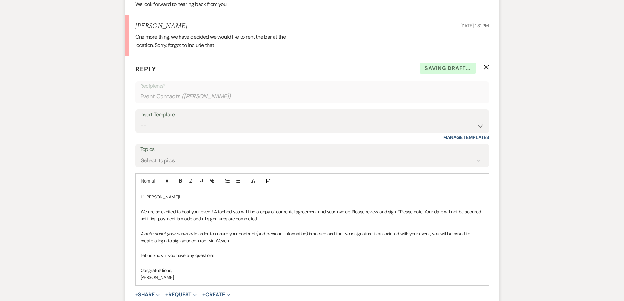
click at [309, 212] on p "We are so excited to host your event! Attached you will find a copy of our rent…" at bounding box center [311, 215] width 343 height 15
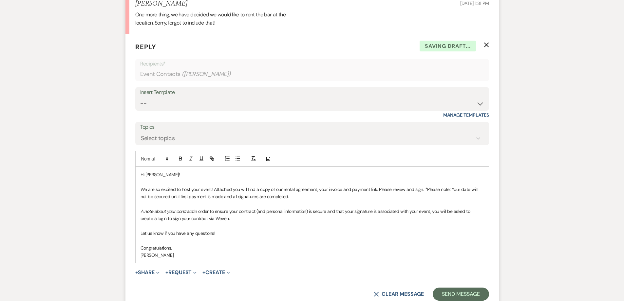
scroll to position [822, 0]
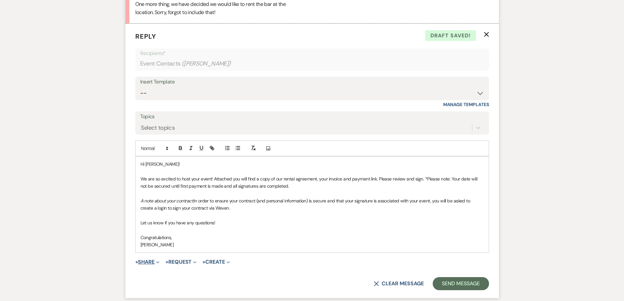
click at [156, 259] on button "+ Share Expand" at bounding box center [147, 261] width 25 height 5
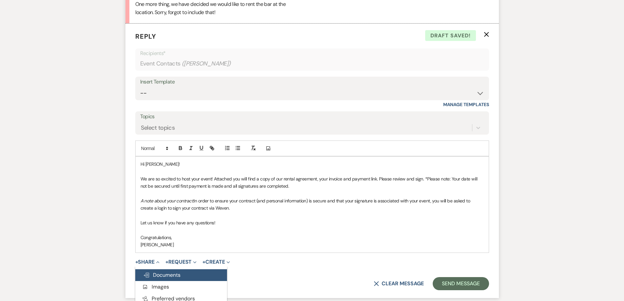
click at [169, 274] on span "Doc Upload Documents" at bounding box center [161, 274] width 37 height 7
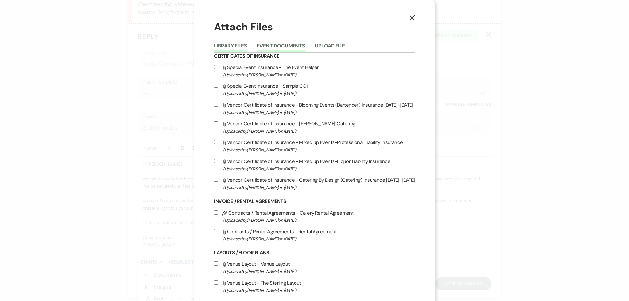
click at [273, 48] on button "Event Documents" at bounding box center [281, 47] width 48 height 9
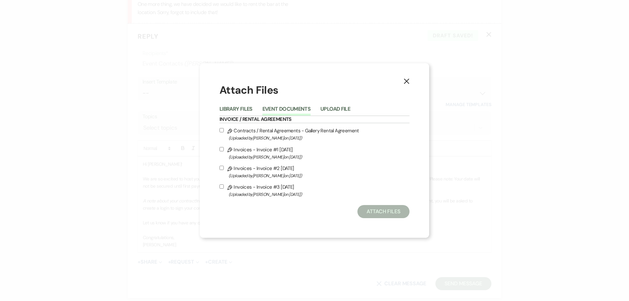
click at [219, 131] on div "X Attach Files Library Files Event Documents Upload File Invoice / Rental Agree…" at bounding box center [314, 150] width 229 height 174
click at [224, 131] on label "Pencil Contracts / Rental Agreements - Gallery Rental Agreement (Uploaded by [P…" at bounding box center [314, 133] width 190 height 15
click at [224, 131] on input "Pencil Contracts / Rental Agreements - Gallery Rental Agreement (Uploaded by [P…" at bounding box center [221, 130] width 4 height 4
checkbox input "true"
click at [221, 187] on input "Pencil Invoices - Invoice #3 8-15-2025 (Uploaded by Shelby on Aug 15th, 2025 )" at bounding box center [221, 186] width 4 height 4
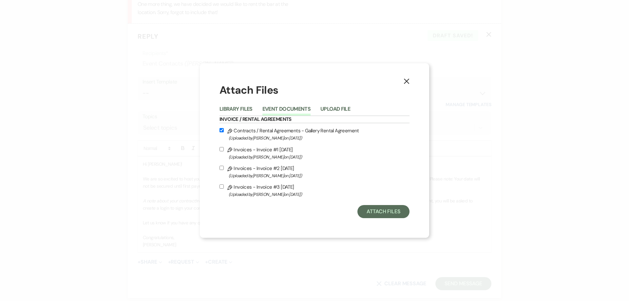
checkbox input "true"
click at [309, 212] on button "Attach Files" at bounding box center [383, 211] width 52 height 13
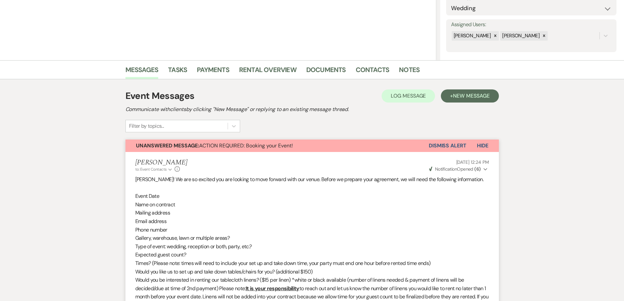
scroll to position [102, 0]
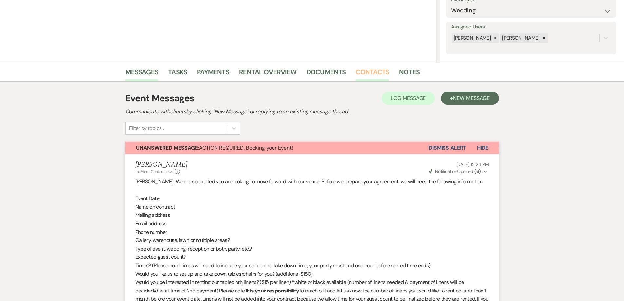
click at [309, 72] on link "Contacts" at bounding box center [373, 74] width 34 height 14
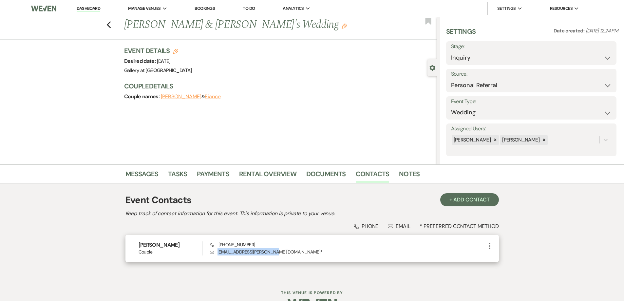
drag, startPoint x: 218, startPoint y: 252, endPoint x: 273, endPoint y: 252, distance: 55.0
click at [273, 252] on p "Envelope zachary27.eason@gmail.com *" at bounding box center [347, 251] width 275 height 7
copy p "zachary27.eason@gmail.com"
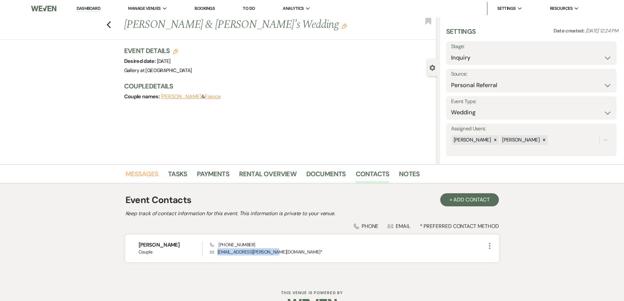
click at [146, 172] on link "Messages" at bounding box center [141, 176] width 33 height 14
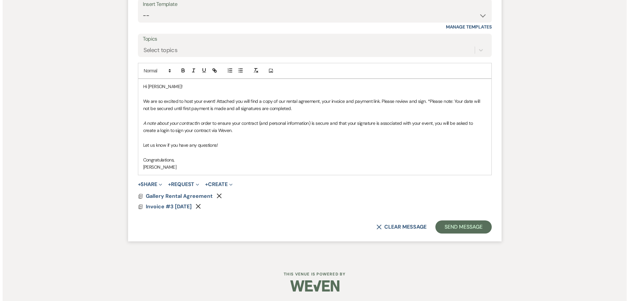
scroll to position [900, 0]
click at [211, 167] on p "[PERSON_NAME]" at bounding box center [311, 166] width 343 height 7
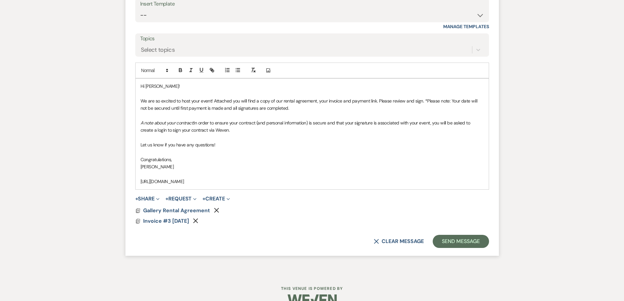
drag, startPoint x: 320, startPoint y: 181, endPoint x: 129, endPoint y: 184, distance: 190.9
click at [129, 184] on form "Reply X Saving draft... Recipients* Event Contacts ( Zach Eason ) Insert Templa…" at bounding box center [311, 101] width 373 height 310
click at [212, 72] on icon "button" at bounding box center [212, 70] width 6 height 6
type input "https://app.squareup.com/pay-invoice/invtmp:01857f2d-5b32-47a5-8f2c-e9bc9859515b"
click at [270, 194] on link at bounding box center [267, 194] width 14 height 5
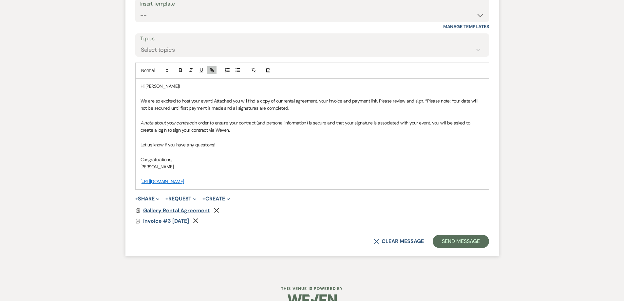
click at [174, 210] on span "Gallery Rental Agreement" at bounding box center [176, 210] width 67 height 7
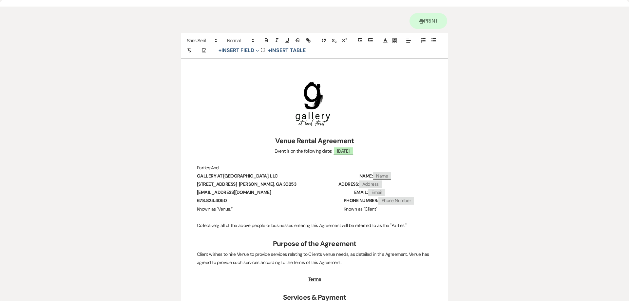
scroll to position [0, 0]
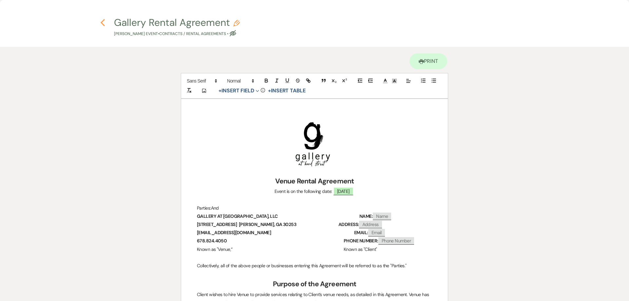
click at [101, 23] on use "button" at bounding box center [103, 22] width 4 height 7
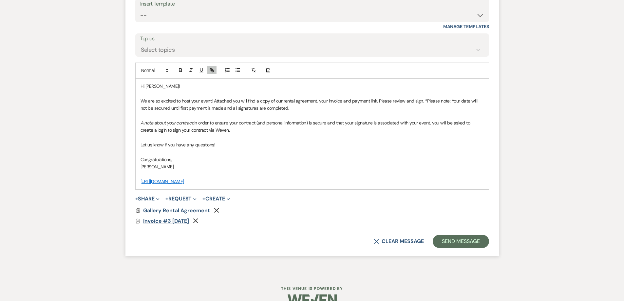
click at [189, 219] on span "Invoice #3 8-15-2025" at bounding box center [166, 220] width 46 height 7
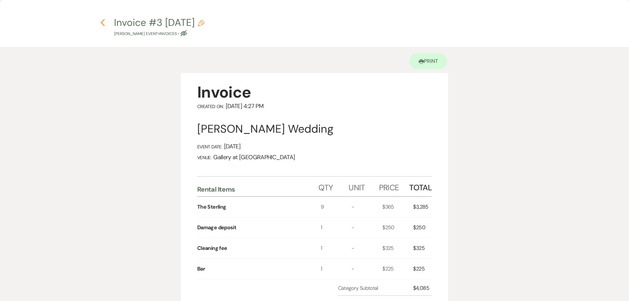
click at [103, 23] on icon "Previous" at bounding box center [102, 23] width 5 height 8
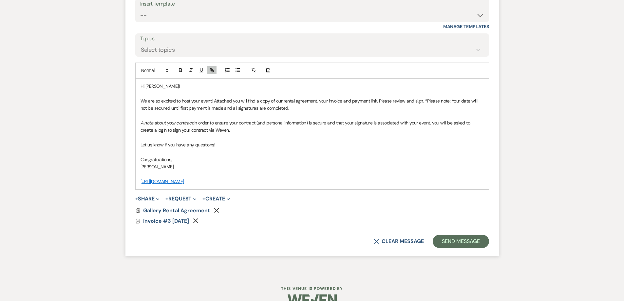
click at [217, 147] on p "Let us know if you have any questions!" at bounding box center [311, 144] width 343 height 7
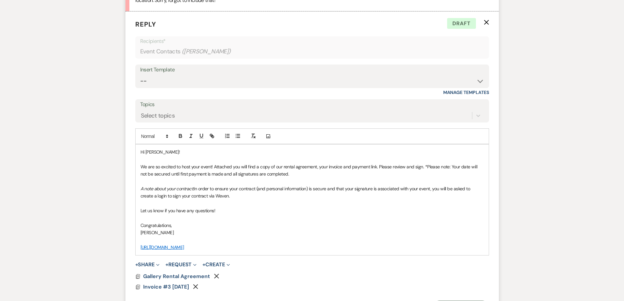
scroll to position [835, 0]
click at [296, 176] on p "We are so excited to host your event! Attached you will find a copy of our rent…" at bounding box center [311, 170] width 343 height 15
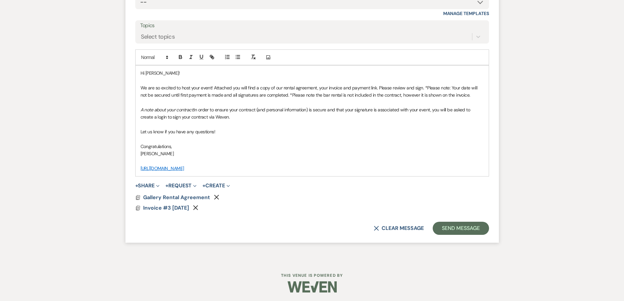
scroll to position [915, 0]
click at [309, 226] on button "Send Message" at bounding box center [461, 226] width 56 height 13
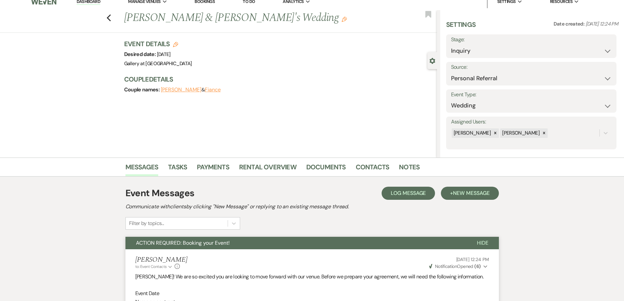
scroll to position [0, 0]
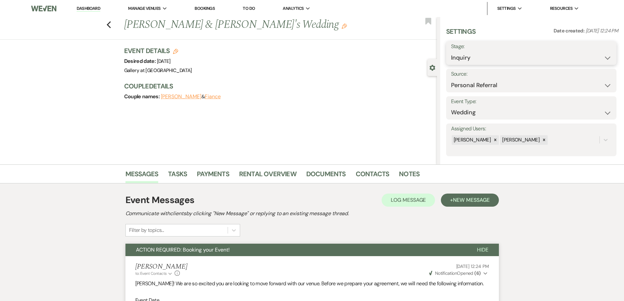
click at [309, 56] on select "Inquiry Follow Up Tour Requested Tour Confirmed Toured Proposal Sent Booked Lost" at bounding box center [531, 57] width 160 height 13
select select "6"
click at [309, 51] on select "Inquiry Follow Up Tour Requested Tour Confirmed Toured Proposal Sent Booked Lost" at bounding box center [531, 57] width 160 height 13
click at [309, 53] on button "Save" at bounding box center [597, 52] width 37 height 13
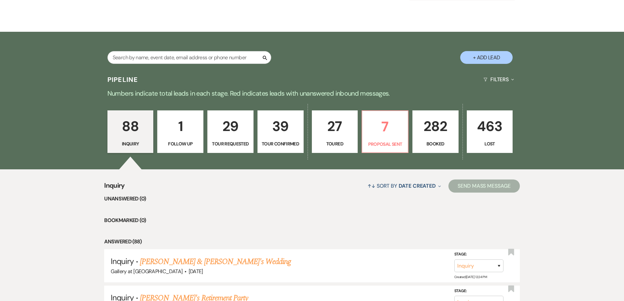
click at [448, 131] on p "282" at bounding box center [436, 126] width 38 height 22
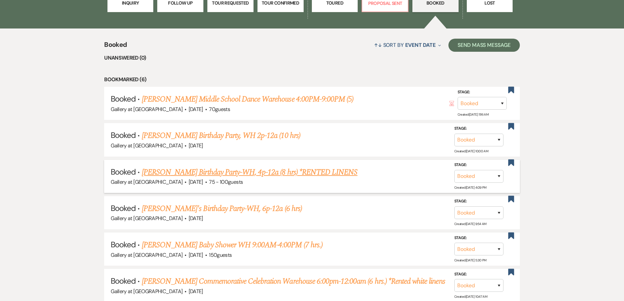
scroll to position [262, 0]
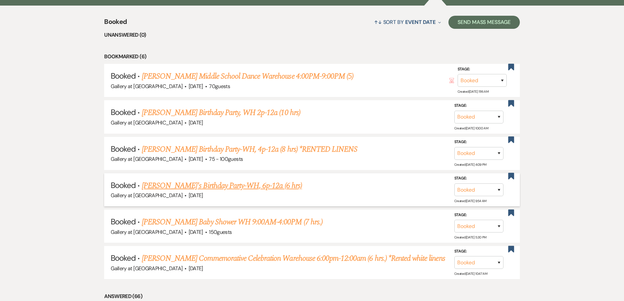
click at [202, 186] on link "Komisha's Birthday Party-WH, 6p-12a (6 hrs)" at bounding box center [222, 186] width 160 height 12
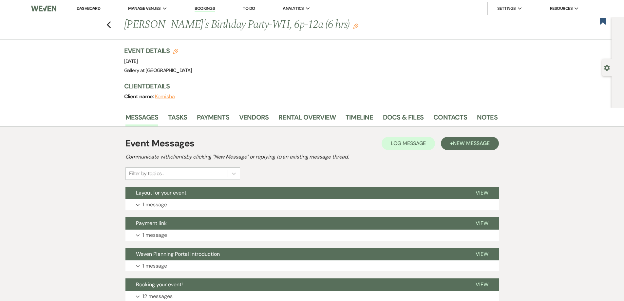
click at [423, 104] on div "Event Details Edit Event Date: Saturday, August 16th, 2025 Venue: Gallery at Ho…" at bounding box center [310, 77] width 373 height 62
click at [410, 119] on link "Docs & Files" at bounding box center [403, 119] width 41 height 14
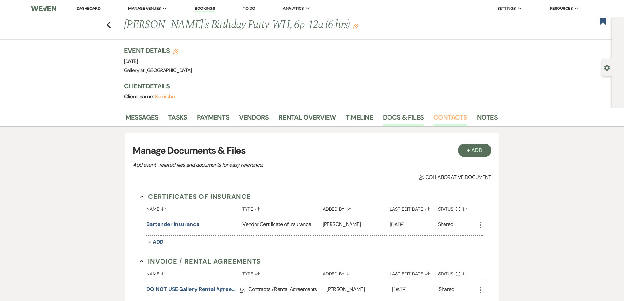
click at [438, 119] on link "Contacts" at bounding box center [450, 119] width 34 height 14
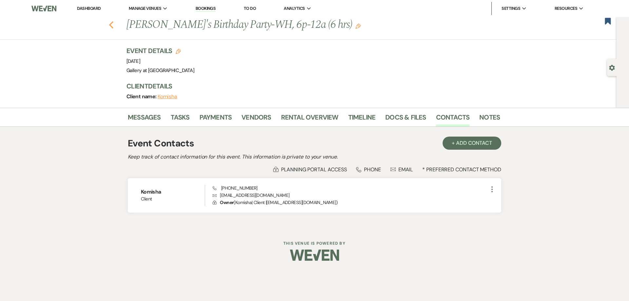
click at [112, 27] on use "button" at bounding box center [111, 24] width 4 height 7
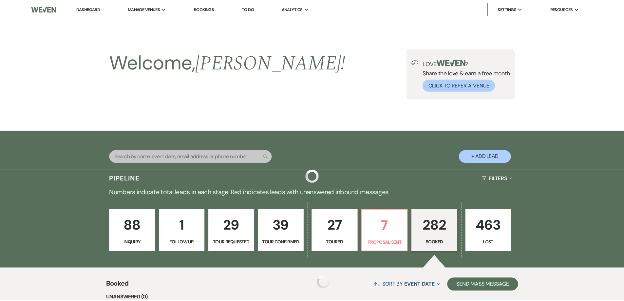
scroll to position [262, 0]
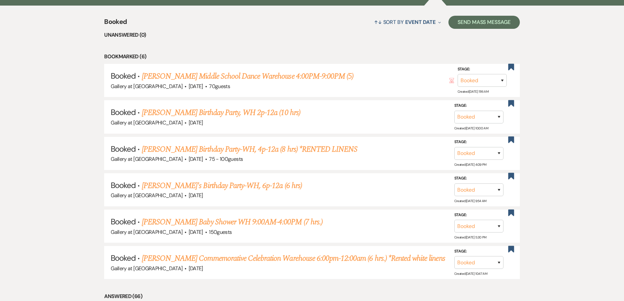
click at [237, 218] on link "Dru Wilson's Baby Shower WH 9:00AM-4:00PM (7 hrs.)" at bounding box center [232, 222] width 181 height 12
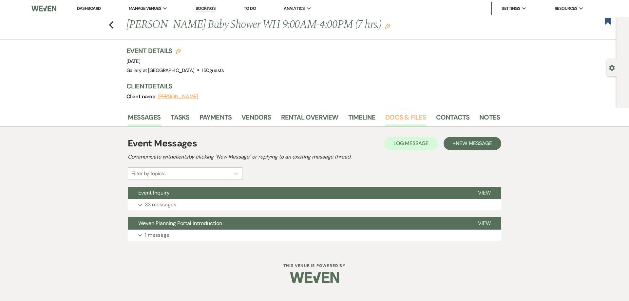
click at [409, 121] on link "Docs & Files" at bounding box center [405, 119] width 41 height 14
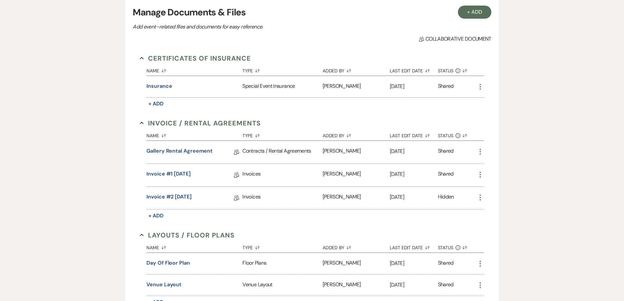
scroll to position [164, 0]
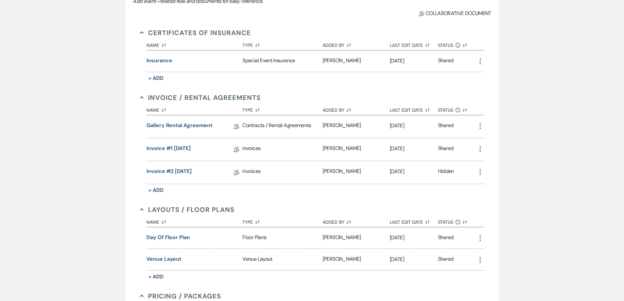
click at [180, 233] on div "Day of Floor Plan" at bounding box center [194, 237] width 96 height 21
click at [180, 238] on button "Day of Floor Plan" at bounding box center [168, 237] width 44 height 8
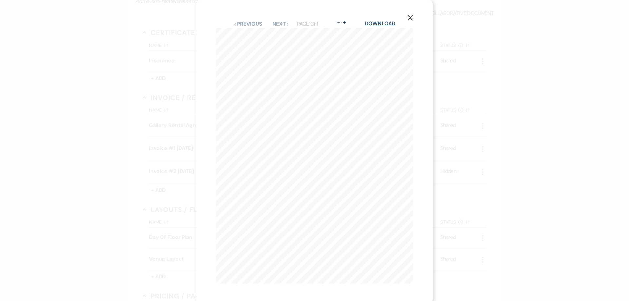
click at [383, 23] on link "Download" at bounding box center [379, 23] width 30 height 7
click at [410, 18] on use "button" at bounding box center [409, 17] width 5 height 5
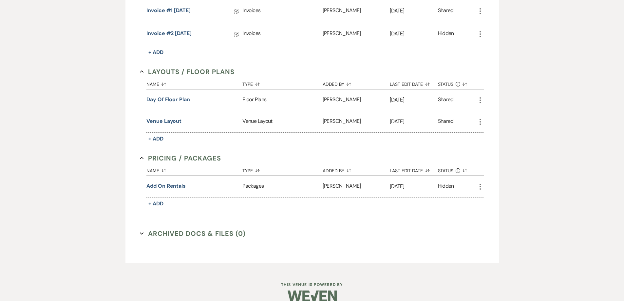
scroll to position [312, 0]
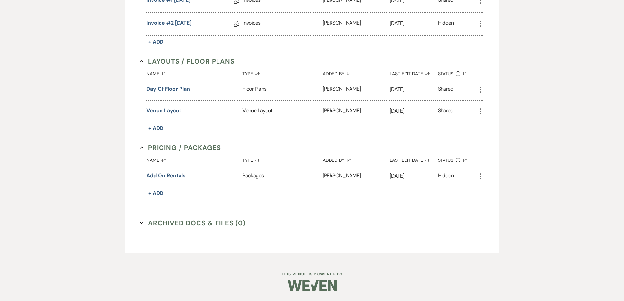
click at [179, 91] on button "Day of Floor Plan" at bounding box center [168, 89] width 44 height 8
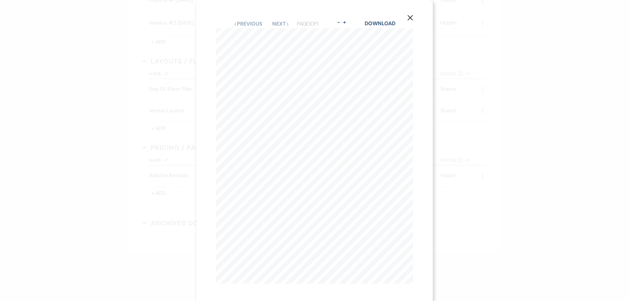
click at [411, 18] on icon "X" at bounding box center [410, 18] width 6 height 6
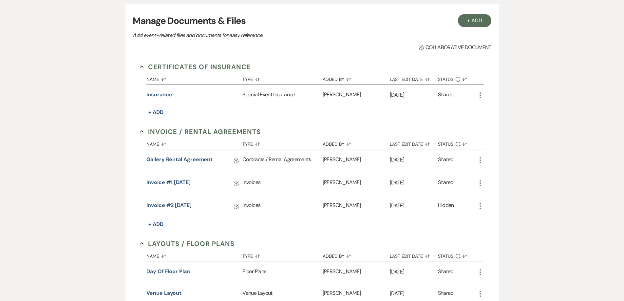
scroll to position [116, 0]
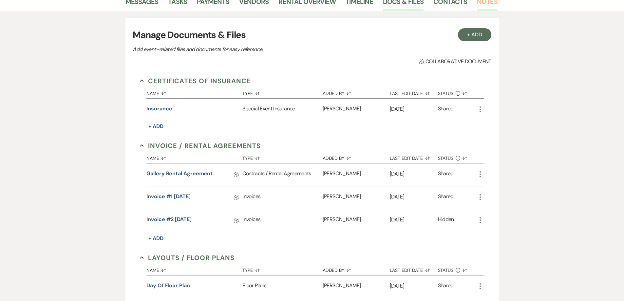
click at [485, 7] on link "Notes" at bounding box center [487, 3] width 21 height 14
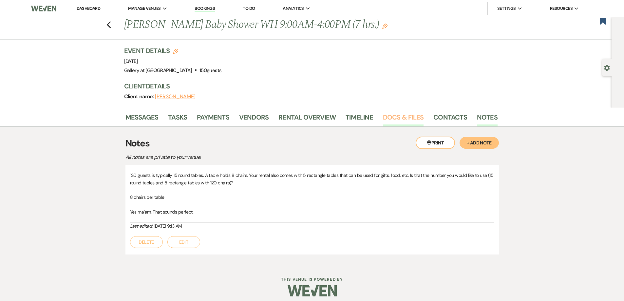
click at [405, 118] on link "Docs & Files" at bounding box center [403, 119] width 41 height 14
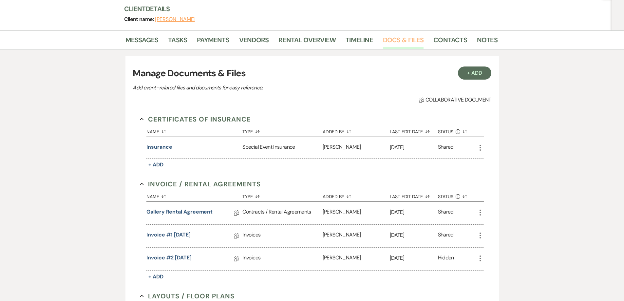
scroll to position [164, 0]
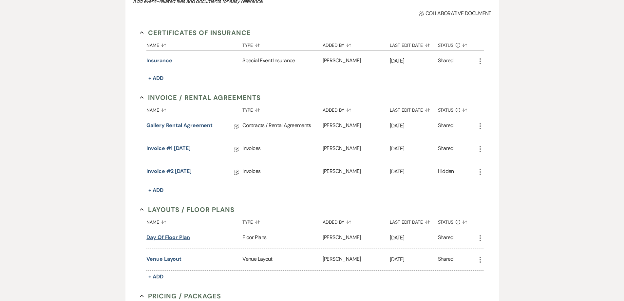
click at [179, 238] on button "Day of Floor Plan" at bounding box center [168, 237] width 44 height 8
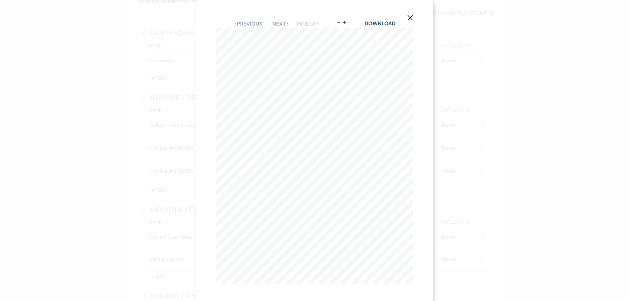
click at [414, 18] on button "X" at bounding box center [410, 17] width 10 height 11
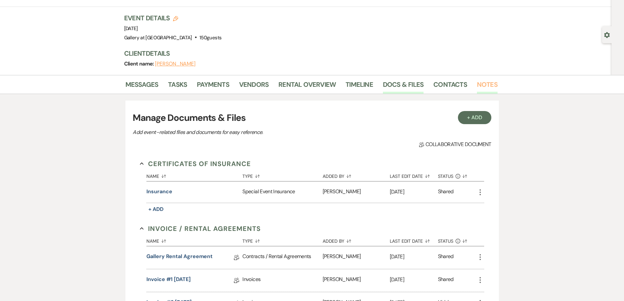
click at [479, 87] on link "Notes" at bounding box center [487, 86] width 21 height 14
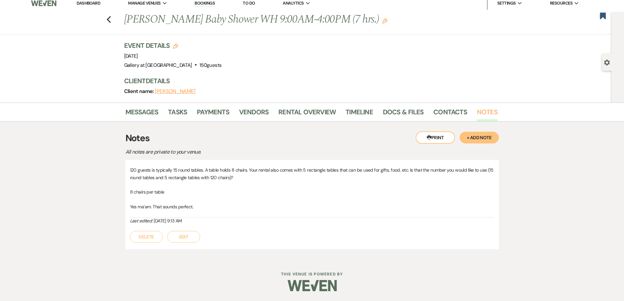
scroll to position [5, 0]
click at [152, 113] on link "Messages" at bounding box center [141, 114] width 33 height 14
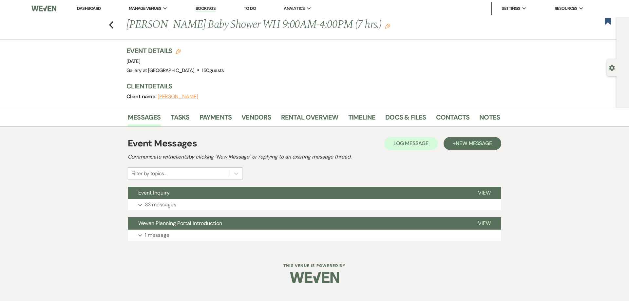
click at [177, 211] on div "Event Messages Log Log Message + New Message Communicate with clients by clicki…" at bounding box center [314, 188] width 373 height 111
click at [179, 208] on button "Expand 33 messages" at bounding box center [314, 204] width 373 height 11
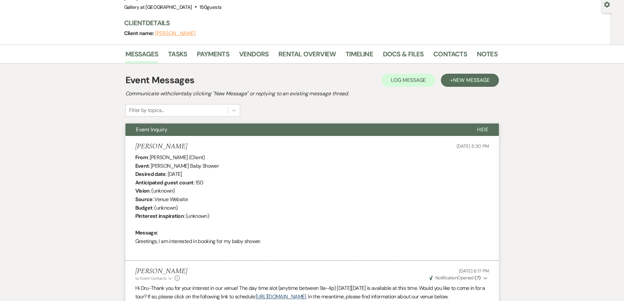
scroll to position [47, 0]
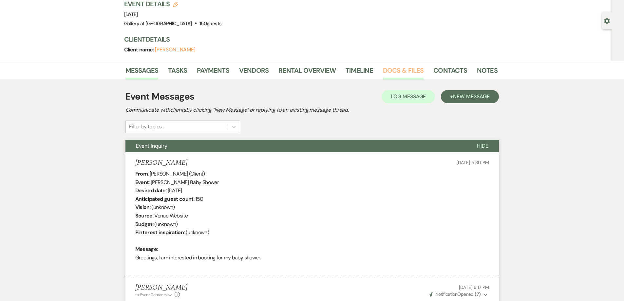
click at [409, 71] on link "Docs & Files" at bounding box center [403, 72] width 41 height 14
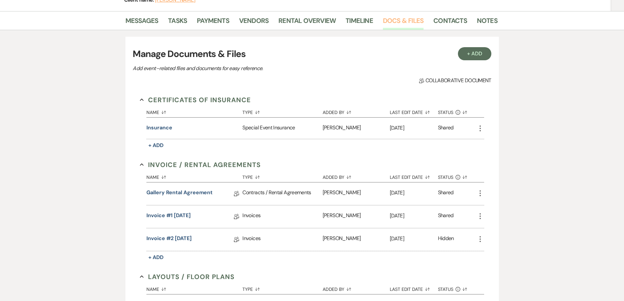
scroll to position [211, 0]
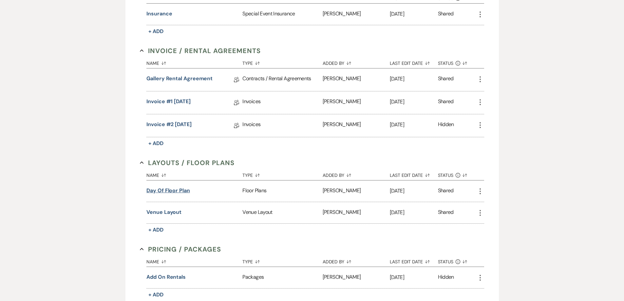
click at [177, 193] on button "Day of Floor Plan" at bounding box center [168, 191] width 44 height 8
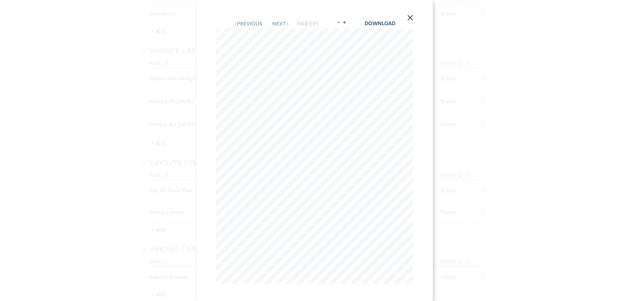
click at [173, 166] on div "X Previous Previous Next Next Page 1 of 1 - Zoom + Download F ood F ood Drinks/…" at bounding box center [314, 150] width 629 height 301
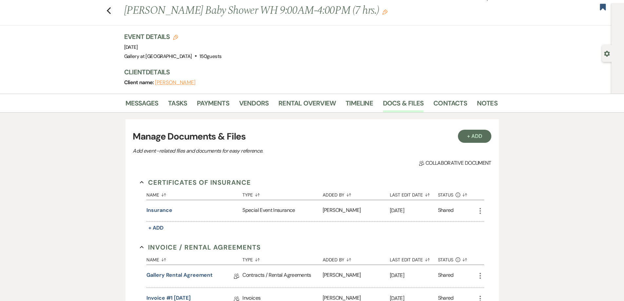
scroll to position [0, 0]
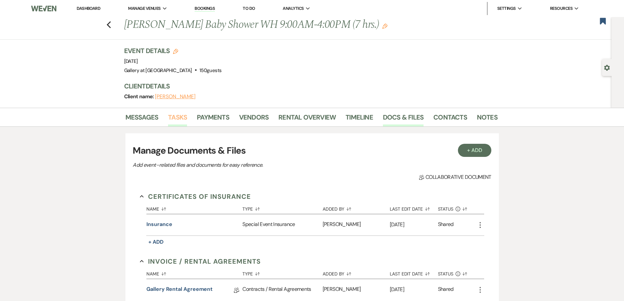
click at [175, 120] on link "Tasks" at bounding box center [177, 119] width 19 height 14
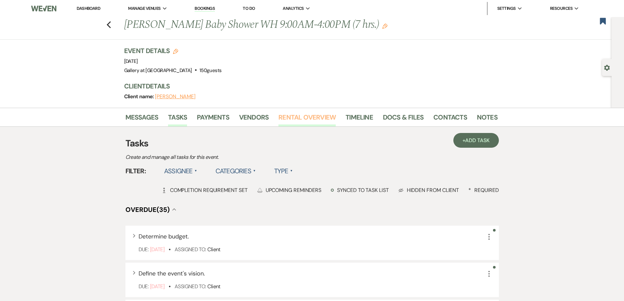
click at [294, 119] on link "Rental Overview" at bounding box center [306, 119] width 57 height 14
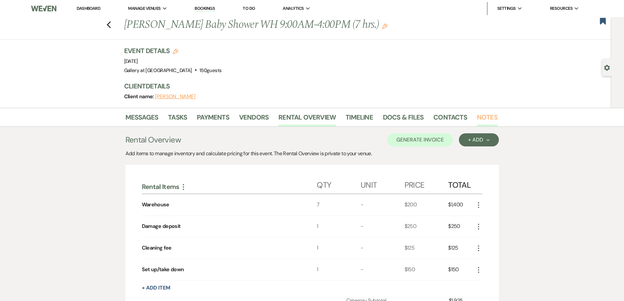
click at [485, 122] on link "Notes" at bounding box center [487, 119] width 21 height 14
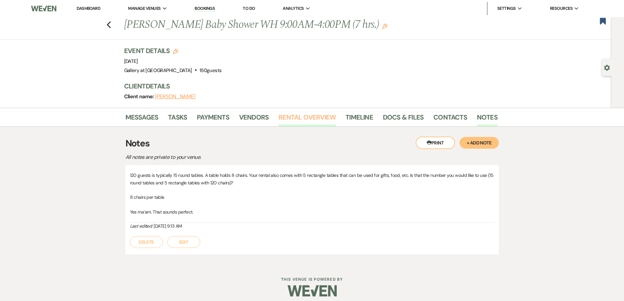
click at [295, 120] on link "Rental Overview" at bounding box center [306, 119] width 57 height 14
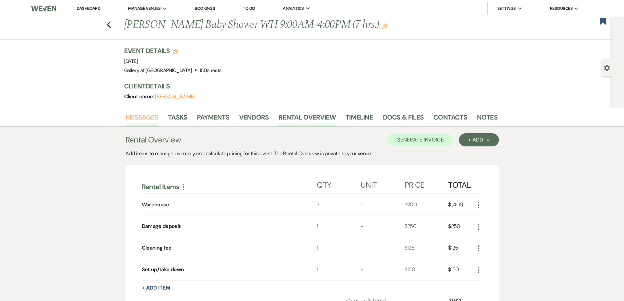
click at [152, 119] on link "Messages" at bounding box center [141, 119] width 33 height 14
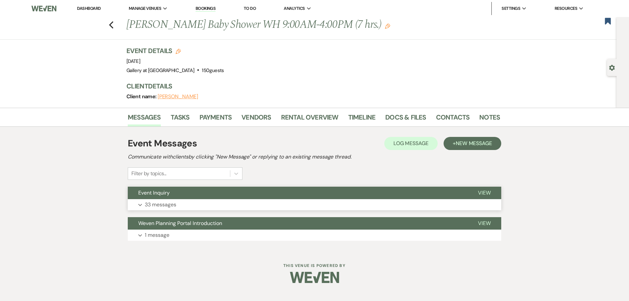
click at [230, 203] on button "Expand 33 messages" at bounding box center [314, 204] width 373 height 11
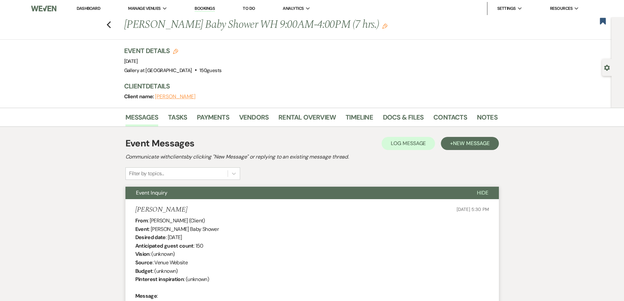
click at [94, 5] on li "Dashboard" at bounding box center [88, 8] width 30 height 13
click at [94, 8] on link "Dashboard" at bounding box center [89, 9] width 24 height 6
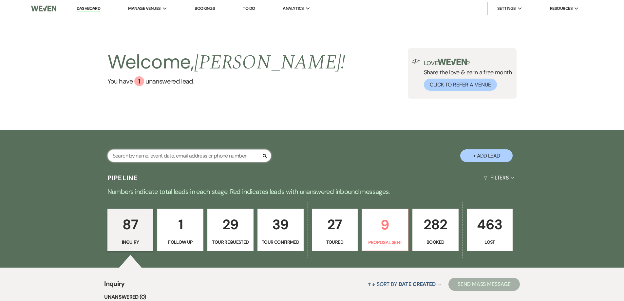
click at [215, 155] on input "text" at bounding box center [189, 155] width 164 height 13
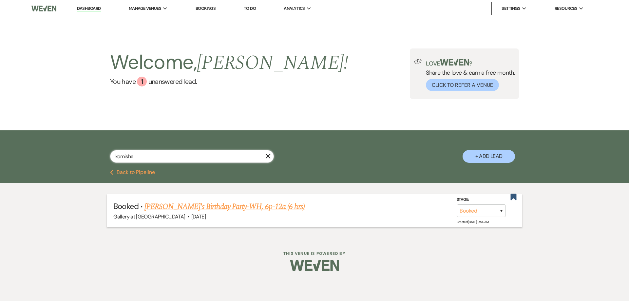
type input "komisha"
click at [237, 206] on link "Komisha's Birthday Party-WH, 6p-12a (6 hrs)" at bounding box center [224, 207] width 160 height 12
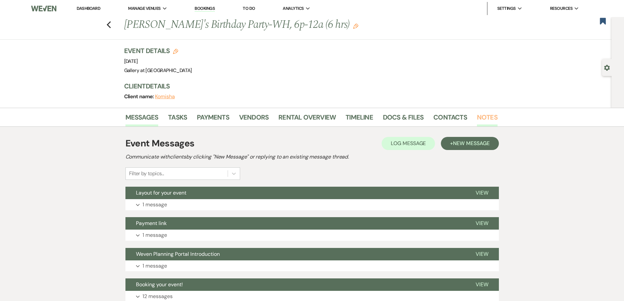
click at [481, 116] on link "Notes" at bounding box center [487, 119] width 21 height 14
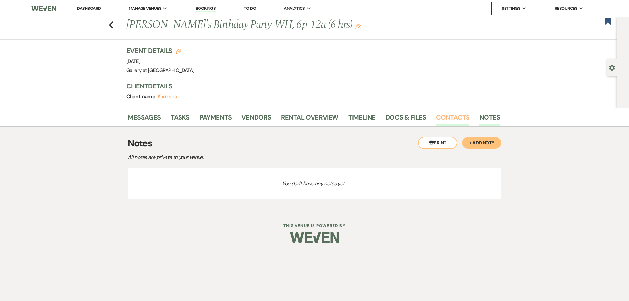
click at [453, 121] on link "Contacts" at bounding box center [453, 119] width 34 height 14
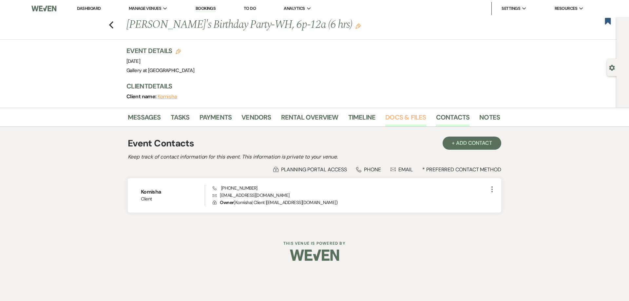
click at [410, 121] on link "Docs & Files" at bounding box center [405, 119] width 41 height 14
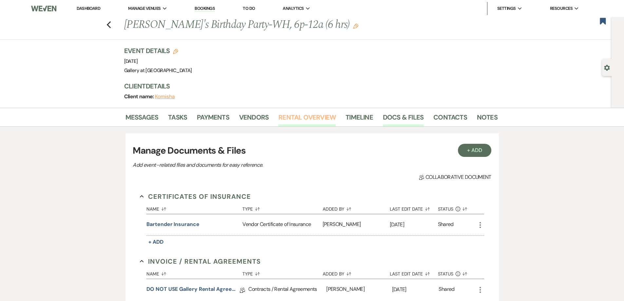
click at [308, 120] on link "Rental Overview" at bounding box center [306, 119] width 57 height 14
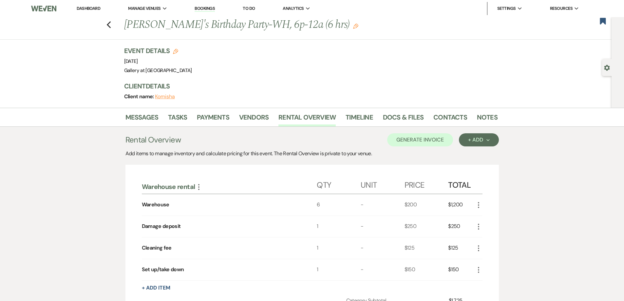
click at [114, 25] on div "Previous Komisha's Birthday Party-WH, 6p-12a (6 hrs) Edit Bookmark" at bounding box center [304, 28] width 615 height 23
click at [111, 23] on use "button" at bounding box center [108, 24] width 4 height 7
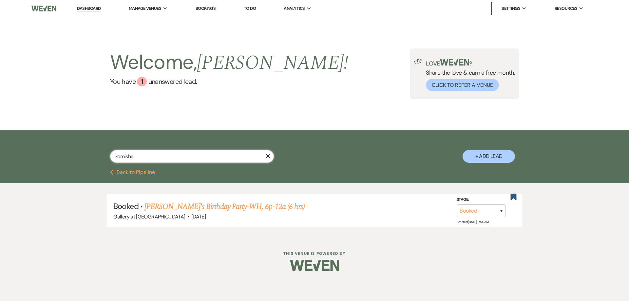
click at [268, 159] on input "komisha" at bounding box center [192, 156] width 164 height 13
click at [268, 157] on use "button" at bounding box center [268, 156] width 5 height 5
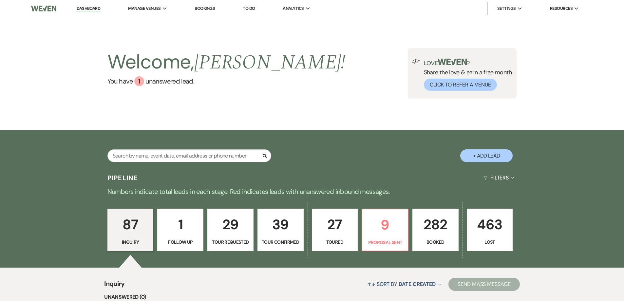
click at [415, 226] on link "282 Booked" at bounding box center [435, 230] width 46 height 43
click at [431, 102] on div "Welcome, Shelby ! You have 1 unanswered lead . Love ? Share the love & earn a f…" at bounding box center [312, 73] width 624 height 113
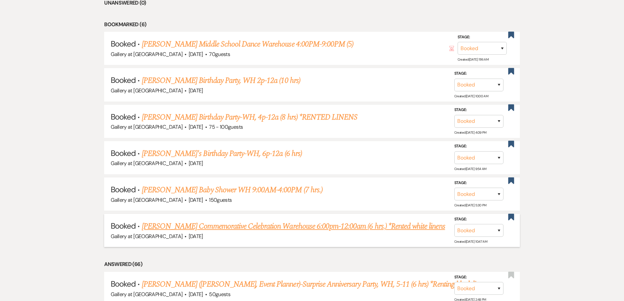
scroll to position [295, 0]
click at [219, 225] on link "Teresa Robinson's Commemorative Celebration Warehouse 6:00pm-12:00am (6 hrs.) *…" at bounding box center [293, 226] width 303 height 12
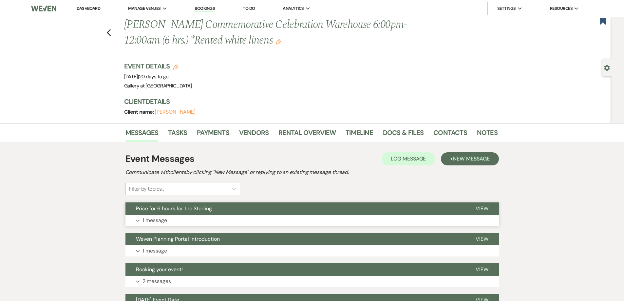
click at [225, 220] on button "Expand 1 message" at bounding box center [311, 220] width 373 height 11
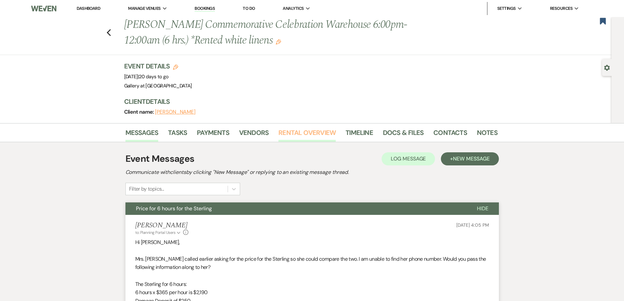
click at [307, 131] on link "Rental Overview" at bounding box center [306, 134] width 57 height 14
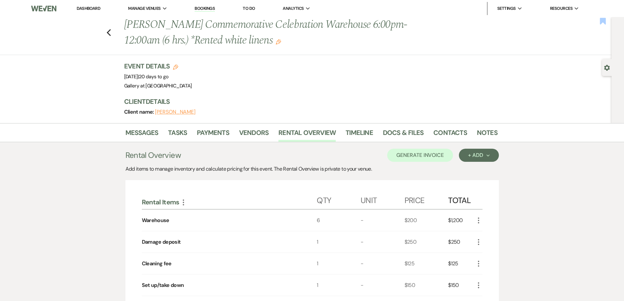
click at [599, 20] on icon "Bookmark" at bounding box center [602, 21] width 7 height 8
click at [108, 33] on div "Previous Teresa Robinson's Commemorative Celebration Warehouse 6:00pm-12:00am (…" at bounding box center [304, 36] width 615 height 38
click at [110, 32] on use "button" at bounding box center [108, 32] width 4 height 7
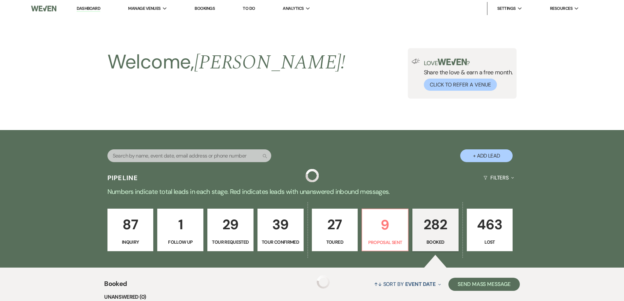
scroll to position [295, 0]
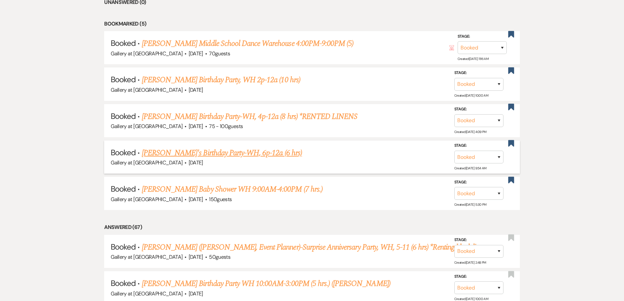
click at [180, 153] on link "Komisha's Birthday Party-WH, 6p-12a (6 hrs)" at bounding box center [222, 153] width 160 height 12
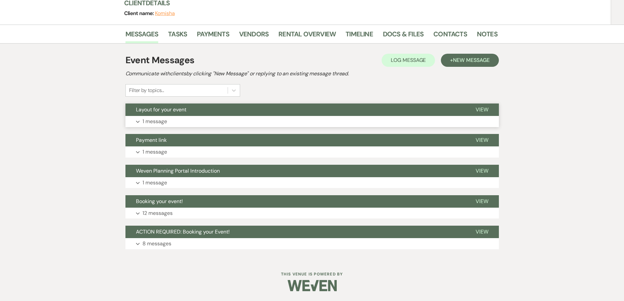
scroll to position [83, 0]
drag, startPoint x: 297, startPoint y: 34, endPoint x: 298, endPoint y: 37, distance: 3.4
click at [298, 34] on link "Rental Overview" at bounding box center [306, 36] width 57 height 14
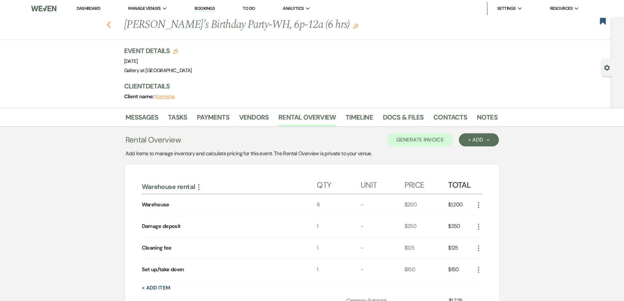
click at [109, 24] on icon "Previous" at bounding box center [108, 25] width 5 height 8
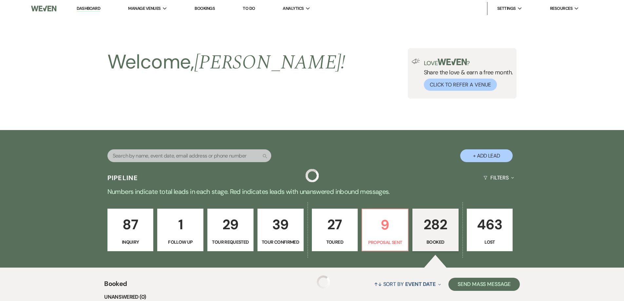
scroll to position [295, 0]
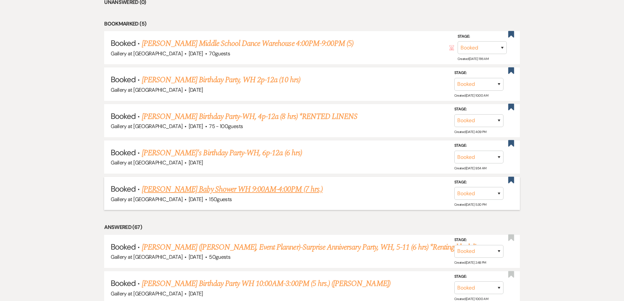
click at [205, 188] on link "Dru Wilson's Baby Shower WH 9:00AM-4:00PM (7 hrs.)" at bounding box center [232, 189] width 181 height 12
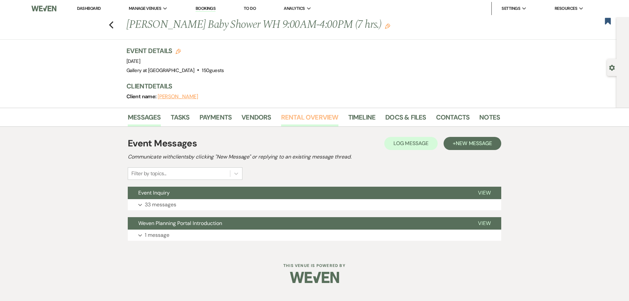
click at [289, 120] on link "Rental Overview" at bounding box center [309, 119] width 57 height 14
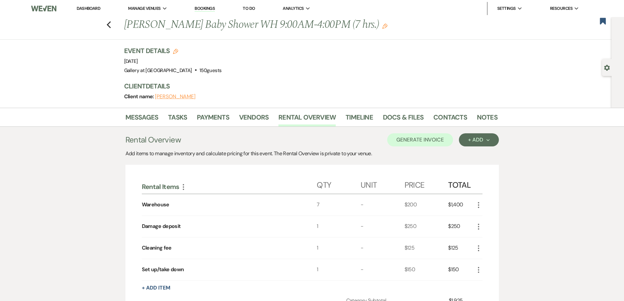
click at [92, 9] on link "Dashboard" at bounding box center [89, 9] width 24 height 6
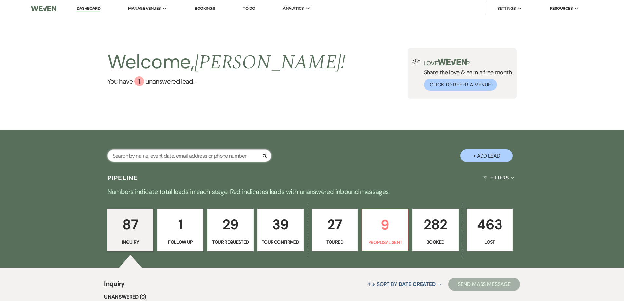
click at [228, 159] on input "text" at bounding box center [189, 155] width 164 height 13
click at [381, 239] on p "Proposal Sent" at bounding box center [385, 242] width 38 height 7
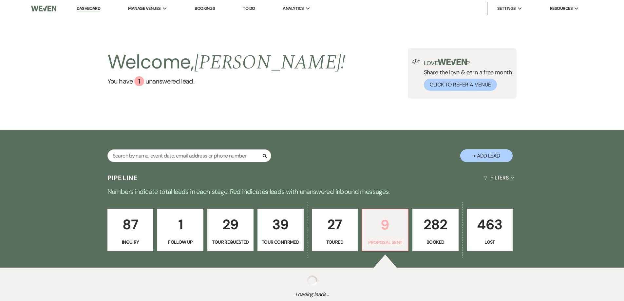
select select "6"
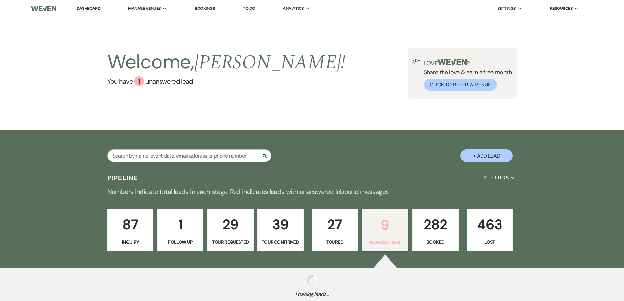
select select "6"
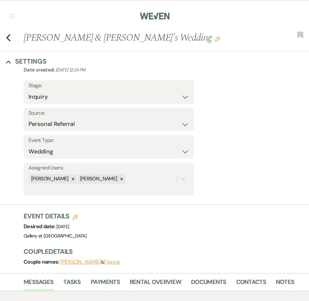
select select "12"
select select "2825"
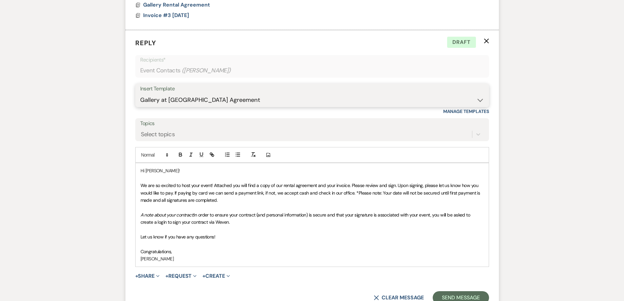
scroll to position [1069, 0]
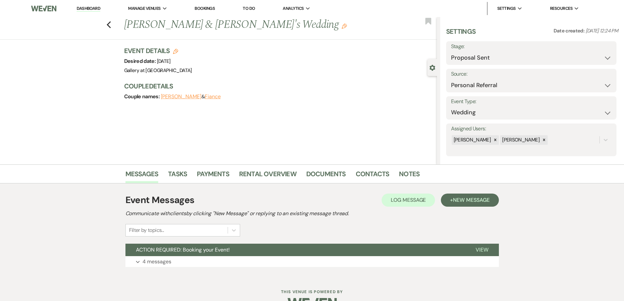
click at [92, 7] on link "Dashboard" at bounding box center [89, 9] width 24 height 6
